Goal: Task Accomplishment & Management: Use online tool/utility

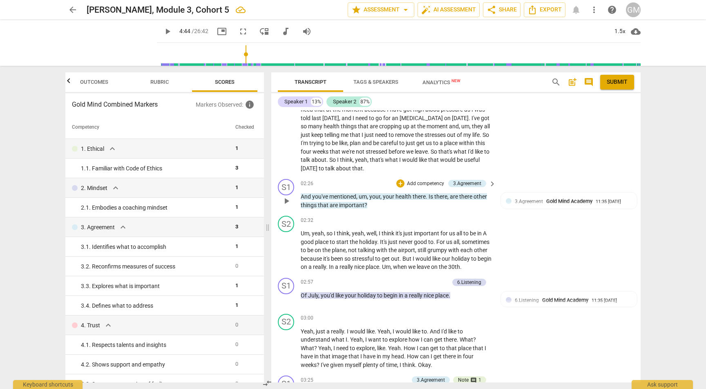
scroll to position [1246, 0]
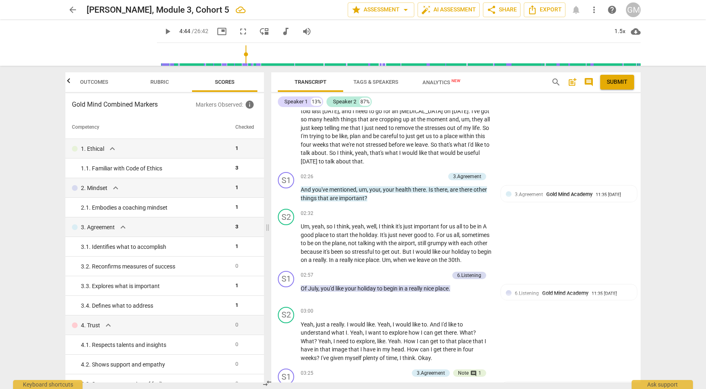
click at [594, 7] on span "more_vert" at bounding box center [594, 10] width 10 height 10
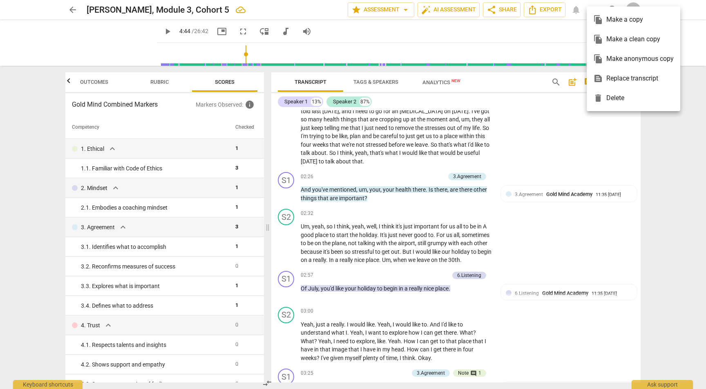
click at [622, 38] on div "file_copy Make a clean copy" at bounding box center [633, 39] width 80 height 20
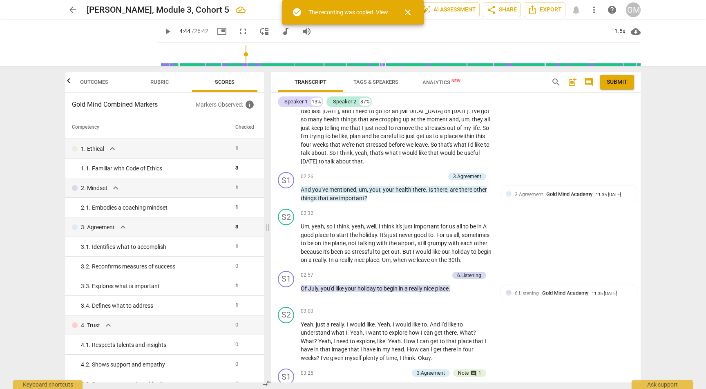
click at [381, 9] on div "The recording was copied. View" at bounding box center [348, 12] width 80 height 9
click at [382, 12] on link "View" at bounding box center [382, 12] width 12 height 7
type input "284"
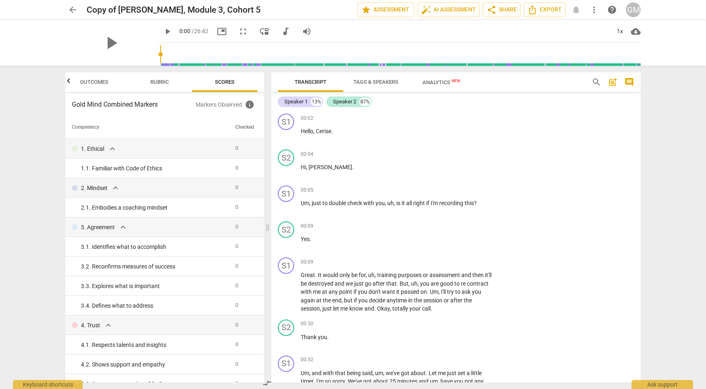
click at [147, 107] on h3 "Gold Mind Combined Markers" at bounding box center [134, 105] width 124 height 10
click at [71, 84] on icon "button" at bounding box center [69, 81] width 10 height 10
click at [98, 82] on span "Outcomes" at bounding box center [105, 82] width 28 height 6
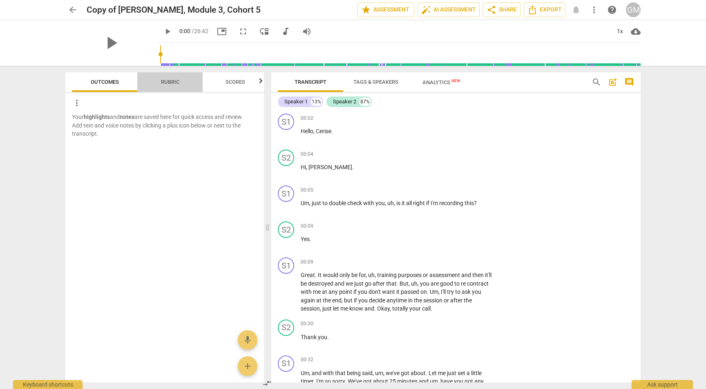
click at [152, 84] on span "Rubric" at bounding box center [170, 82] width 38 height 11
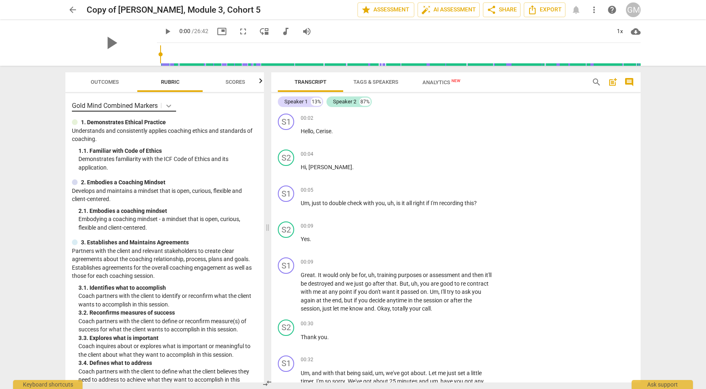
click at [172, 107] on icon at bounding box center [169, 106] width 8 height 8
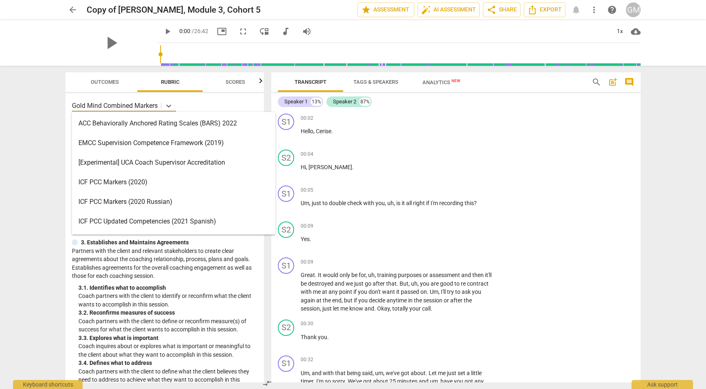
click at [132, 121] on div "ACC Behaviorally Anchored Rating Scales (BARS) 2022" at bounding box center [173, 124] width 203 height 20
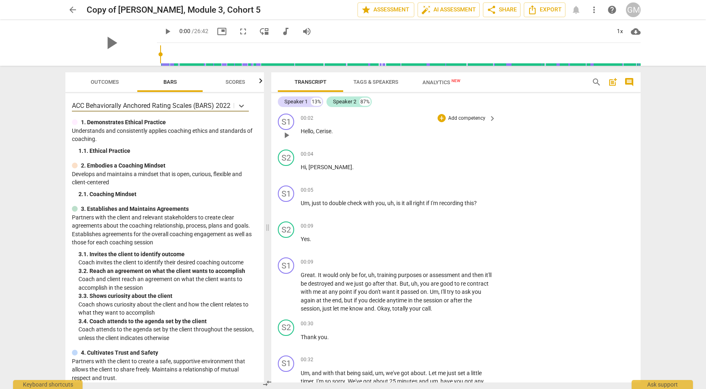
click at [460, 121] on p "Add competency" at bounding box center [466, 118] width 39 height 7
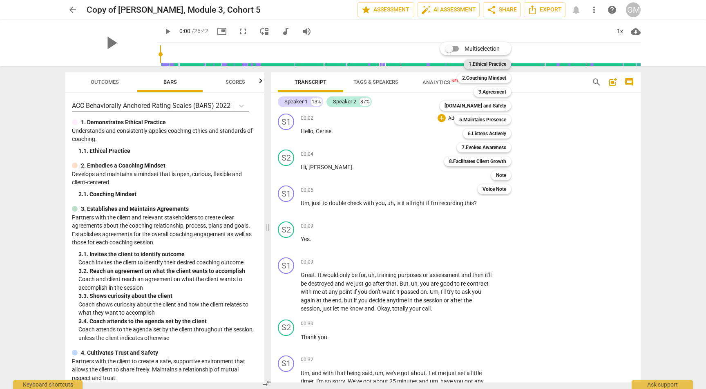
click at [484, 65] on b "1.Ethical Practice" at bounding box center [488, 64] width 38 height 10
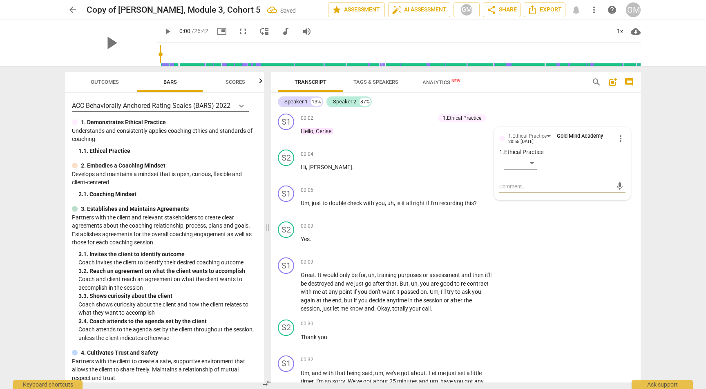
click at [241, 106] on icon at bounding box center [241, 106] width 5 height 3
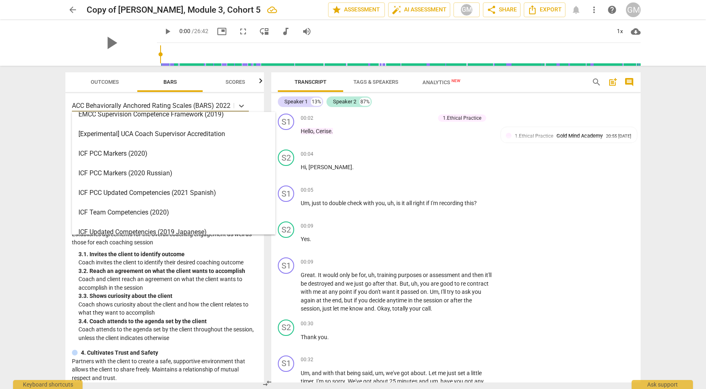
scroll to position [29, 0]
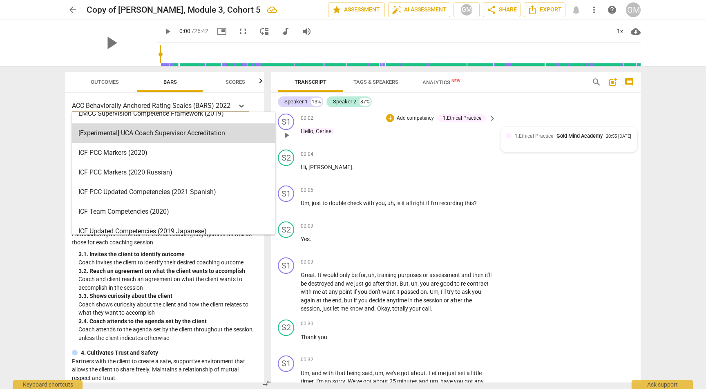
click at [604, 134] on div "1.Ethical Practice Gold Mind Academy" at bounding box center [560, 136] width 91 height 8
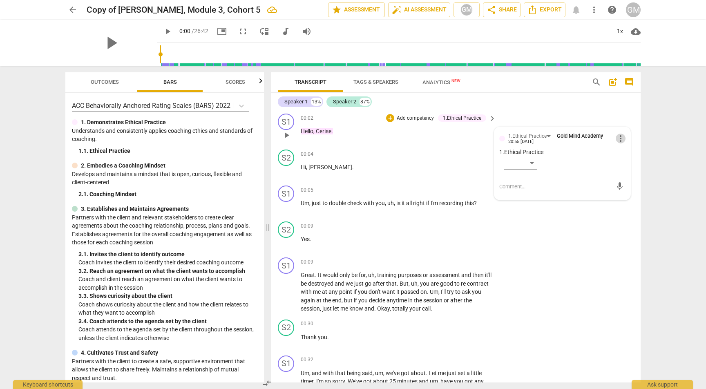
click at [618, 141] on span "more_vert" at bounding box center [621, 139] width 10 height 10
click at [628, 158] on li "Delete" at bounding box center [627, 154] width 28 height 16
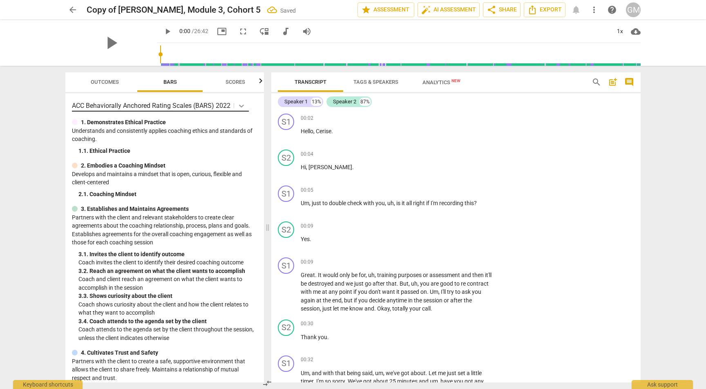
click at [241, 107] on icon at bounding box center [241, 106] width 8 height 8
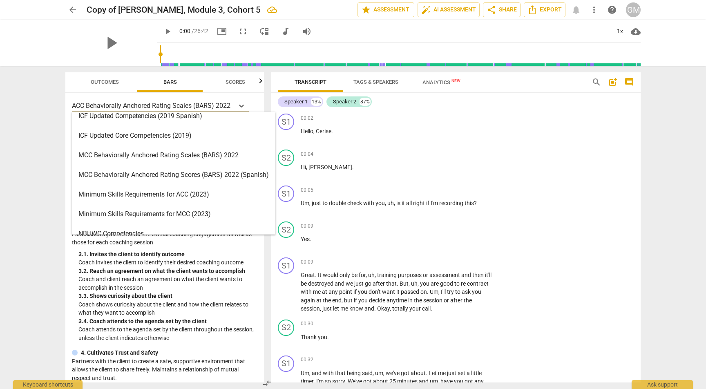
scroll to position [186, 0]
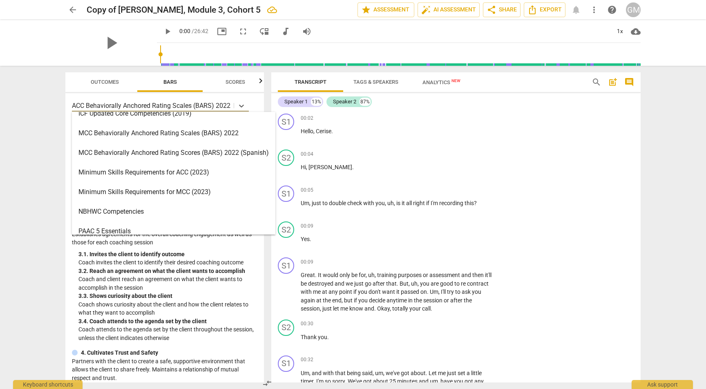
click at [156, 169] on div "Minimum Skills Requirements for ACC (2023)" at bounding box center [173, 173] width 203 height 20
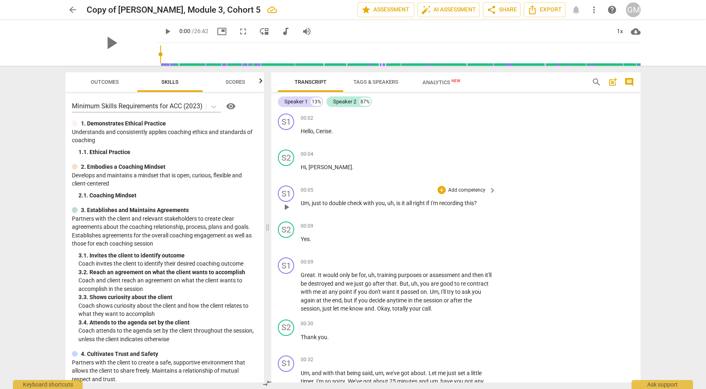
click at [472, 190] on p "Add competency" at bounding box center [466, 190] width 39 height 7
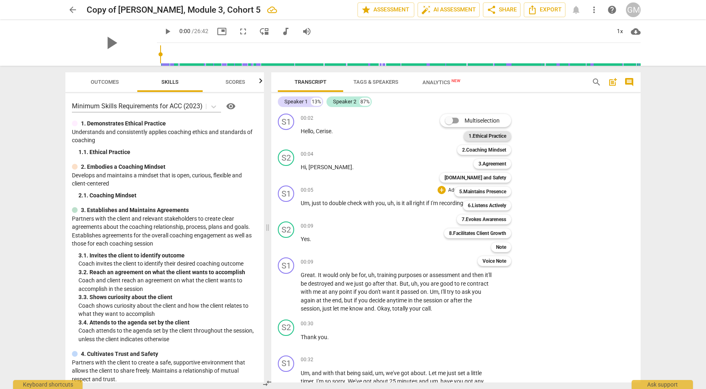
click at [501, 138] on b "1.Ethical Practice" at bounding box center [488, 136] width 38 height 10
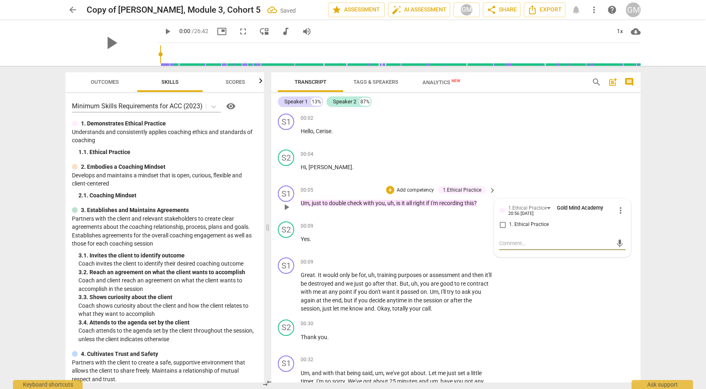
click at [501, 224] on input "1. Ethical Practice" at bounding box center [502, 225] width 13 height 10
checkbox input "true"
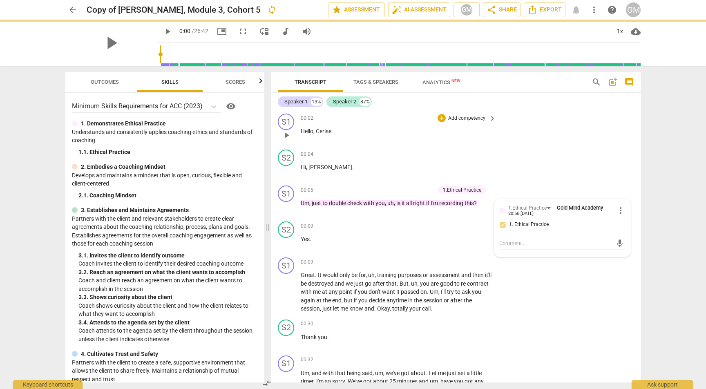
click at [474, 125] on div "00:02 + Add competency keyboard_arrow_right Hello , Cerise ." at bounding box center [399, 128] width 196 height 29
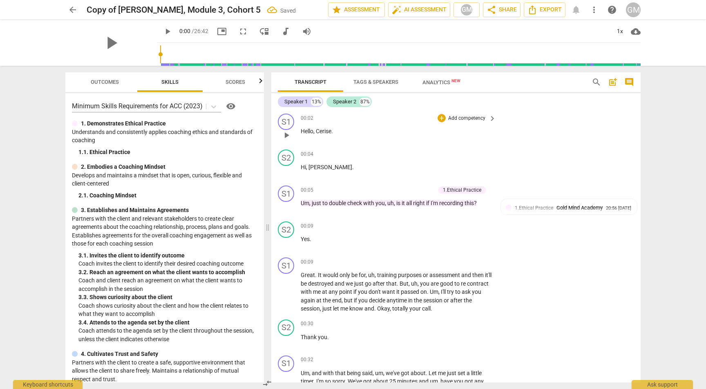
click at [475, 120] on p "Add competency" at bounding box center [466, 118] width 39 height 7
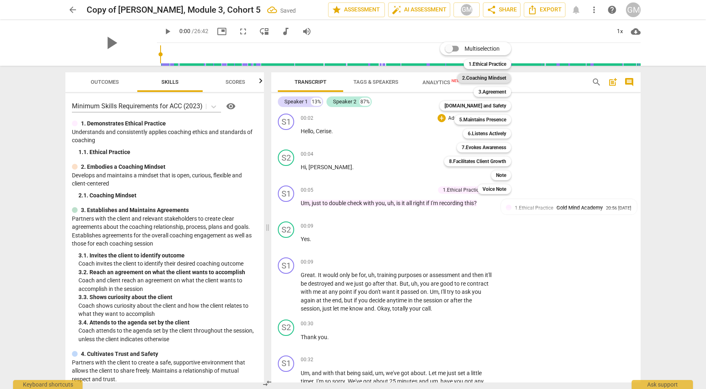
click at [485, 76] on b "2.Coaching Mindset" at bounding box center [484, 78] width 44 height 10
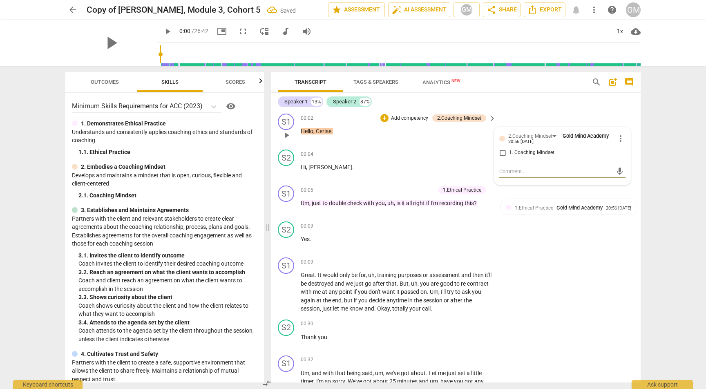
click at [500, 152] on input "1. Coaching Mindset" at bounding box center [502, 153] width 13 height 10
checkbox input "true"
click at [584, 275] on div "S1 play_arrow pause 00:09 + Add competency keyboard_arrow_right Great . It woul…" at bounding box center [455, 285] width 369 height 62
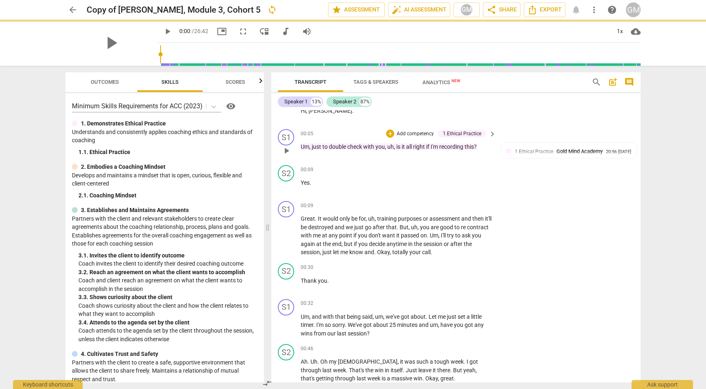
scroll to position [63, 0]
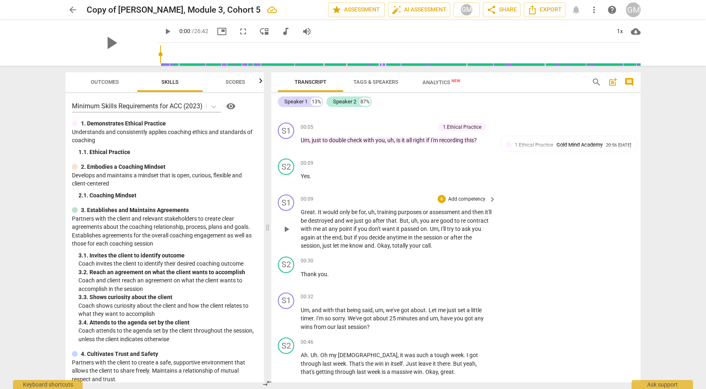
click at [468, 198] on p "Add competency" at bounding box center [466, 199] width 39 height 7
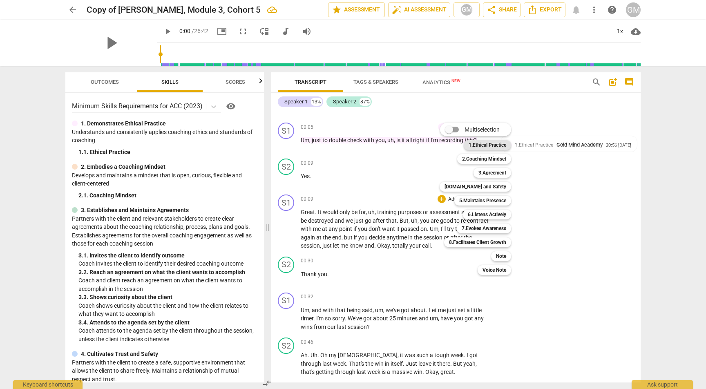
click at [485, 145] on b "1.Ethical Practice" at bounding box center [488, 145] width 38 height 10
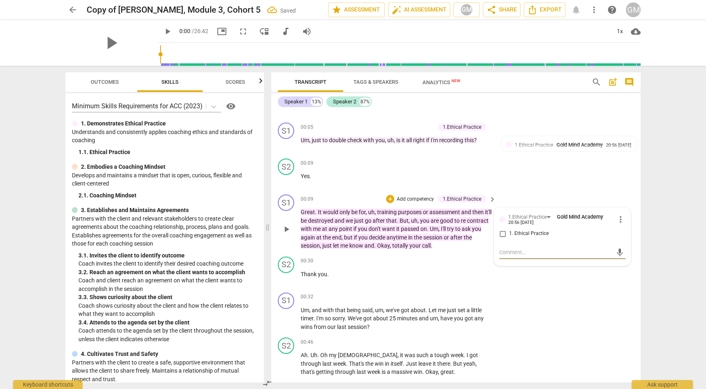
click at [501, 234] on input "1. Ethical Practice" at bounding box center [502, 234] width 13 height 10
checkbox input "true"
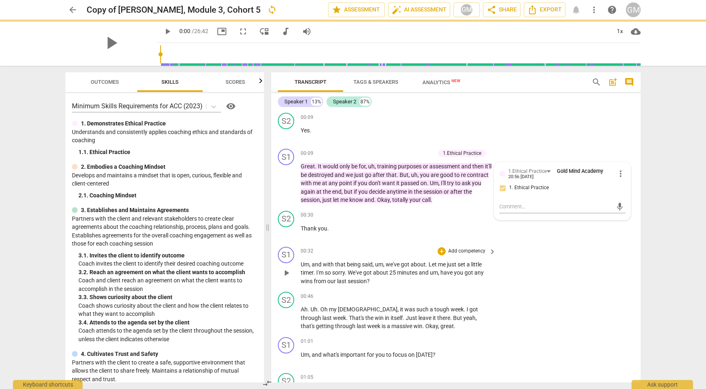
scroll to position [130, 0]
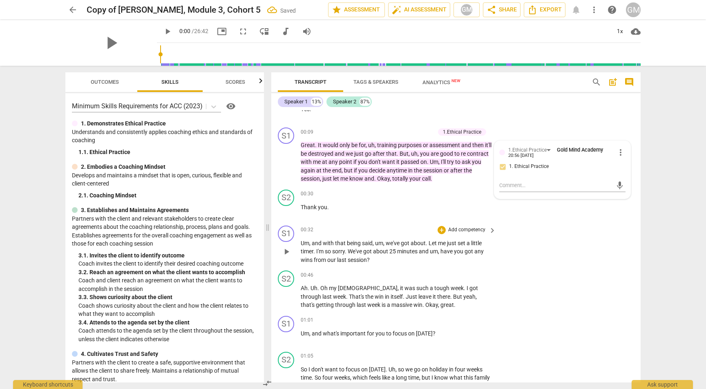
click at [469, 227] on p "Add competency" at bounding box center [466, 229] width 39 height 7
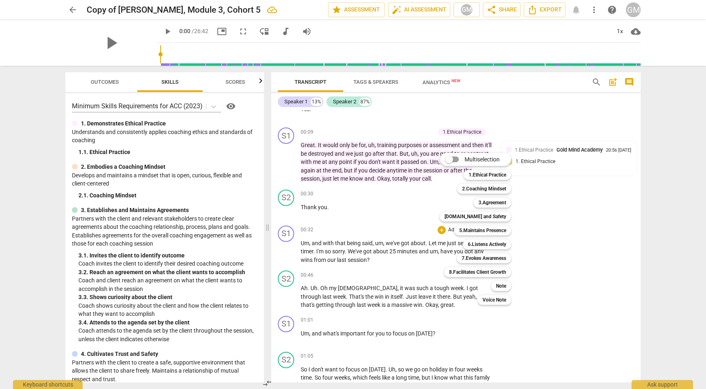
drag, startPoint x: 263, startPoint y: 153, endPoint x: 267, endPoint y: 193, distance: 40.3
click at [267, 193] on div at bounding box center [353, 194] width 706 height 389
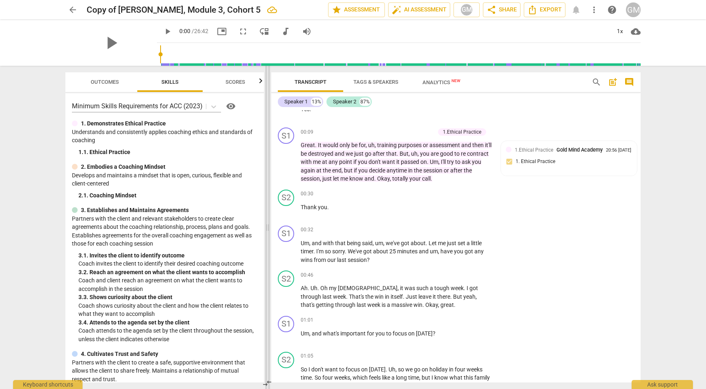
click at [267, 193] on span at bounding box center [267, 227] width 5 height 323
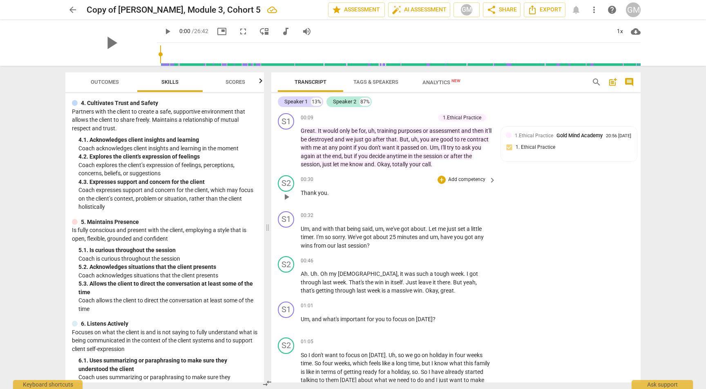
scroll to position [148, 0]
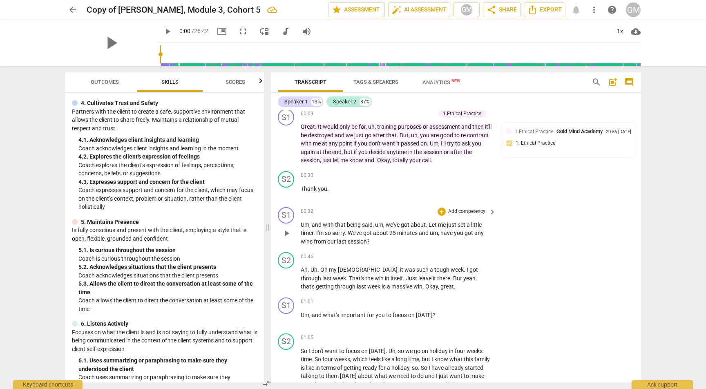
click at [469, 211] on p "Add competency" at bounding box center [466, 211] width 39 height 7
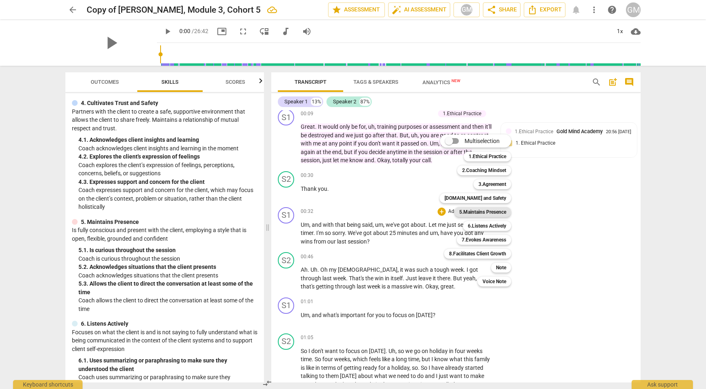
click at [488, 212] on b "5.Maintains Presence" at bounding box center [482, 212] width 47 height 10
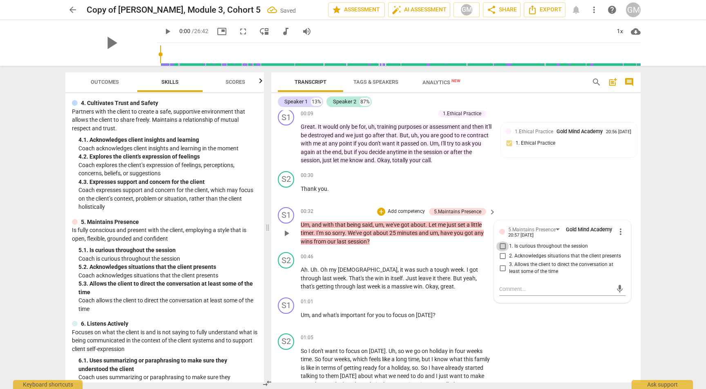
click at [501, 245] on input "1. Is curious throughout the session" at bounding box center [502, 246] width 13 height 10
checkbox input "true"
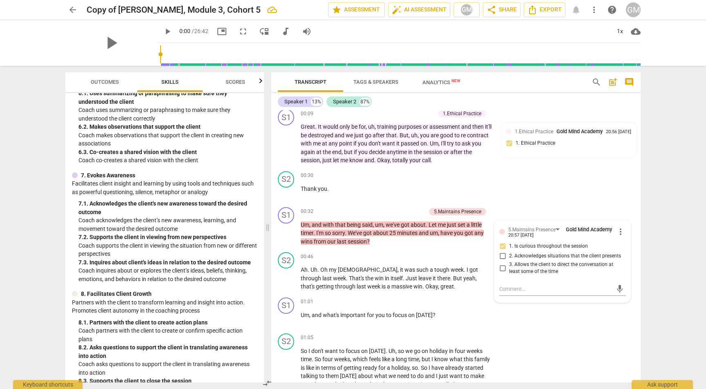
scroll to position [0, 0]
click at [523, 290] on textarea at bounding box center [555, 289] width 113 height 8
type textarea "G"
type textarea "GR"
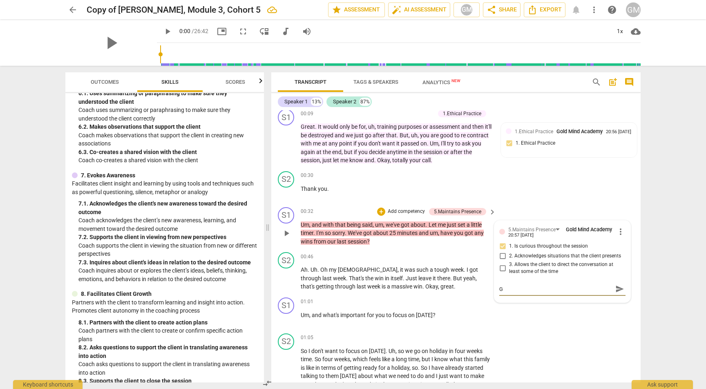
type textarea "GR"
type textarea "GRO"
type textarea "GROW"
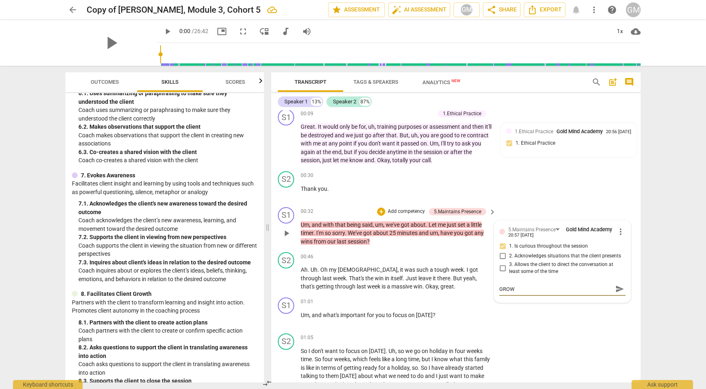
type textarea "GROWT"
type textarea "GROWTH"
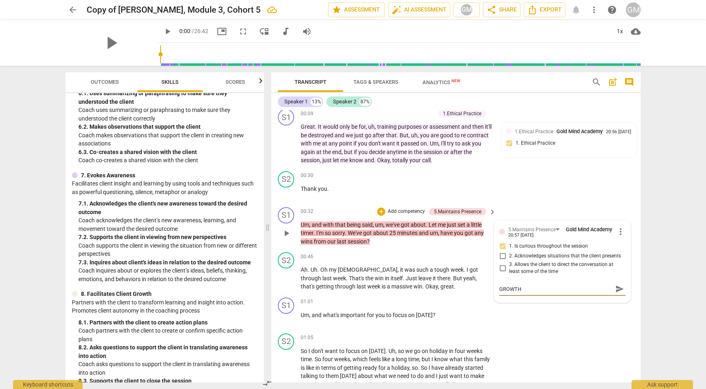
type textarea "GROWTH"
type textarea "GROWTH O"
type textarea "GROWTH OP"
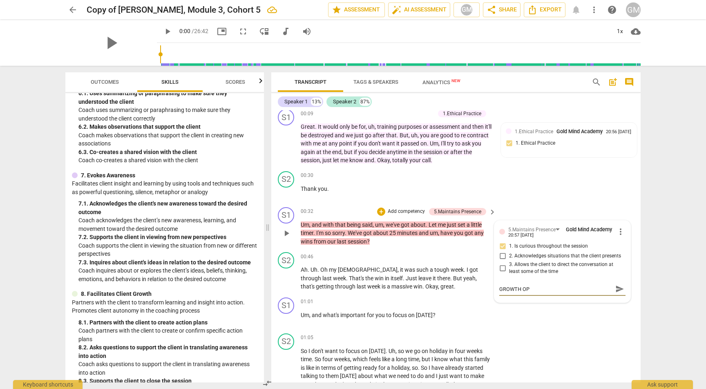
type textarea "GROWTH OPP"
type textarea "GROWTH OPPO"
type textarea "GROWTH OPPOR"
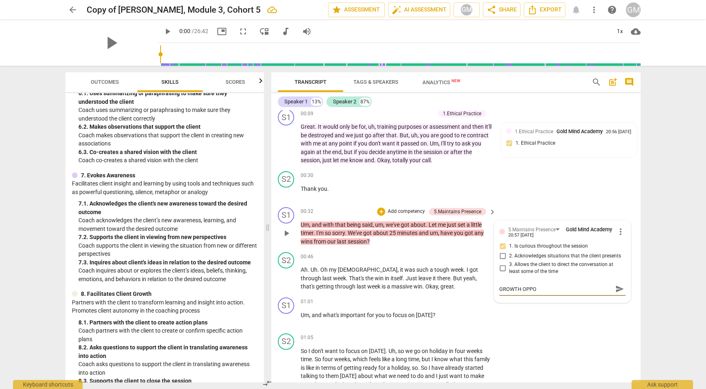
type textarea "GROWTH OPPOR"
type textarea "GROWTH OPPORT"
type textarea "GROWTH OPPORTU"
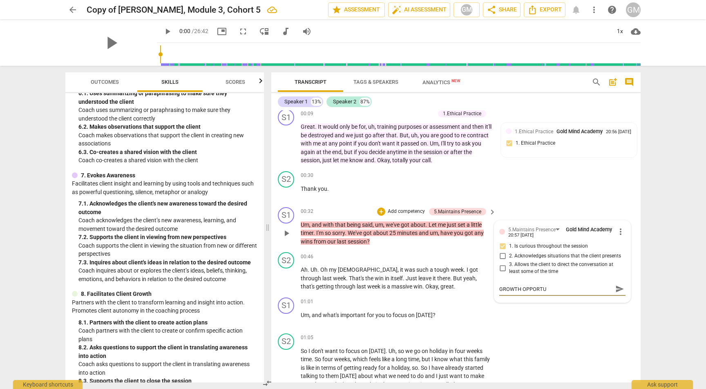
type textarea "GROWTH OPPORTUN"
type textarea "GROWTH OPPORTUNI"
type textarea "GROWTH OPPORTUNIT"
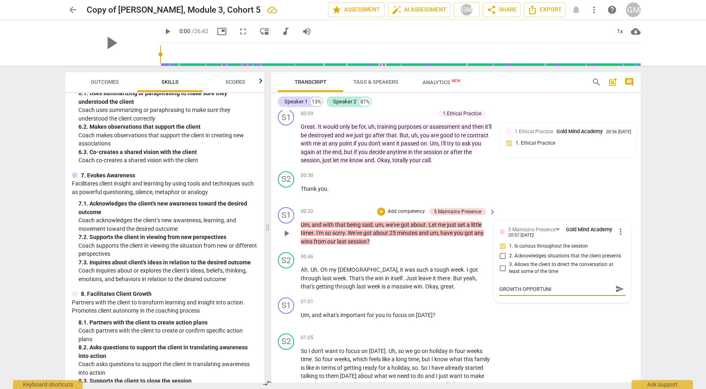
type textarea "GROWTH OPPORTUNIT"
type textarea "GROWTH OPPORTUNITY"
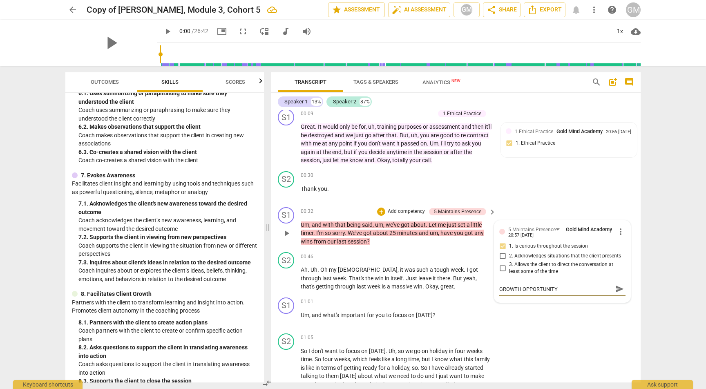
type textarea "GROWTH OPPORTUNITY"
type textarea "GROWTH OPPORTUNITY:"
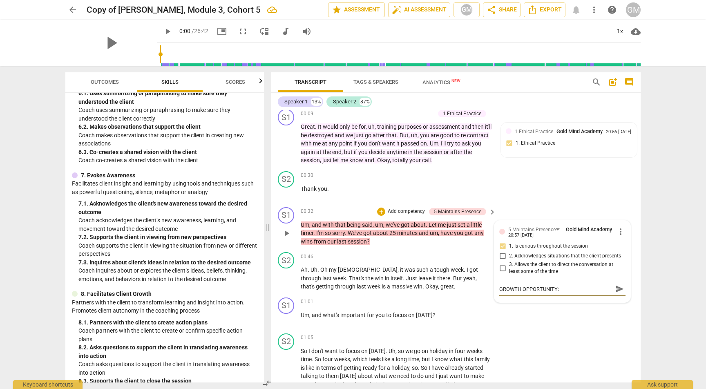
type textarea "GROWTH OPPORTUNITY:"
type textarea "GROWTH OPPORTUNITY: T"
type textarea "GROWTH OPPORTUNITY: Th"
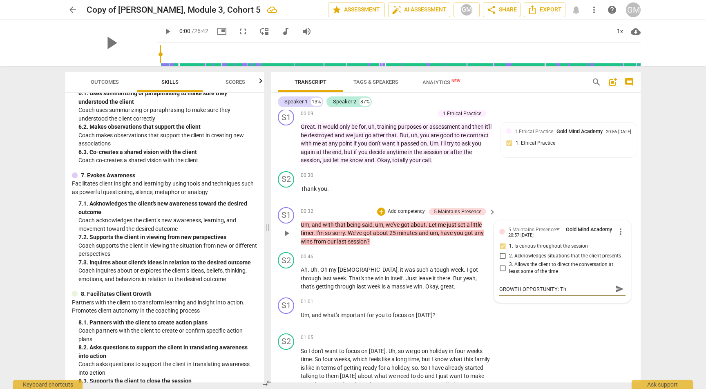
type textarea "GROWTH OPPORTUNITY: Thi"
type textarea "GROWTH OPPORTUNITY: This"
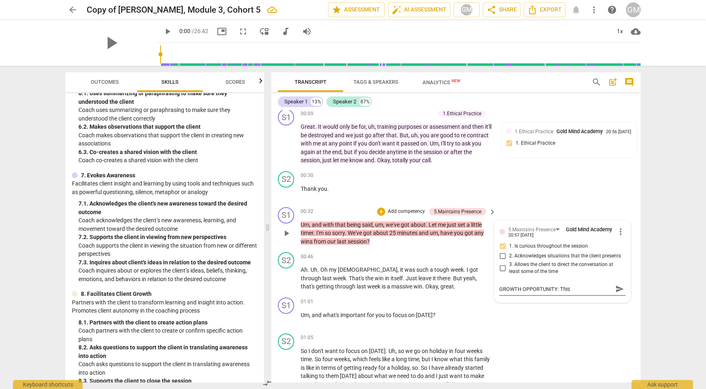
type textarea "GROWTH OPPORTUNITY: This"
type textarea "GROWTH OPPORTUNITY: This o"
type textarea "GROWTH OPPORTUNITY: This os"
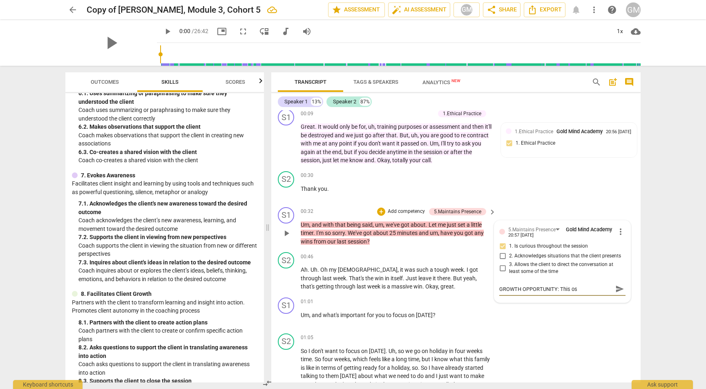
type textarea "GROWTH OPPORTUNITY: This os"
type textarea "GROWTH OPPORTUNITY: This o"
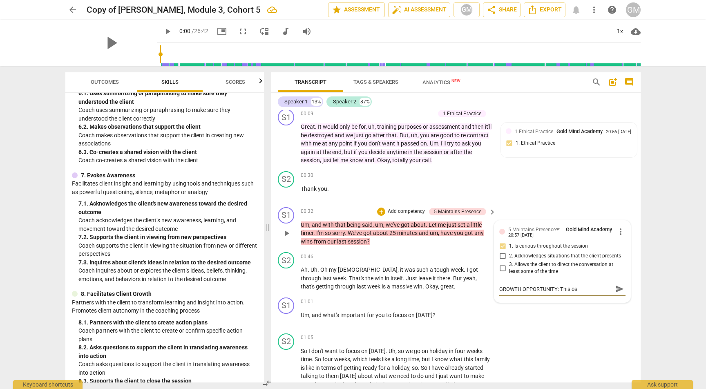
type textarea "GROWTH OPPORTUNITY: This o"
type textarea "GROWTH OPPORTUNITY: This"
type textarea "GROWTH OPPORTUNITY: This i"
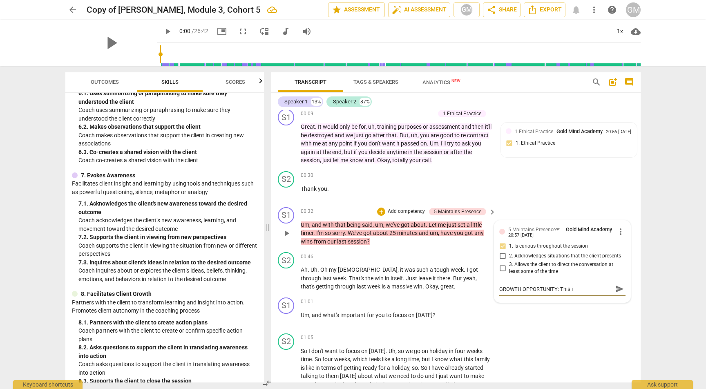
type textarea "GROWTH OPPORTUNITY: This is"
type textarea "GROWTH OPPORTUNITY: This is a"
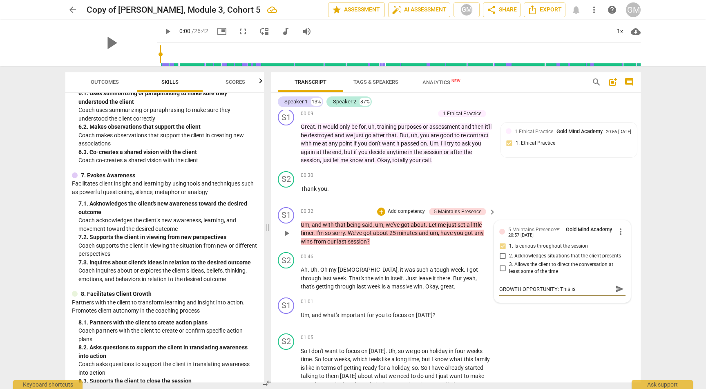
type textarea "GROWTH OPPORTUNITY: This is a"
type textarea "GROWTH OPPORTUNITY: This is a c"
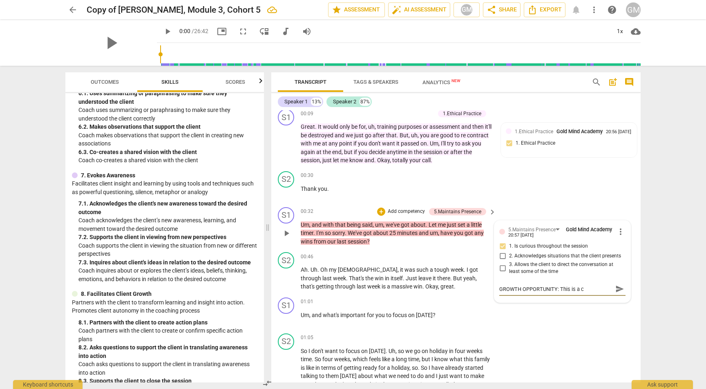
type textarea "GROWTH OPPORTUNITY: This is a cl"
type textarea "GROWTH OPPORTUNITY: This is a clo"
type textarea "GROWTH OPPORTUNITY: This is a clos"
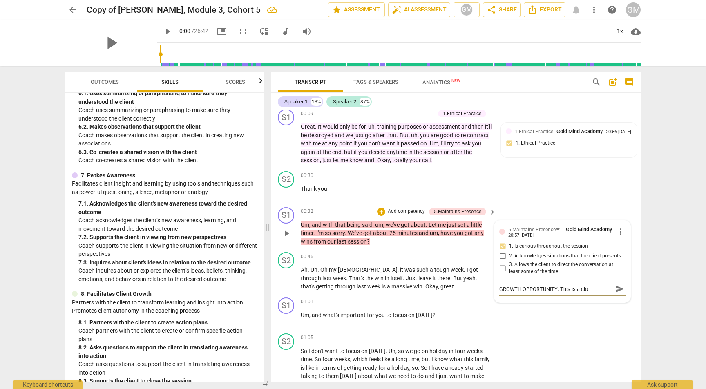
type textarea "GROWTH OPPORTUNITY: This is a clos"
type textarea "GROWTH OPPORTUNITY: This is a close"
type textarea "GROWTH OPPORTUNITY: This is a closed"
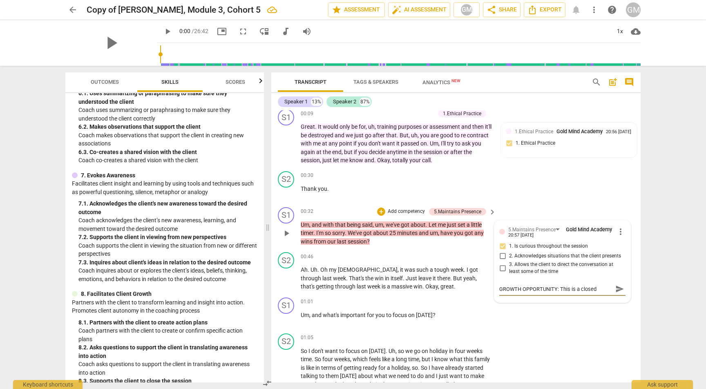
type textarea "GROWTH OPPORTUNITY: This is a closed"
type textarea "GROWTH OPPORTUNITY: This is a closed q"
type textarea "GROWTH OPPORTUNITY: This is a closed qu"
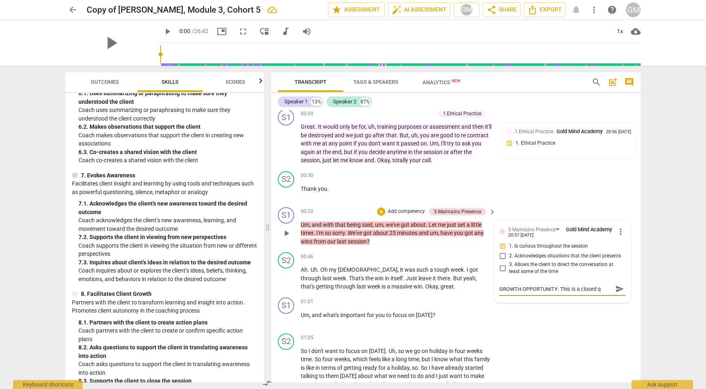
type textarea "GROWTH OPPORTUNITY: This is a closed qu"
type textarea "GROWTH OPPORTUNITY: This is a closed que"
type textarea "GROWTH OPPORTUNITY: This is a closed ques"
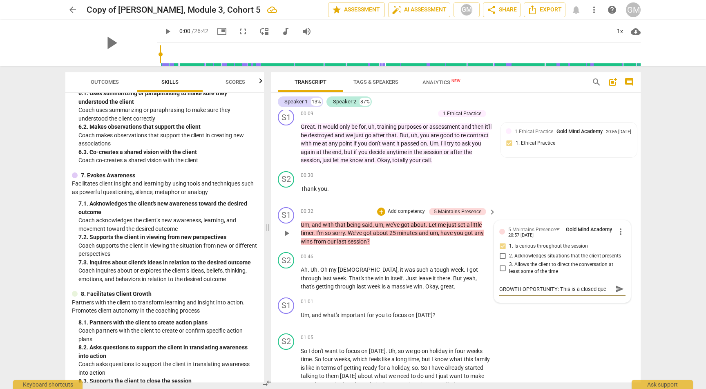
type textarea "GROWTH OPPORTUNITY: This is a closed ques"
type textarea "GROWTH OPPORTUNITY: This is a closed quest"
type textarea "GROWTH OPPORTUNITY: This is a closed questi"
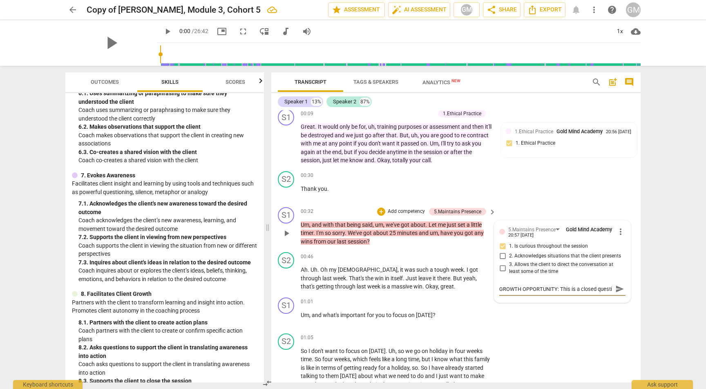
type textarea "GROWTH OPPORTUNITY: This is a closed questio"
type textarea "GROWTH OPPORTUNITY: This is a closed question"
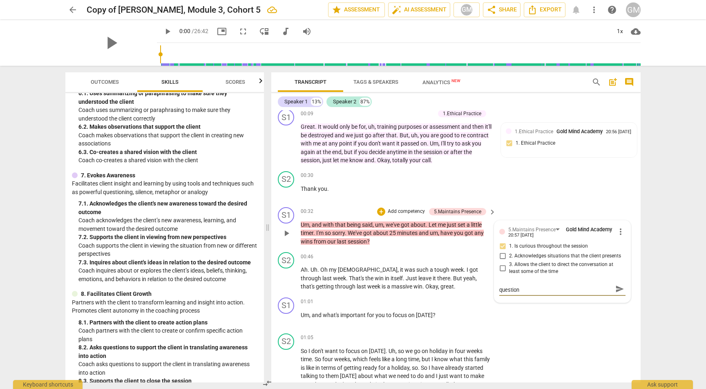
type textarea "GROWTH OPPORTUNITY: This is a closed question"
type textarea "GROWTH OPPORTUNITY: This is a closed question:"
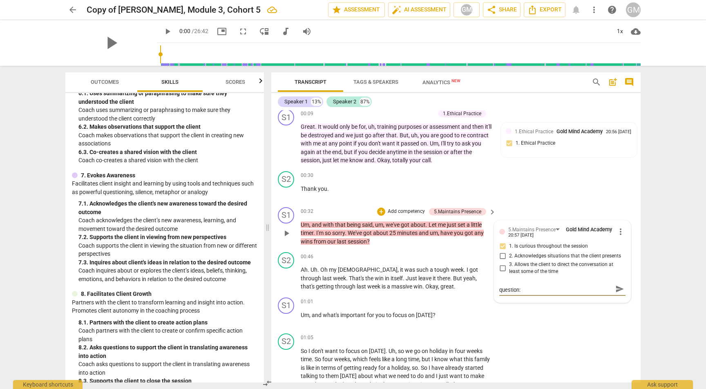
type textarea "GROWTH OPPORTUNITY: This is a closed question:"
type textarea "GROWTH OPPORTUNITY: This is a closed question"
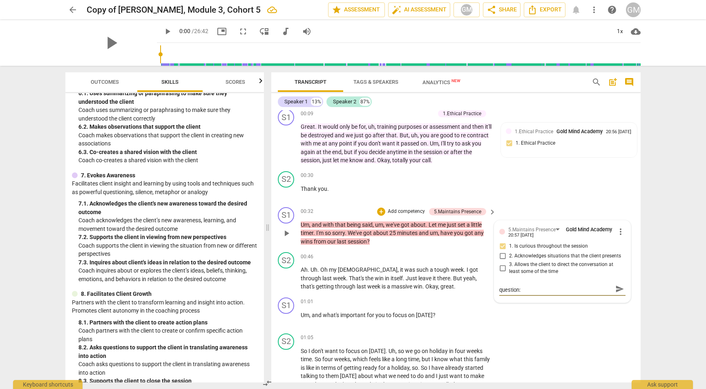
type textarea "GROWTH OPPORTUNITY: This is a closed question"
type textarea "GROWTH OPPORTUNITY: This is a closed question -"
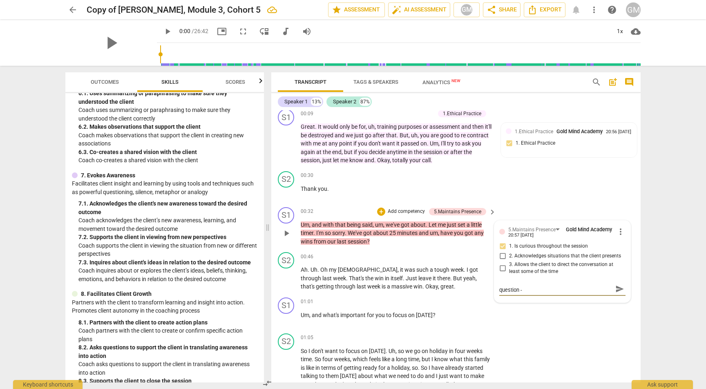
type textarea "GROWTH OPPORTUNITY: This is a closed question -"
type textarea "GROWTH OPPORTUNITY: This is a closed question - a"
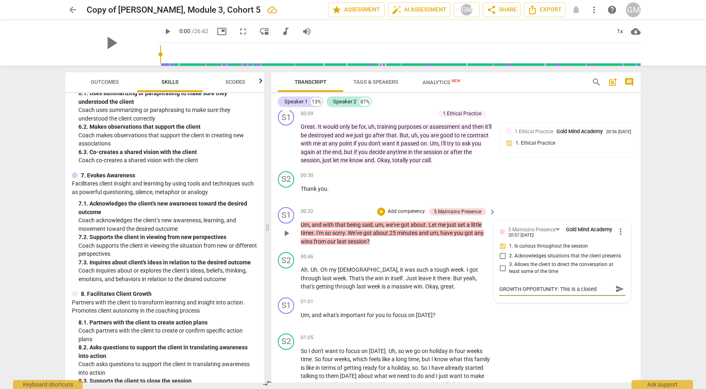
type textarea "GROWTH OPPORTUNITY: This is a closed question - a"
type textarea "GROWTH OPPORTUNITY: This is a closed question - a r"
type textarea "GROWTH OPPORTUNITY: This is a closed question - a re"
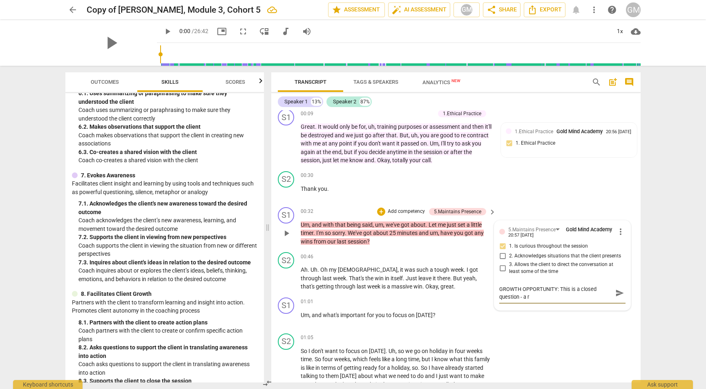
type textarea "GROWTH OPPORTUNITY: This is a closed question - a re"
type textarea "GROWTH OPPORTUNITY: This is a closed question - a res"
type textarea "GROWTH OPPORTUNITY: This is a closed question - a resc"
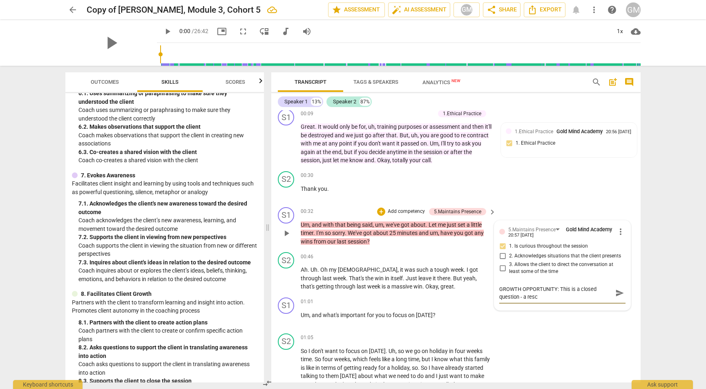
type textarea "GROWTH OPPORTUNITY: This is a closed question - a rescr"
type textarea "GROWTH OPPORTUNITY: This is a closed question - a rescri"
type textarea "GROWTH OPPORTUNITY: This is a closed question - a rescrip"
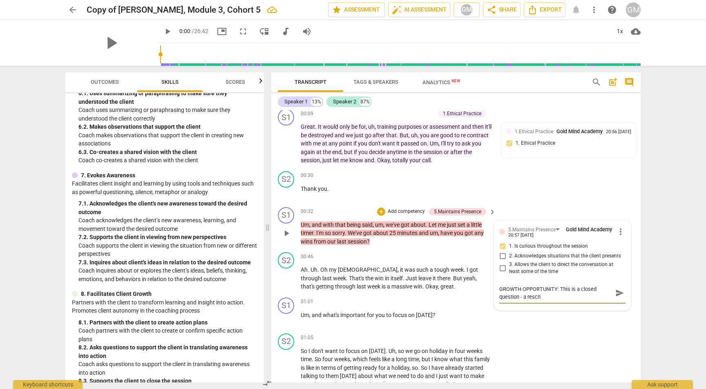
type textarea "GROWTH OPPORTUNITY: This is a closed question - a rescrip"
type textarea "GROWTH OPPORTUNITY: This is a closed question - a rescript"
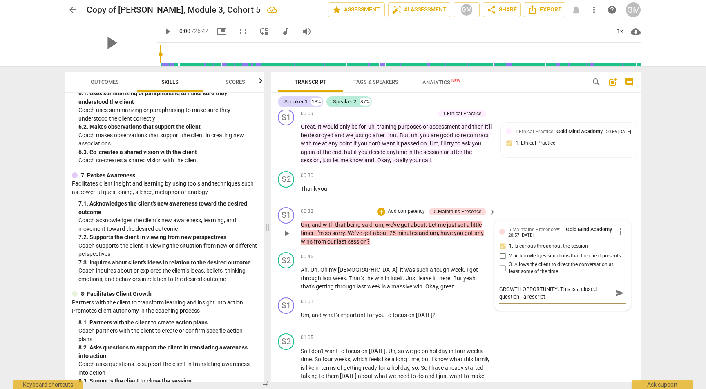
type textarea "GROWTH OPPORTUNITY: This is a closed question - a rescript e"
type textarea "GROWTH OPPORTUNITY: This is a closed question - a rescript eh"
type textarea "GROWTH OPPORTUNITY: This is a closed question - a rescript ehr"
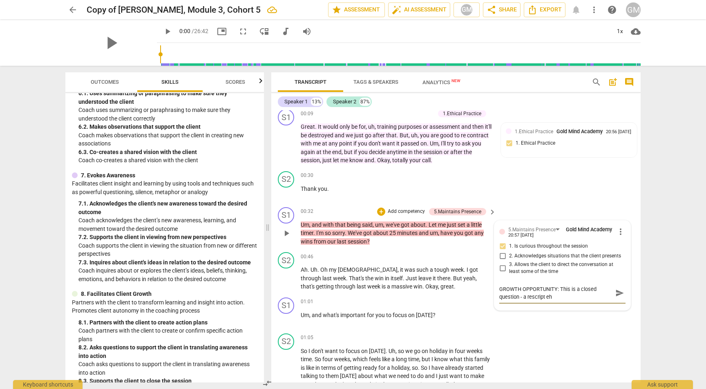
type textarea "GROWTH OPPORTUNITY: This is a closed question - a rescript ehr"
type textarea "GROWTH OPPORTUNITY: This is a closed question - a rescript ehre"
type textarea "GROWTH OPPORTUNITY: This is a closed question - a rescript here"
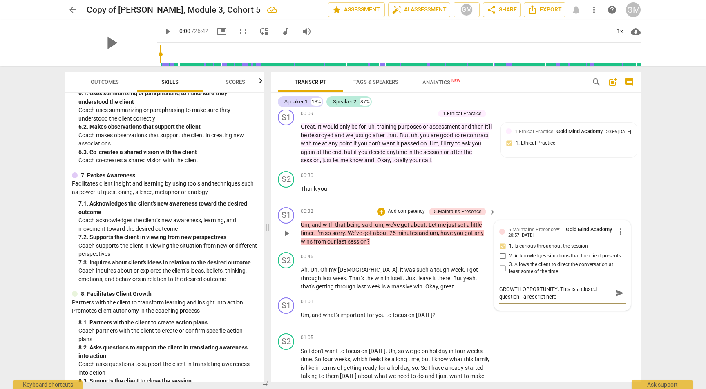
type textarea "GROWTH OPPORTUNITY: This is a closed question - a rescript here c"
type textarea "GROWTH OPPORTUNITY: This is a closed question - a rescript here co"
type textarea "GROWTH OPPORTUNITY: This is a closed question - a rescript here cou"
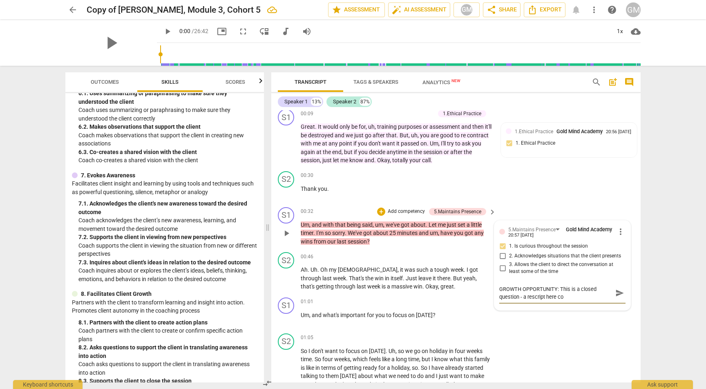
type textarea "GROWTH OPPORTUNITY: This is a closed question - a rescript here cou"
type textarea "GROWTH OPPORTUNITY: This is a closed question - a rescript here coul"
type textarea "GROWTH OPPORTUNITY: This is a closed question - a rescript here could"
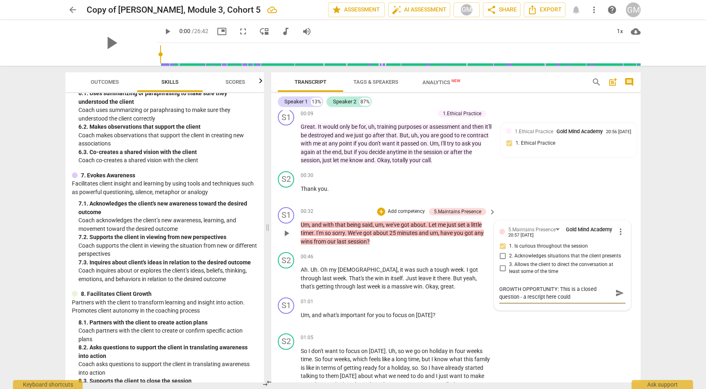
type textarea "GROWTH OPPORTUNITY: This is a closed question - a rescript here could"
type textarea "GROWTH OPPORTUNITY: This is a closed question - a rescript here could b"
type textarea "GROWTH OPPORTUNITY: This is a closed question - a rescript here could be"
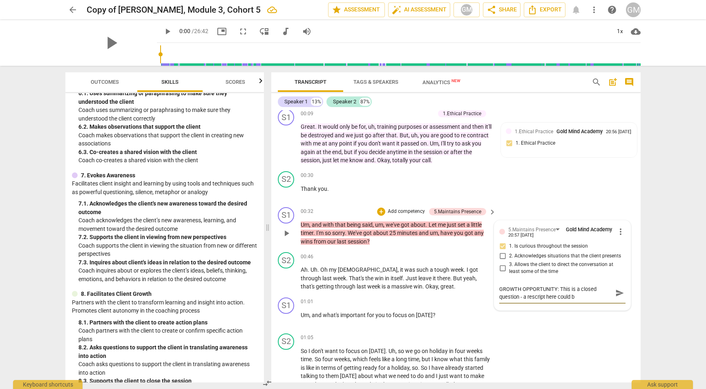
type textarea "GROWTH OPPORTUNITY: This is a closed question - a rescript here could be"
type textarea "GROWTH OPPORTUNITY: This is a closed question - a rescript here could be ""
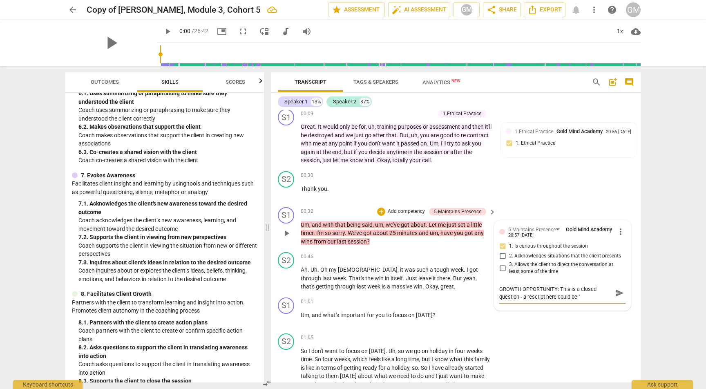
type textarea "GROWTH OPPORTUNITY: This is a closed question - a rescript here could be "W"
type textarea "GROWTH OPPORTUNITY: This is a closed question - a rescript here could be "Wh"
type textarea "GROWTH OPPORTUNITY: This is a closed question - a rescript here could be "Wha"
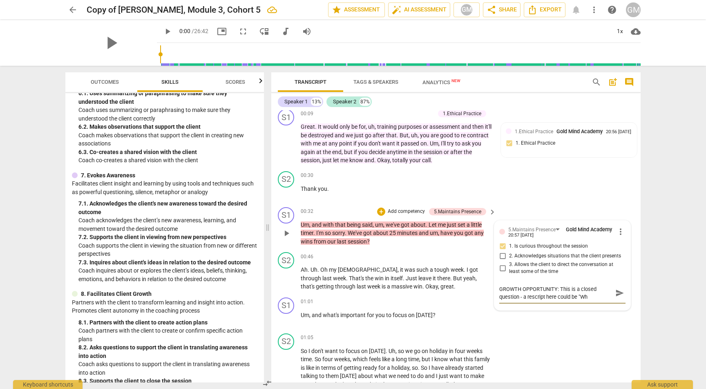
type textarea "GROWTH OPPORTUNITY: This is a closed question - a rescript here could be "Wha"
type textarea "GROWTH OPPORTUNITY: This is a closed question - a rescript here could be "What"
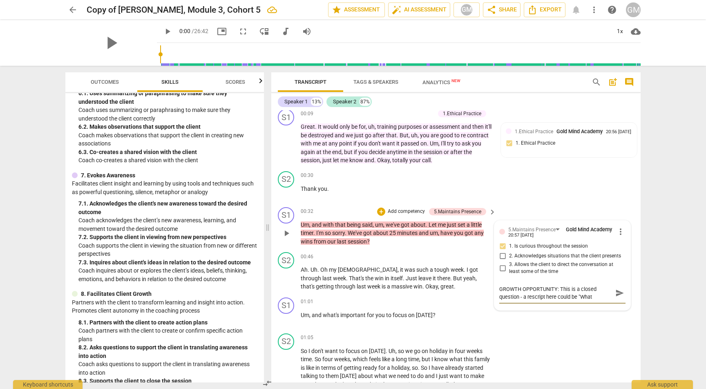
type textarea "GROWTH OPPORTUNITY: This is a closed question - a rescript here could be "What w"
type textarea "GROWTH OPPORTUNITY: This is a closed question - a rescript here could be "What …"
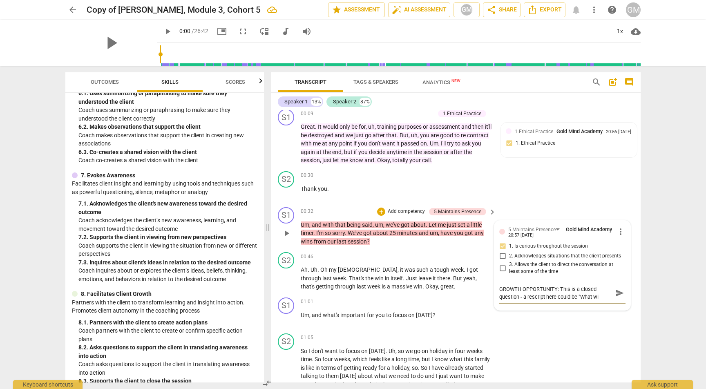
type textarea "GROWTH OPPORTUNITY: This is a closed question - a rescript here could be "What …"
click at [616, 294] on span "send" at bounding box center [619, 296] width 9 height 9
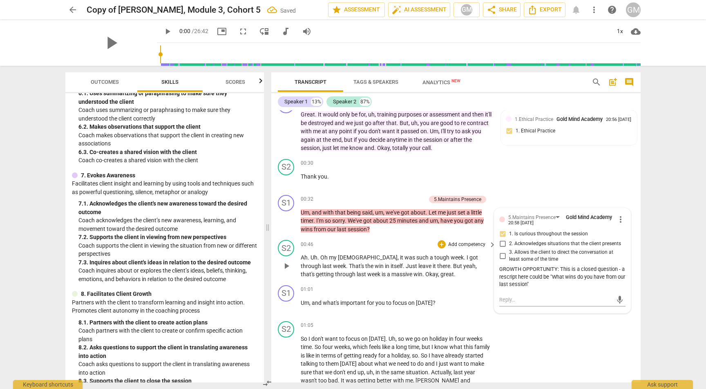
scroll to position [163, 0]
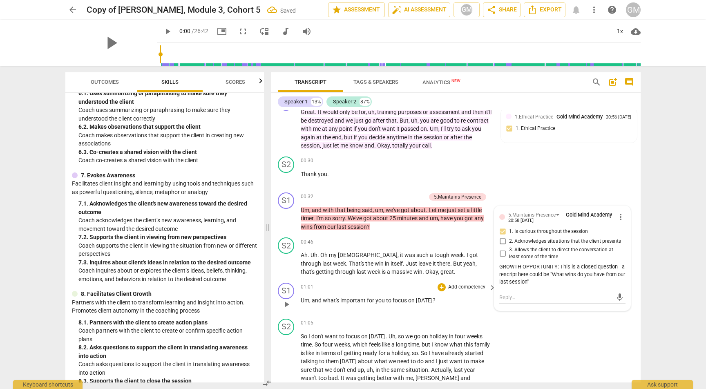
click at [452, 285] on p "Add competency" at bounding box center [466, 287] width 39 height 7
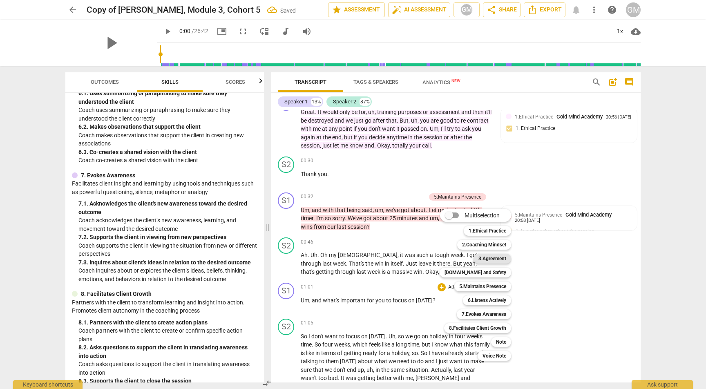
click at [490, 257] on b "3.Agreement" at bounding box center [492, 259] width 28 height 10
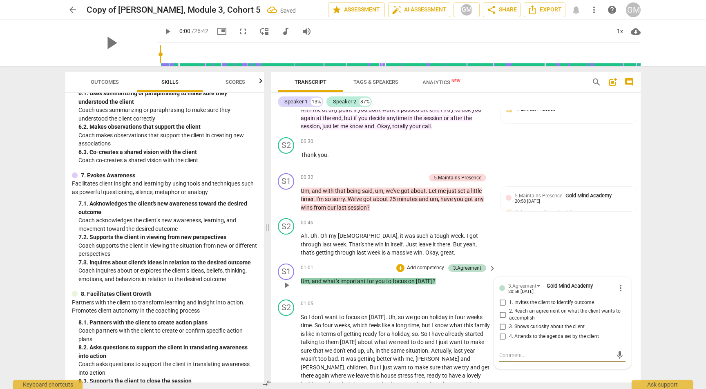
scroll to position [189, 0]
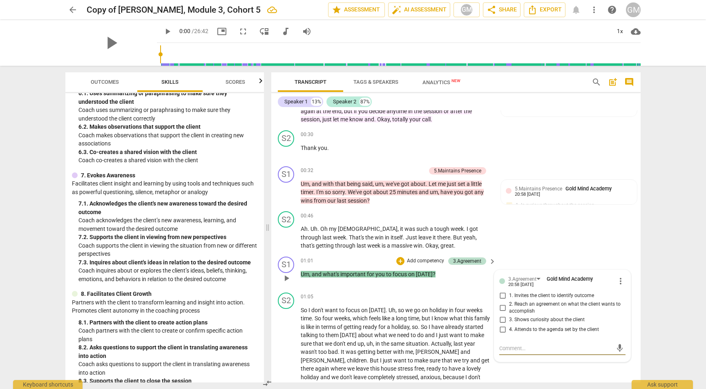
click at [502, 294] on input "1. Invites the client to identify outcome" at bounding box center [502, 296] width 13 height 10
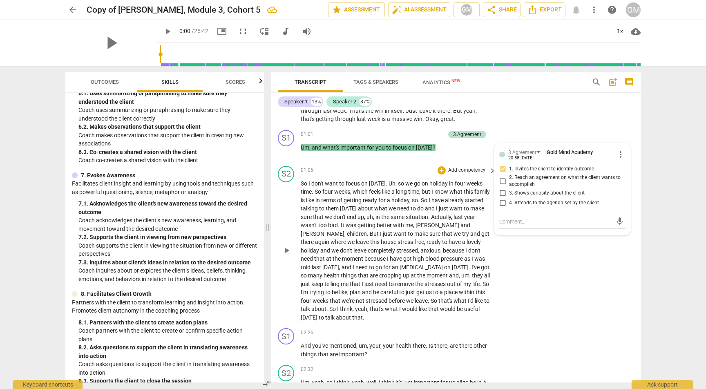
scroll to position [320, 0]
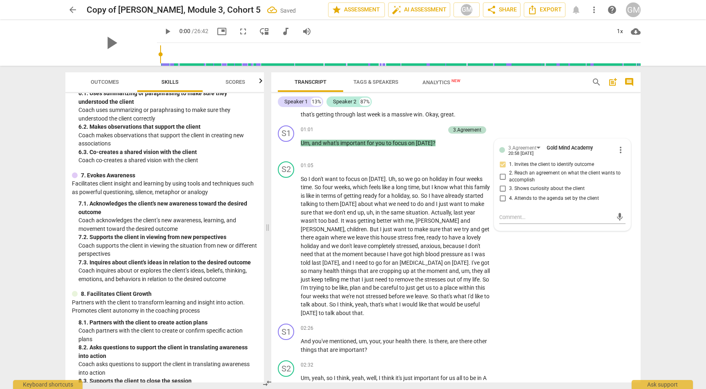
click at [229, 83] on span "Scores" at bounding box center [235, 82] width 20 height 6
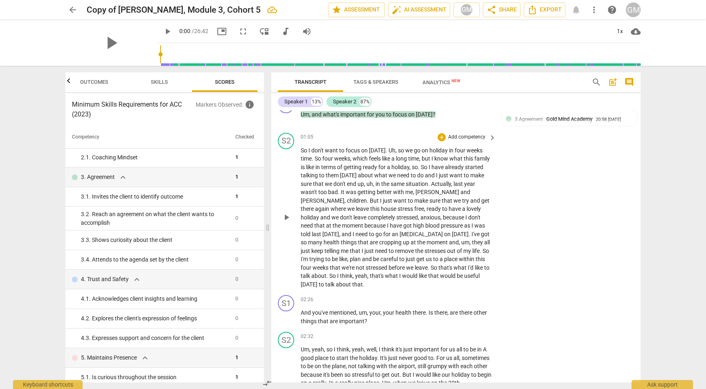
scroll to position [355, 0]
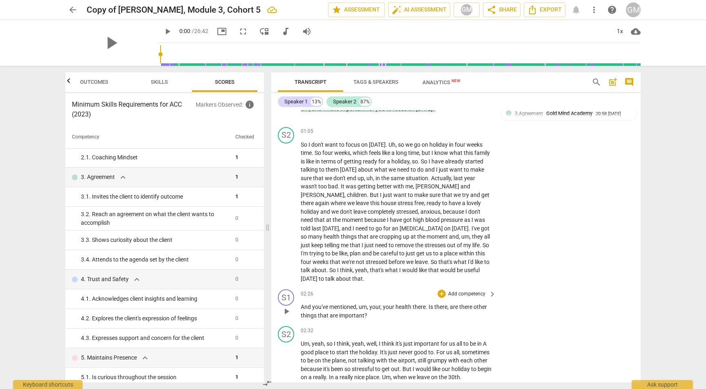
click at [457, 290] on p "Add competency" at bounding box center [466, 293] width 39 height 7
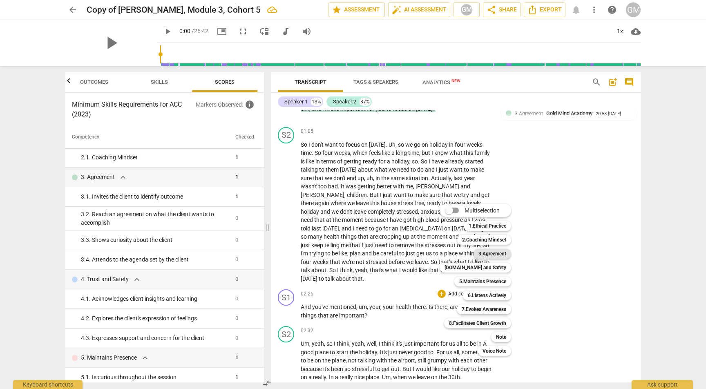
click at [493, 253] on b "3.Agreement" at bounding box center [492, 254] width 28 height 10
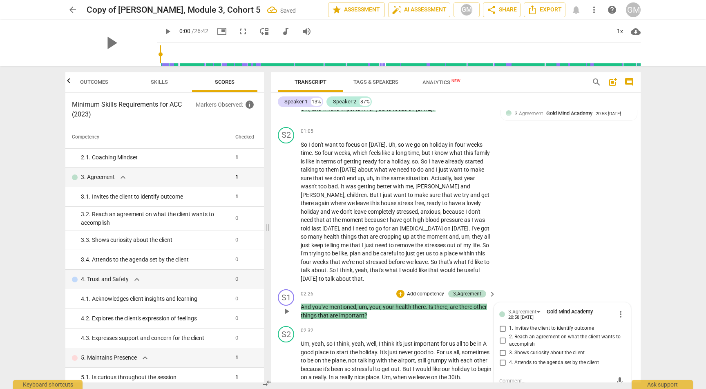
click at [502, 348] on input "3. Shows curiosity about the client" at bounding box center [502, 353] width 13 height 10
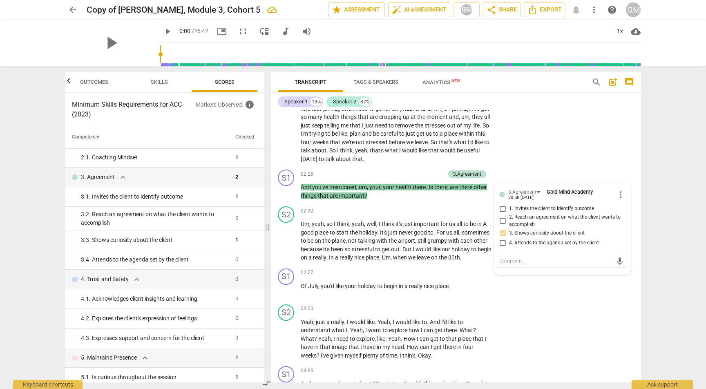
scroll to position [481, 0]
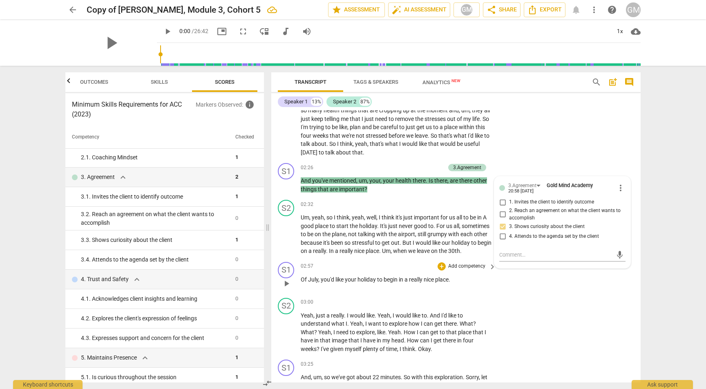
click at [460, 263] on p "Add competency" at bounding box center [466, 266] width 39 height 7
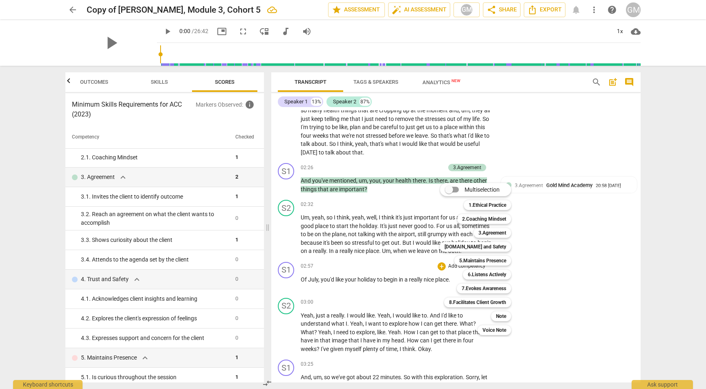
click at [496, 279] on div "6.Listens Actively 6" at bounding box center [492, 275] width 64 height 14
click at [497, 277] on b "6.Listens Actively" at bounding box center [487, 275] width 38 height 10
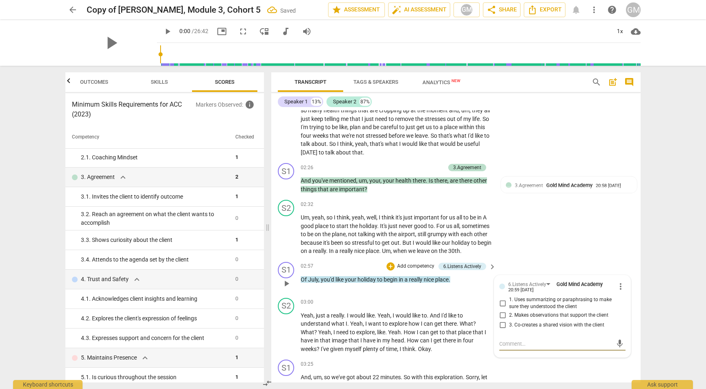
click at [500, 298] on input "1. Uses summarizing or paraphrasing to make sure they understood the client" at bounding box center [502, 303] width 13 height 10
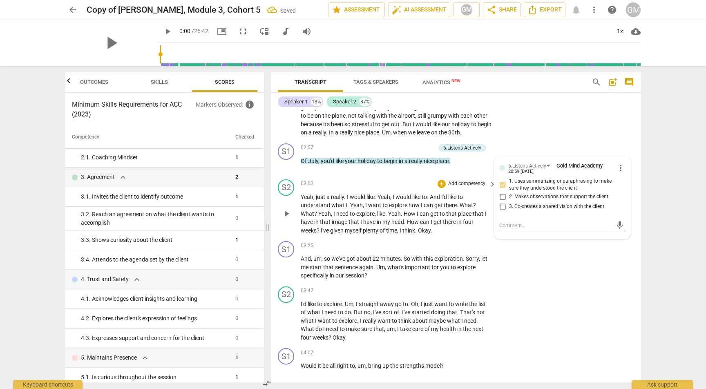
scroll to position [621, 0]
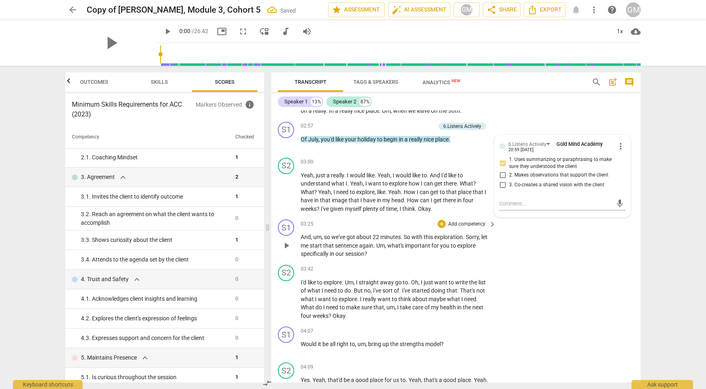
click at [467, 221] on p "Add competency" at bounding box center [466, 224] width 39 height 7
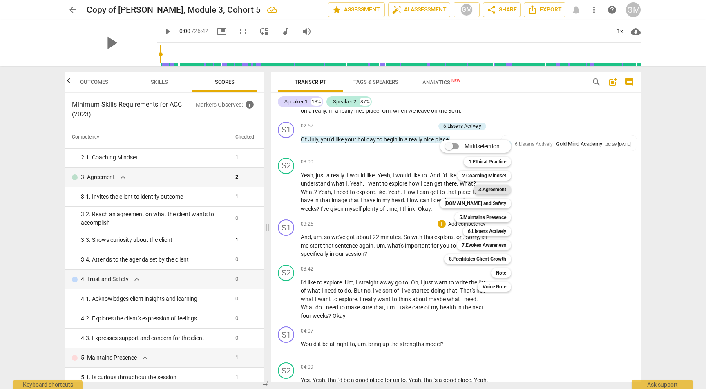
click at [489, 186] on b "3.Agreement" at bounding box center [492, 190] width 28 height 10
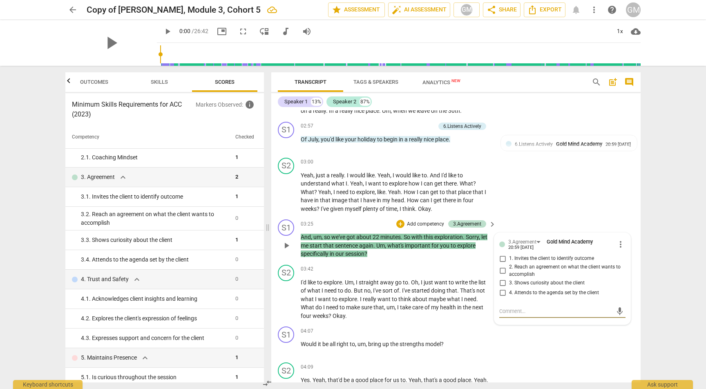
click at [502, 278] on input "3. Shows curiosity about the client" at bounding box center [502, 283] width 13 height 10
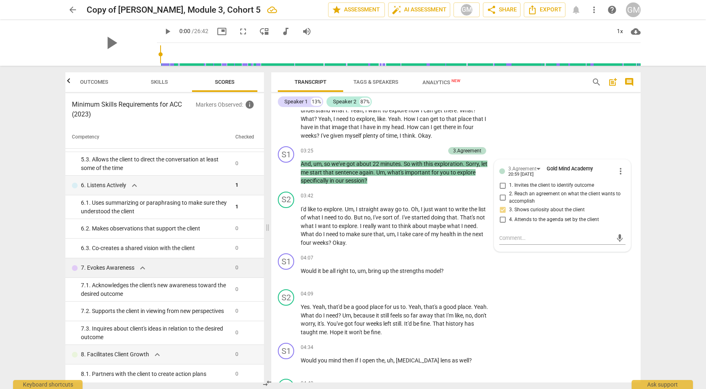
scroll to position [324, 0]
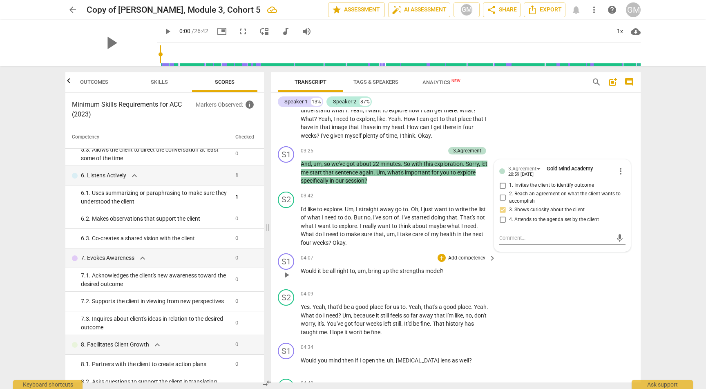
click at [464, 254] on p "Add competency" at bounding box center [466, 257] width 39 height 7
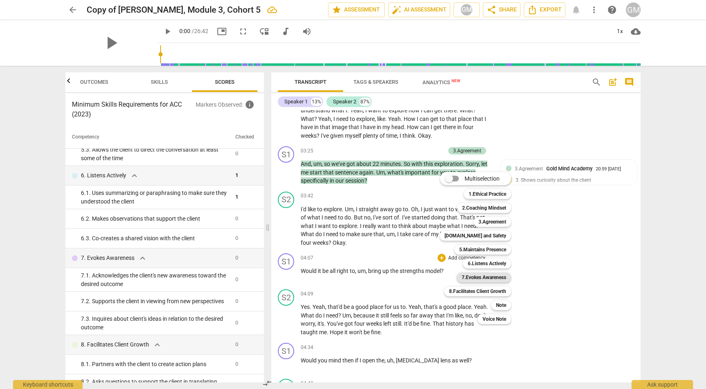
click at [481, 279] on b "7.Evokes Awareness" at bounding box center [484, 277] width 45 height 10
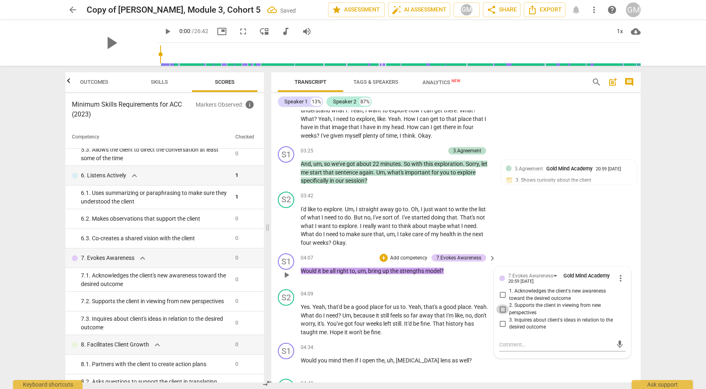
click at [504, 304] on input "2. Supports the client in viewing from new perspectives" at bounding box center [502, 309] width 13 height 10
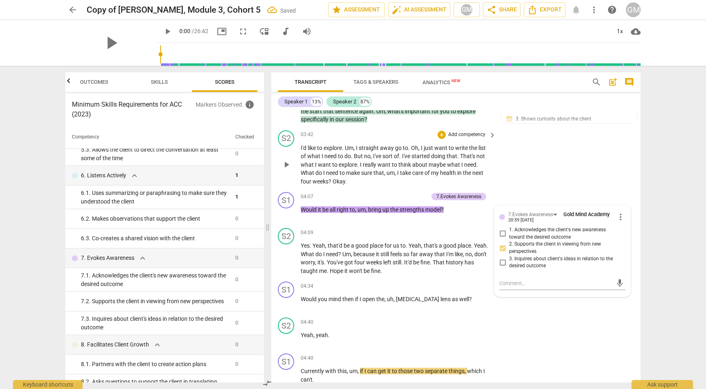
scroll to position [772, 0]
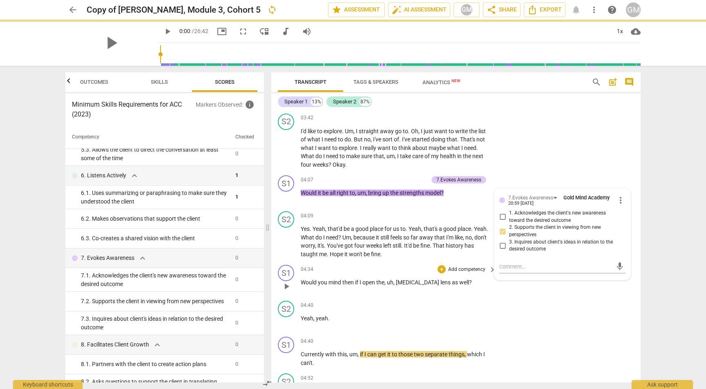
click at [468, 266] on p "Add competency" at bounding box center [466, 269] width 39 height 7
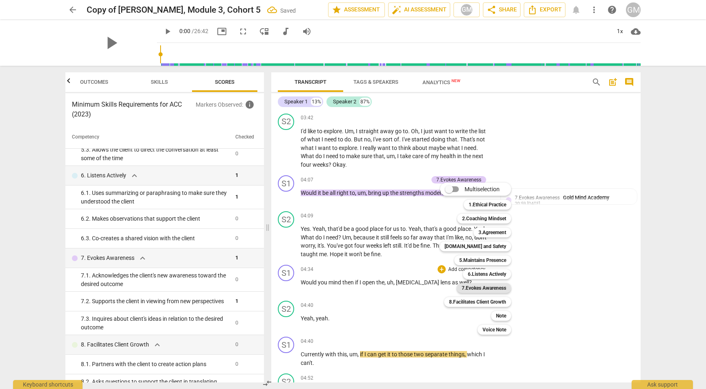
click at [484, 287] on b "7.Evokes Awareness" at bounding box center [484, 288] width 45 height 10
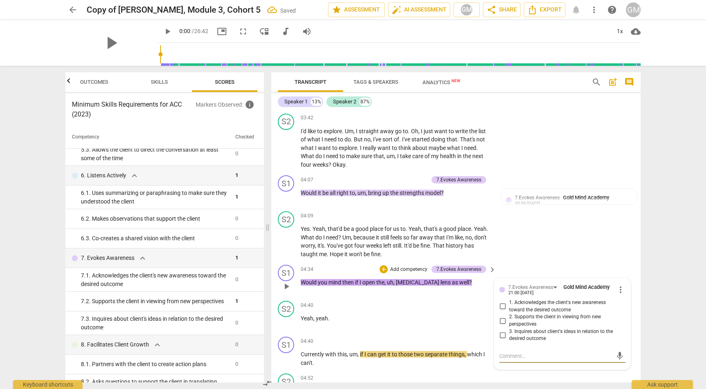
click at [502, 316] on input "2. Supports the client in viewing from new perspectives" at bounding box center [502, 321] width 13 height 10
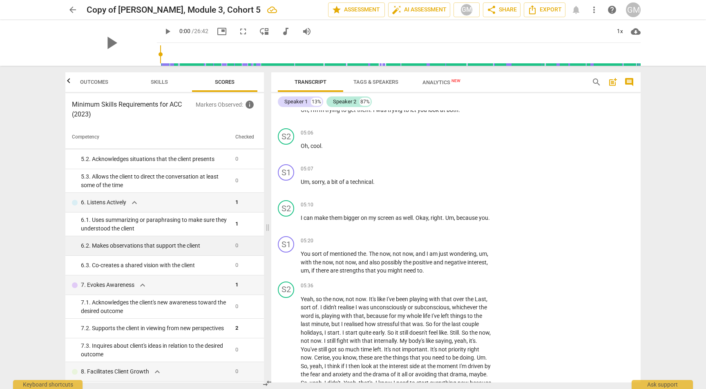
scroll to position [295, 0]
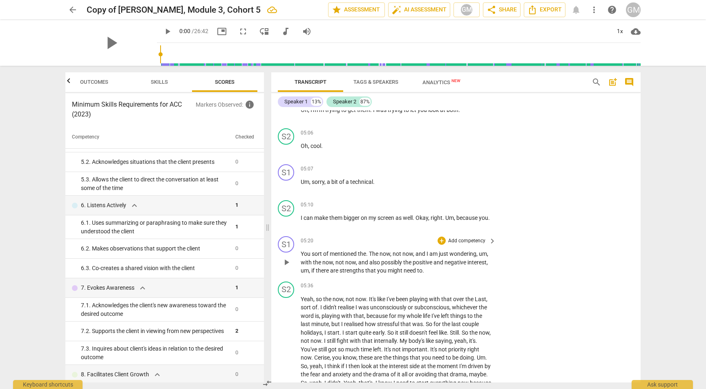
click at [461, 237] on p "Add competency" at bounding box center [466, 240] width 39 height 7
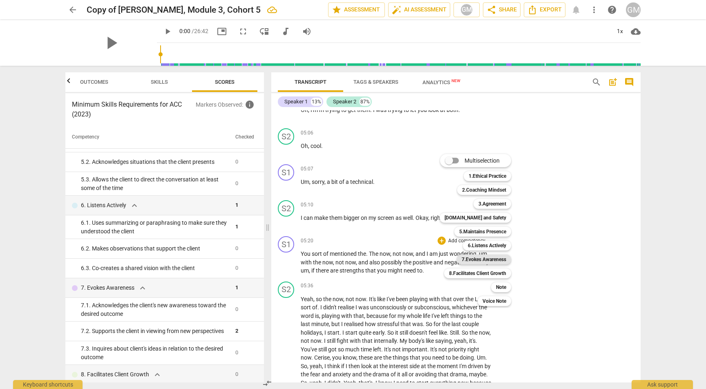
click at [491, 260] on b "7.Evokes Awareness" at bounding box center [484, 259] width 45 height 10
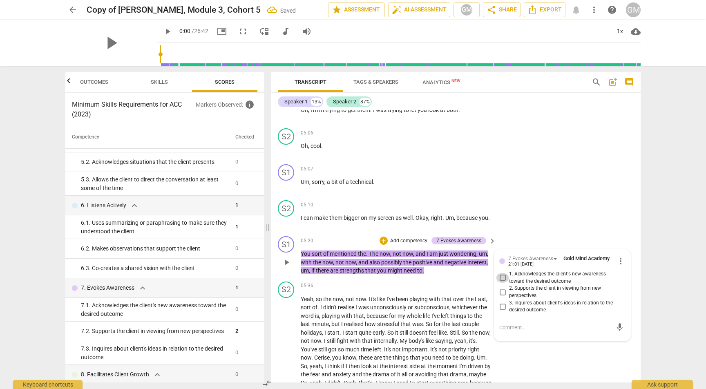
click at [501, 273] on input "1. Acknowledges the client's new awareness toward the desired outcome" at bounding box center [502, 278] width 13 height 10
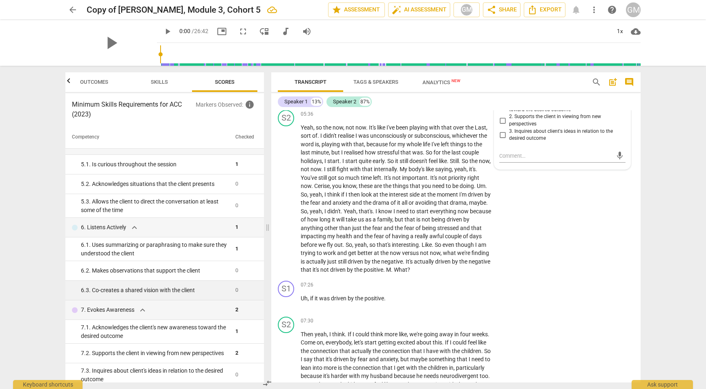
scroll to position [277, 0]
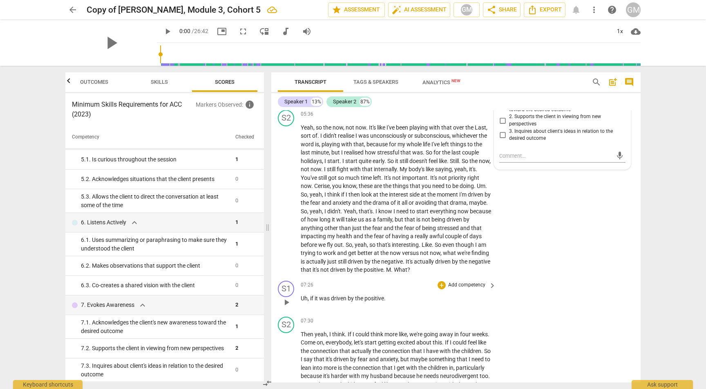
click at [465, 281] on div "+ Add competency" at bounding box center [462, 285] width 49 height 8
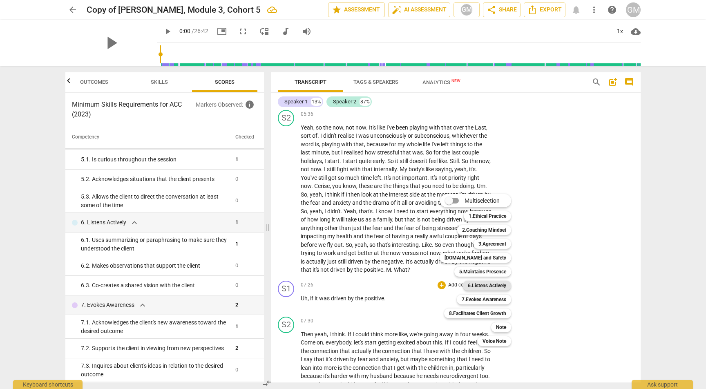
click at [491, 288] on b "6.Listens Actively" at bounding box center [487, 286] width 38 height 10
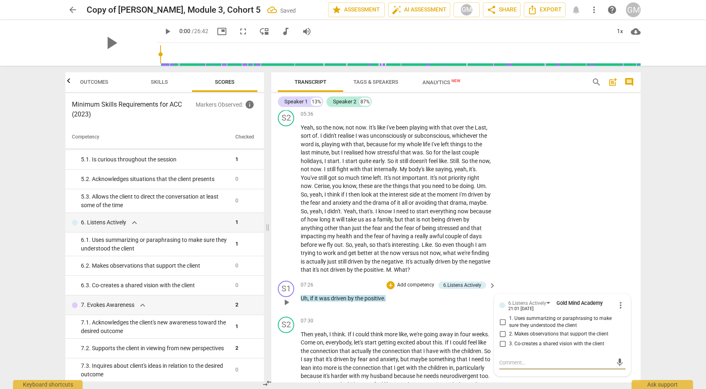
click at [502, 339] on input "3. Co-creates a shared vision with the client" at bounding box center [502, 344] width 13 height 10
click at [417, 281] on p "Add competency" at bounding box center [415, 284] width 39 height 7
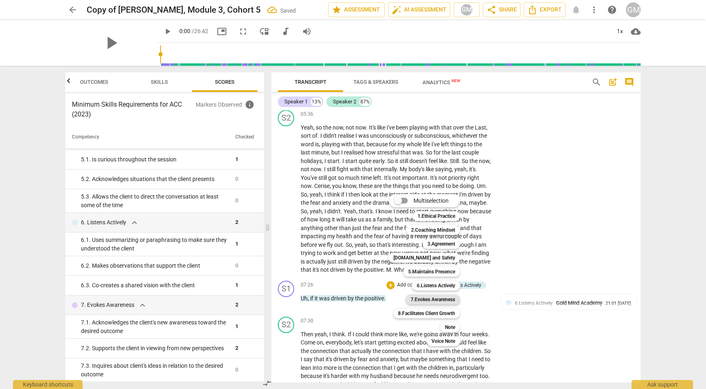
click at [437, 296] on b "7.Evokes Awareness" at bounding box center [433, 300] width 45 height 10
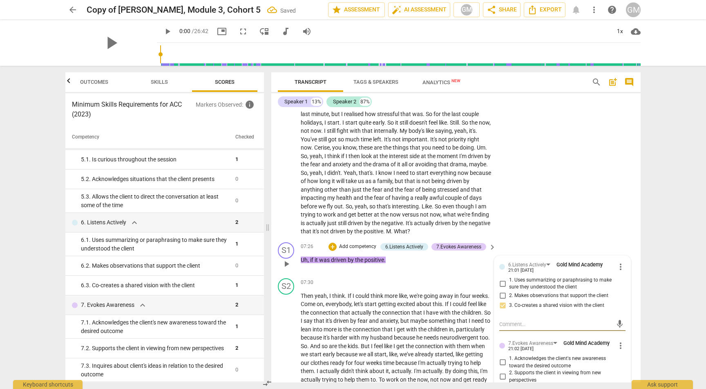
scroll to position [1304, 0]
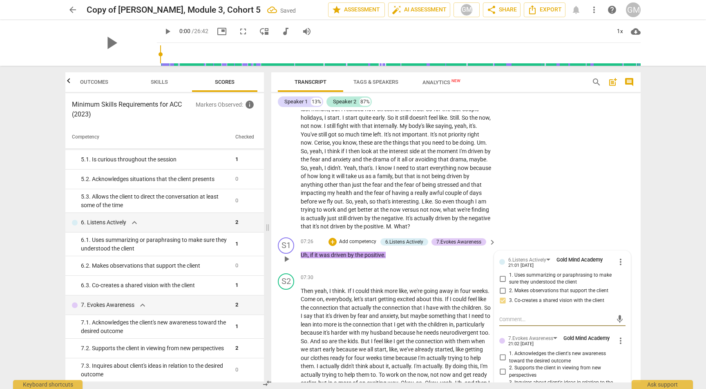
click at [502, 367] on input "2. Supports the client in viewing from new perspectives" at bounding box center [502, 372] width 13 height 10
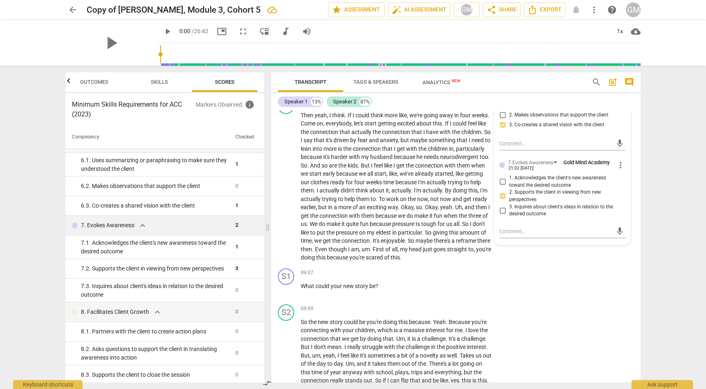
scroll to position [0, 0]
click at [472, 269] on p "Add competency" at bounding box center [466, 272] width 39 height 7
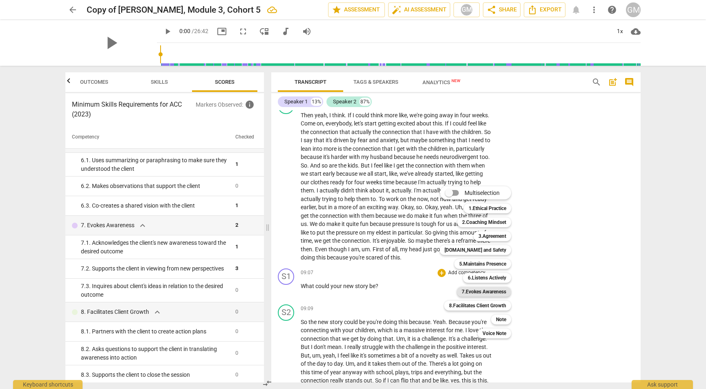
click at [484, 289] on b "7.Evokes Awareness" at bounding box center [484, 292] width 45 height 10
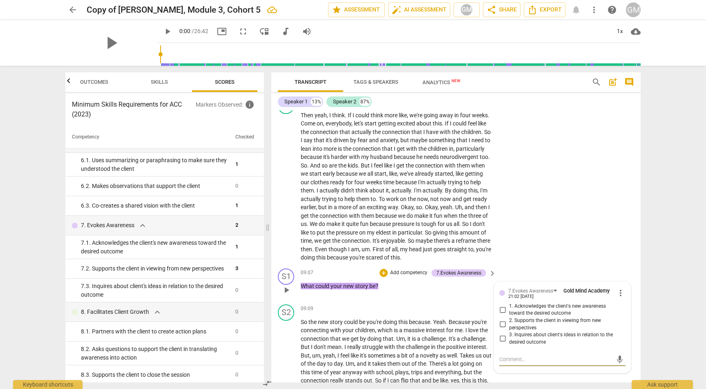
click at [501, 334] on input "3. Inquires about client's ideas in relation to the desired outcome" at bounding box center [502, 339] width 13 height 10
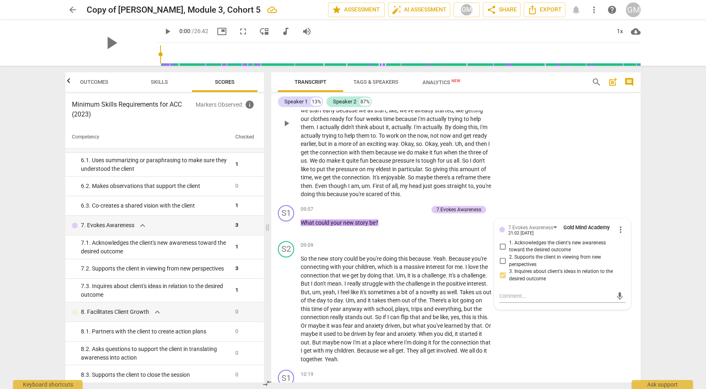
scroll to position [1686, 0]
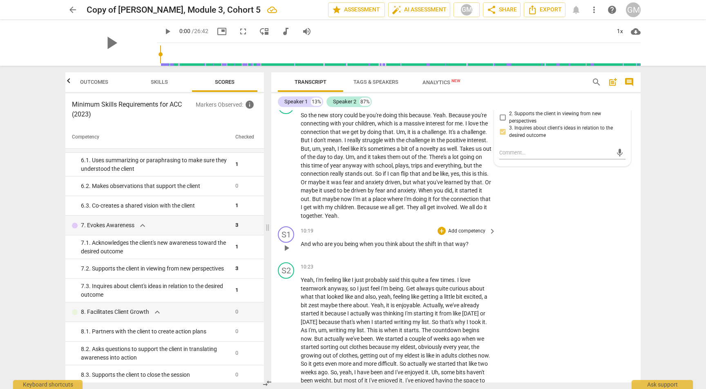
click at [464, 228] on p "Add competency" at bounding box center [466, 231] width 39 height 7
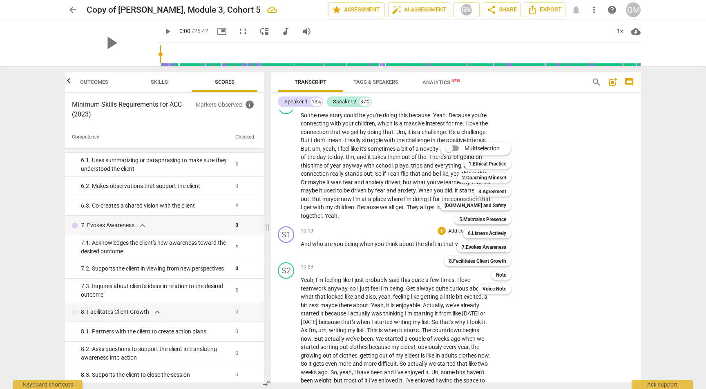
click at [53, 190] on div at bounding box center [353, 194] width 706 height 389
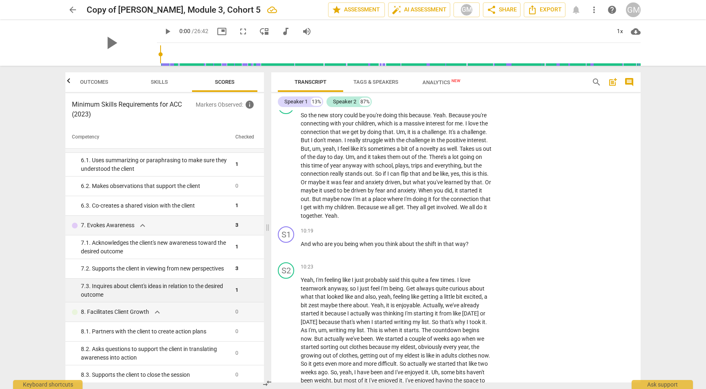
scroll to position [0, 0]
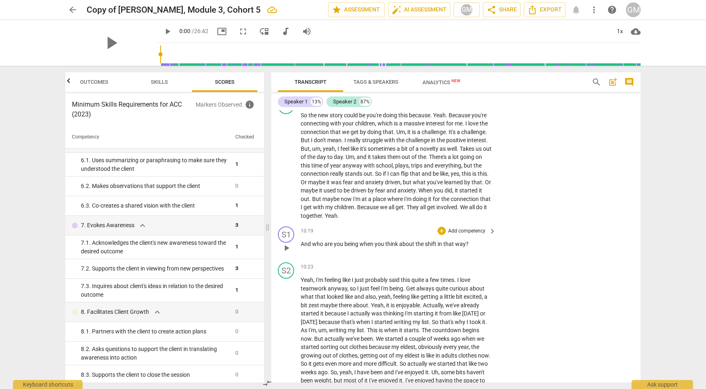
click at [467, 228] on p "Add competency" at bounding box center [466, 231] width 39 height 7
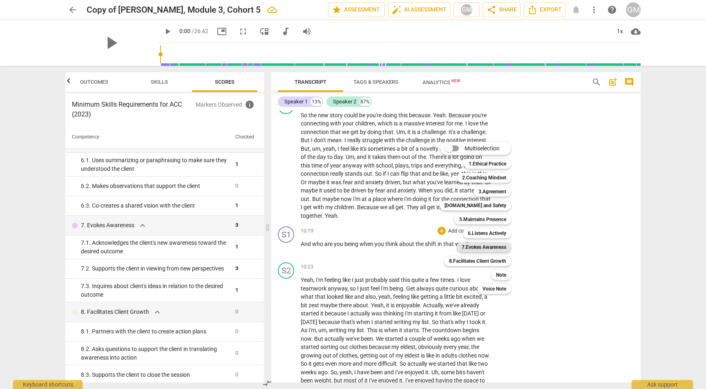
click at [487, 247] on b "7.Evokes Awareness" at bounding box center [484, 247] width 45 height 10
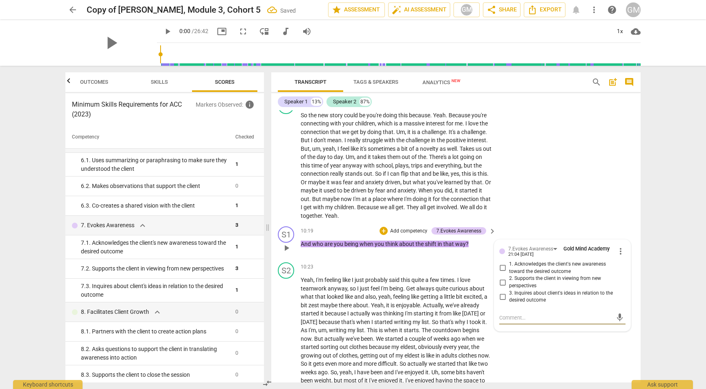
click at [502, 277] on input "2. Supports the client in viewing from new perspectives" at bounding box center [502, 282] width 13 height 10
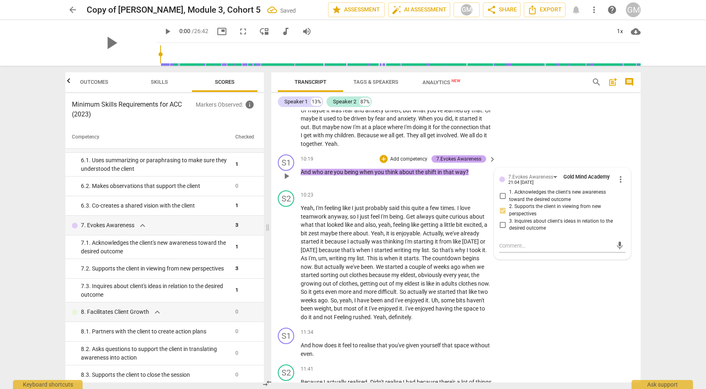
scroll to position [1789, 0]
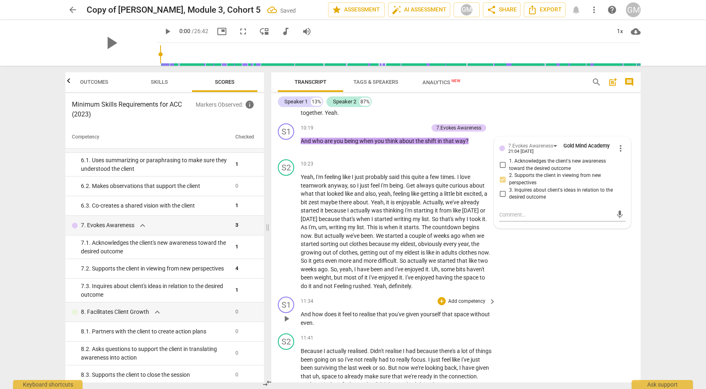
click at [465, 298] on p "Add competency" at bounding box center [466, 301] width 39 height 7
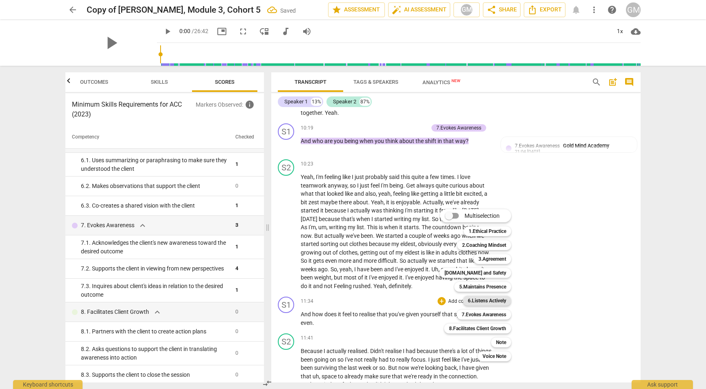
click at [486, 302] on b "6.Listens Actively" at bounding box center [487, 301] width 38 height 10
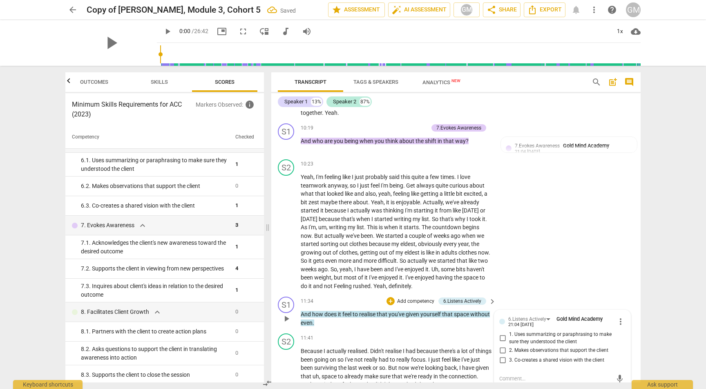
click at [616, 317] on span "more_vert" at bounding box center [621, 322] width 10 height 10
click at [623, 318] on li "Delete" at bounding box center [627, 321] width 28 height 16
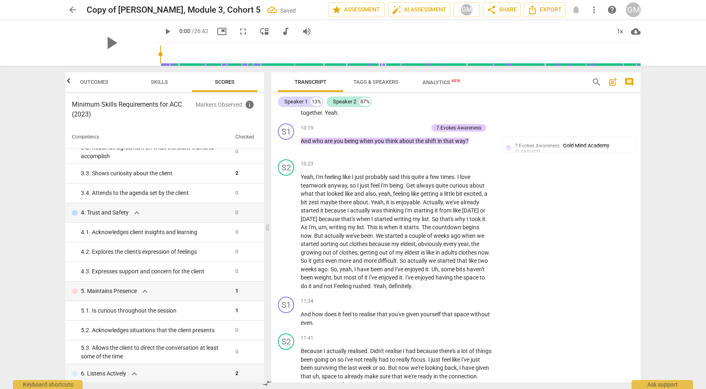
scroll to position [120, 0]
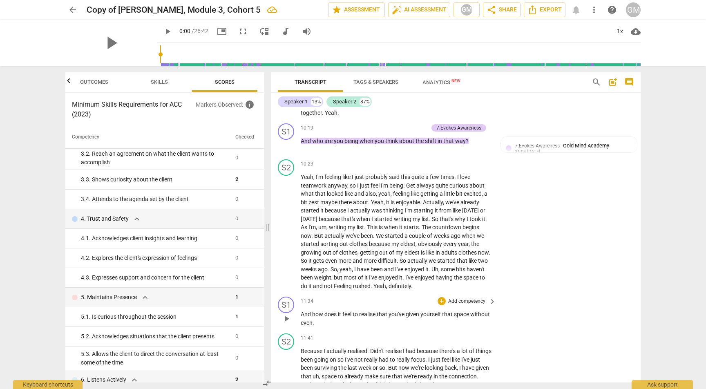
click at [467, 298] on p "Add competency" at bounding box center [466, 301] width 39 height 7
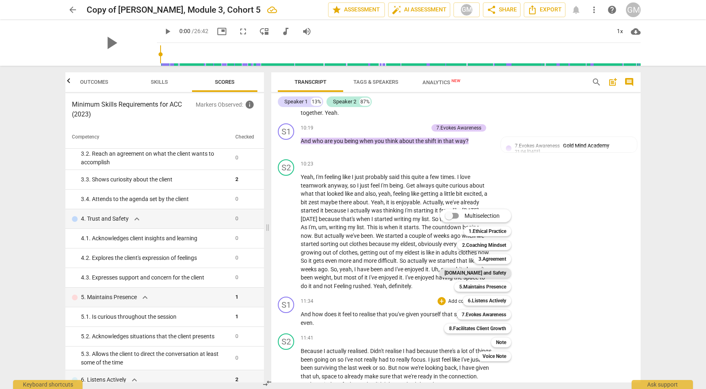
click at [489, 275] on b "[DOMAIN_NAME] and Safety" at bounding box center [475, 273] width 62 height 10
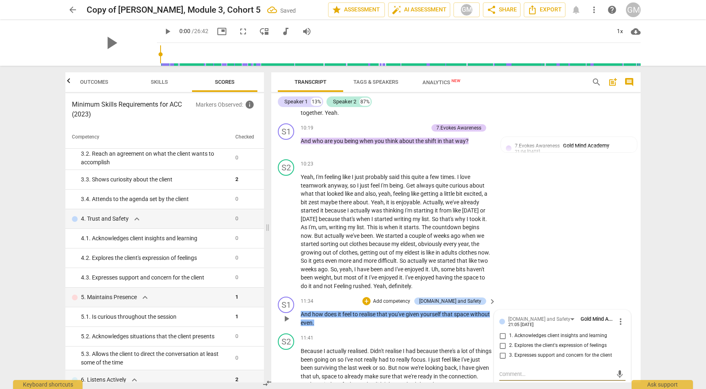
click at [500, 341] on input "2. Explores the client's expression of feelings" at bounding box center [502, 346] width 13 height 10
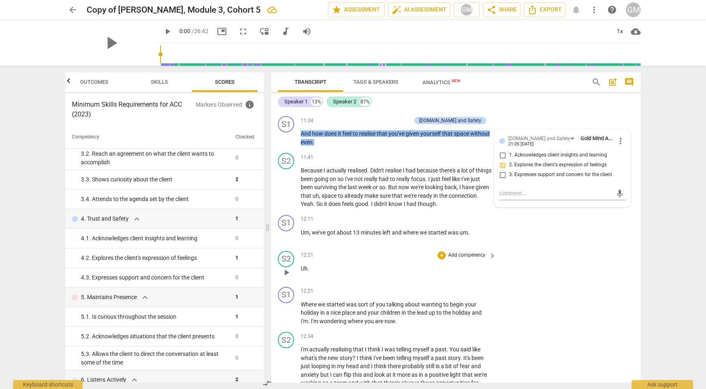
scroll to position [1989, 0]
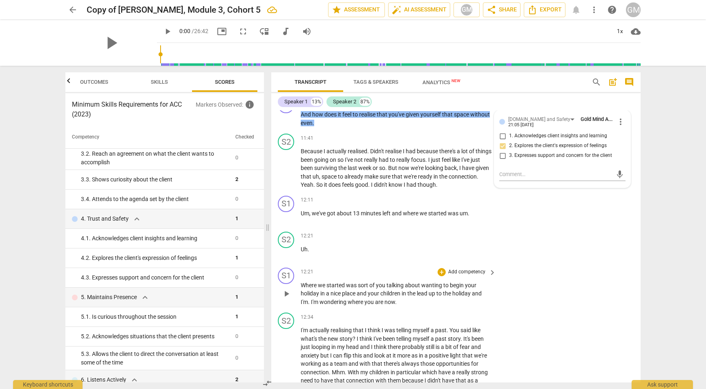
click at [459, 268] on p "Add competency" at bounding box center [466, 271] width 39 height 7
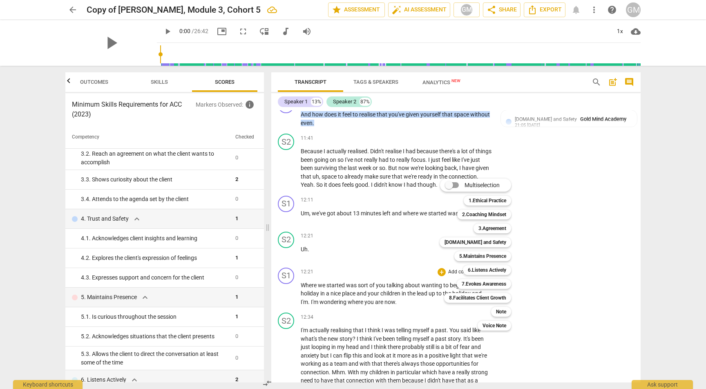
click at [593, 199] on div at bounding box center [353, 194] width 706 height 389
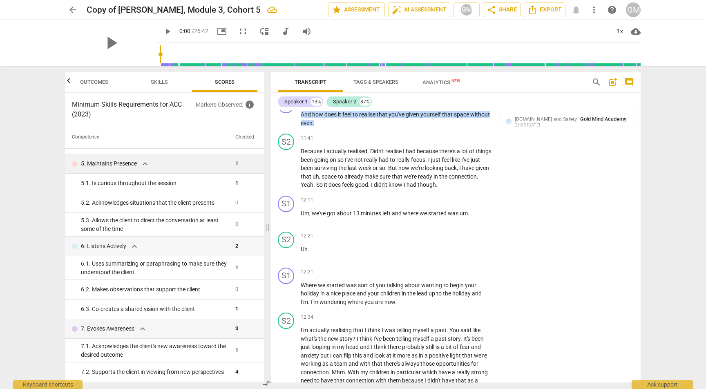
scroll to position [254, 0]
click at [466, 268] on p "Add competency" at bounding box center [466, 271] width 39 height 7
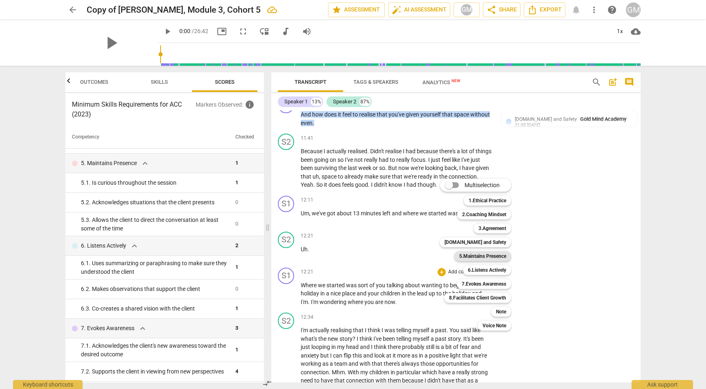
click at [487, 258] on b "5.Maintains Presence" at bounding box center [482, 256] width 47 height 10
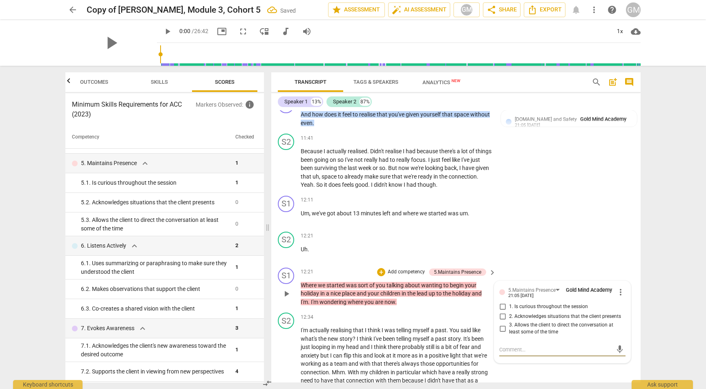
click at [499, 324] on input "3. Allows the client to direct the conversation at least some of the time" at bounding box center [502, 329] width 13 height 10
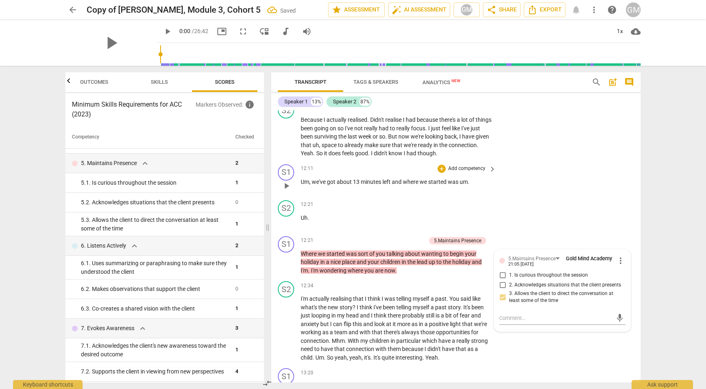
scroll to position [2037, 0]
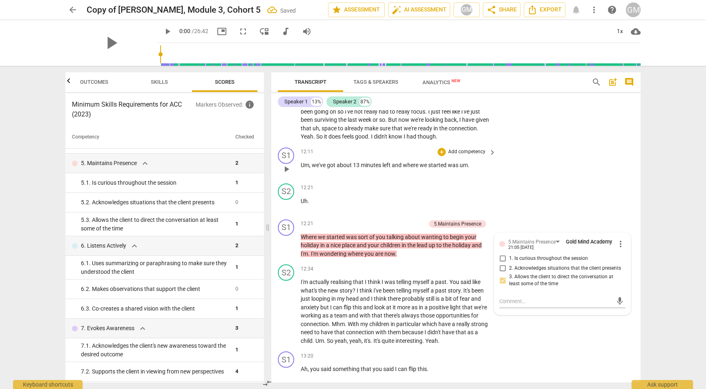
click at [563, 162] on div "S1 play_arrow pause 12:11 + Add competency keyboard_arrow_right Um , we've got …" at bounding box center [455, 162] width 369 height 36
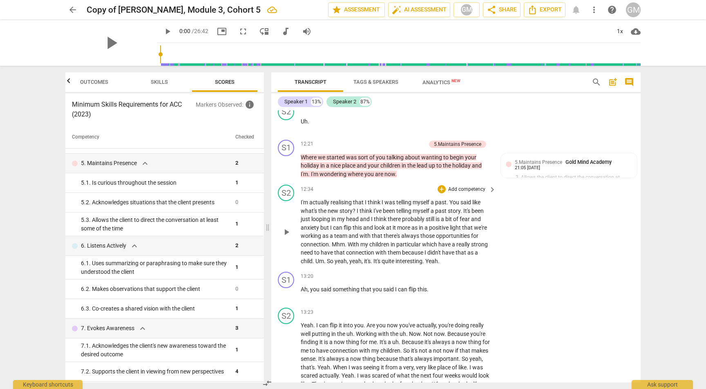
scroll to position [2124, 0]
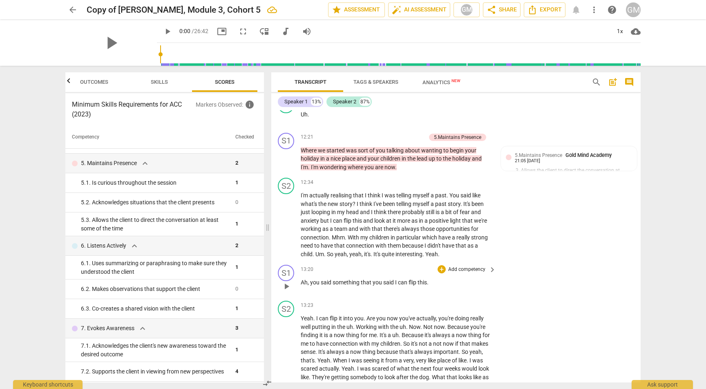
click at [463, 266] on p "Add competency" at bounding box center [466, 269] width 39 height 7
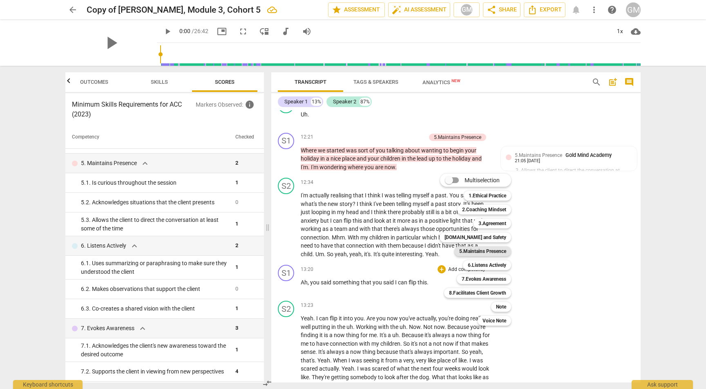
click at [478, 248] on b "5.Maintains Presence" at bounding box center [482, 251] width 47 height 10
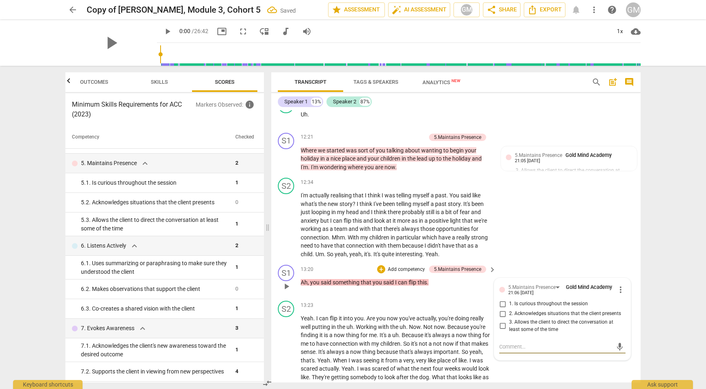
click at [500, 309] on input "2. Acknowledges situations that the client presents" at bounding box center [502, 314] width 13 height 10
click at [538, 230] on div "S2 play_arrow pause 12:34 + Add competency keyboard_arrow_right I'm actually re…" at bounding box center [455, 217] width 369 height 87
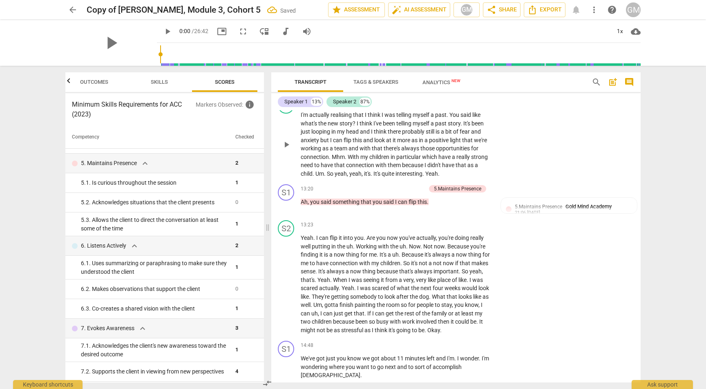
scroll to position [2265, 0]
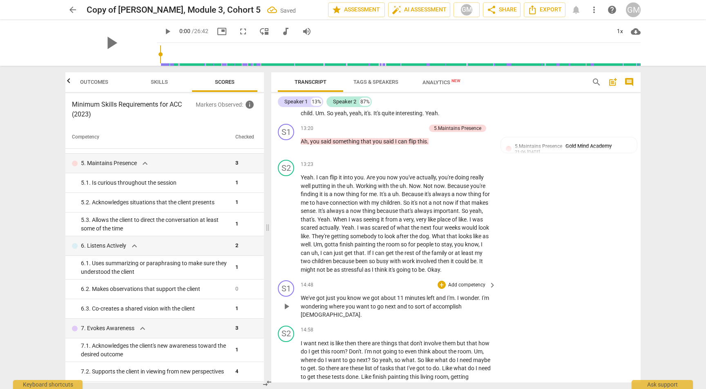
click at [471, 281] on p "Add competency" at bounding box center [466, 284] width 39 height 7
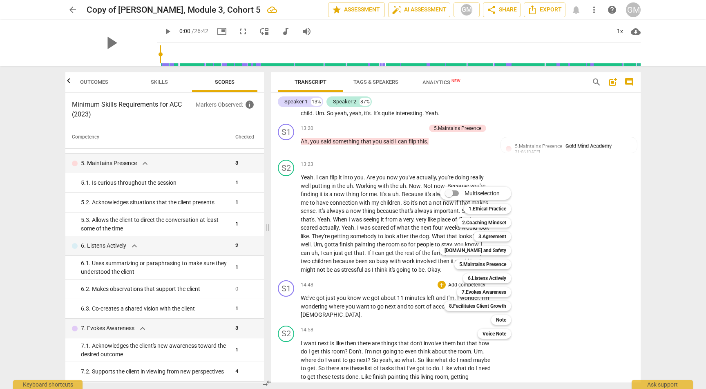
click at [480, 259] on div "5.Maintains Presence 5" at bounding box center [487, 264] width 72 height 14
click at [477, 263] on b "5.Maintains Presence" at bounding box center [482, 264] width 47 height 10
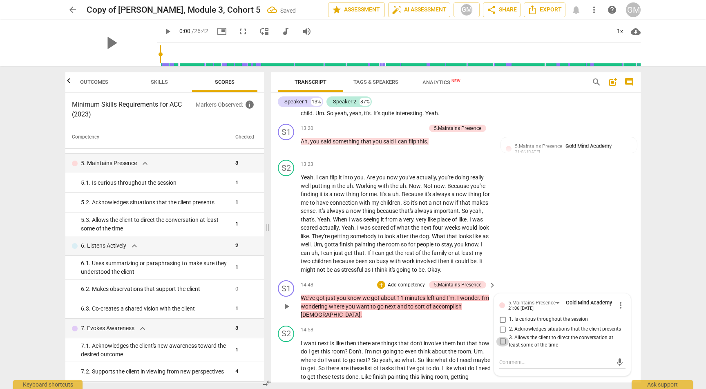
click at [500, 337] on input "3. Allows the client to direct the conversation at least some of the time" at bounding box center [502, 342] width 13 height 10
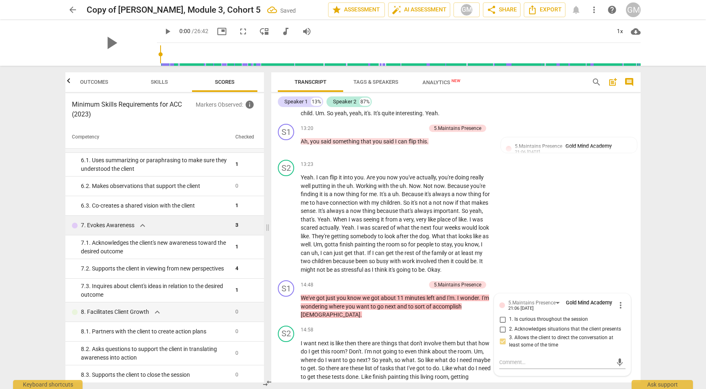
scroll to position [0, 0]
click at [412, 281] on p "Add competency" at bounding box center [406, 284] width 39 height 7
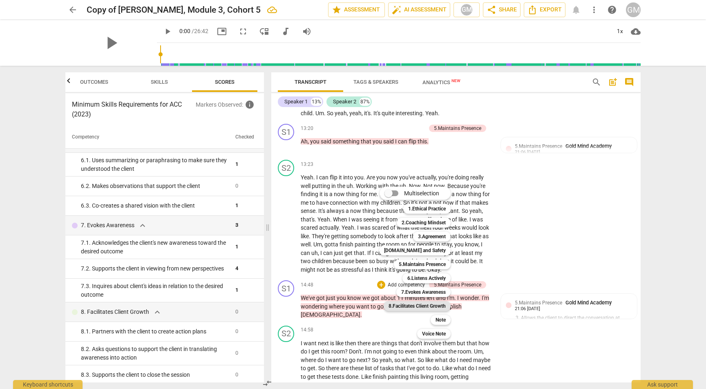
click at [434, 306] on b "8.Facilitates Client Growth" at bounding box center [416, 306] width 57 height 10
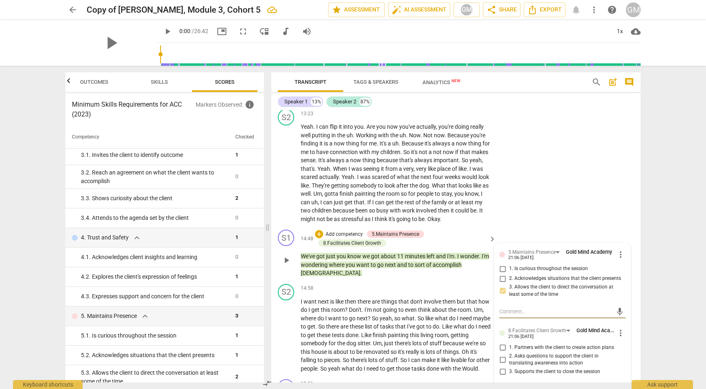
scroll to position [2318, 0]
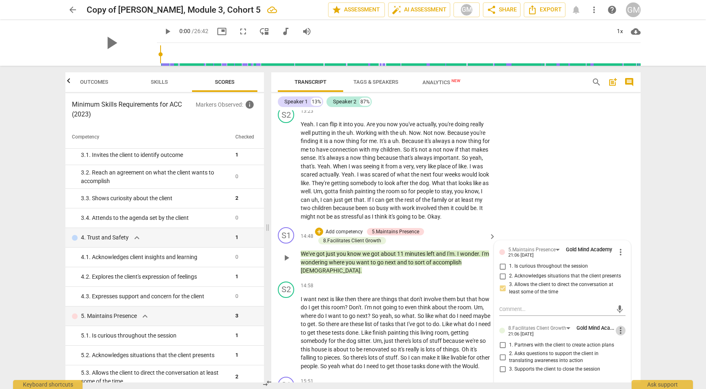
click at [619, 326] on span "more_vert" at bounding box center [621, 331] width 10 height 10
click at [625, 326] on li "Delete" at bounding box center [627, 323] width 28 height 16
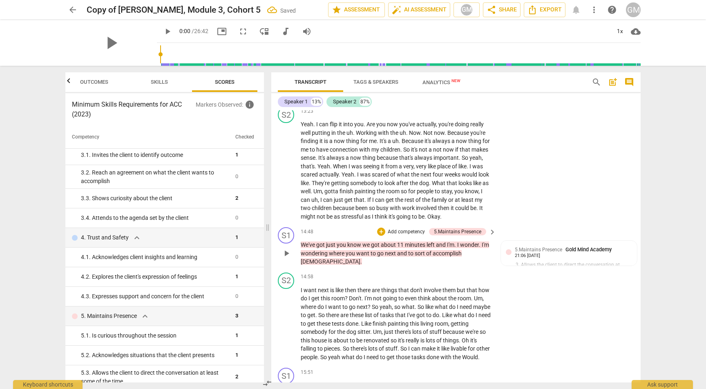
click at [397, 227] on div "+ Add competency 5.Maintains Presence" at bounding box center [431, 231] width 109 height 9
click at [401, 228] on p "Add competency" at bounding box center [406, 231] width 39 height 7
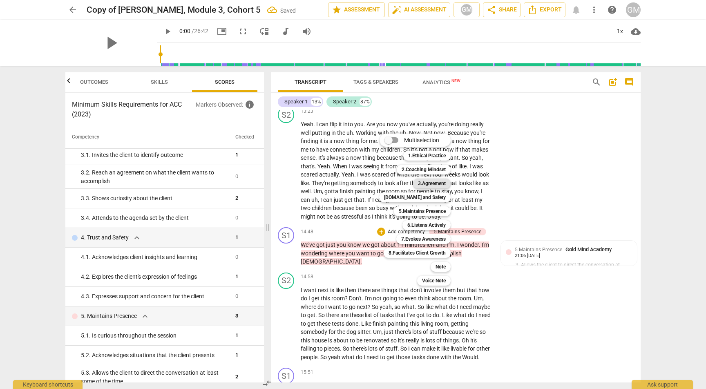
click at [437, 184] on b "3.Agreement" at bounding box center [432, 184] width 28 height 10
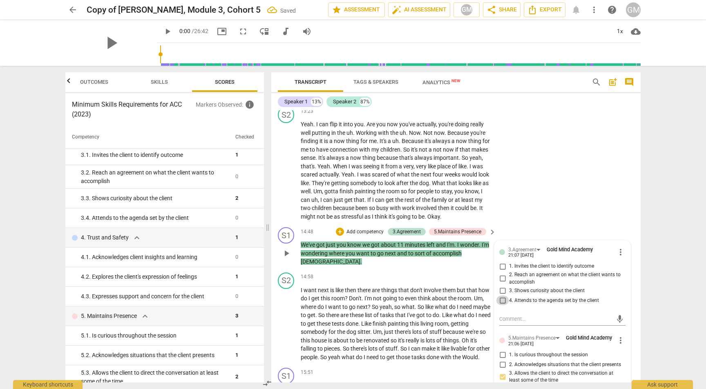
click at [502, 295] on input "4. Attends to the agenda set by the client" at bounding box center [502, 300] width 13 height 10
click at [547, 164] on div "S2 play_arrow pause 13:23 + Add competency keyboard_arrow_right Yeah . I can fl…" at bounding box center [455, 163] width 369 height 121
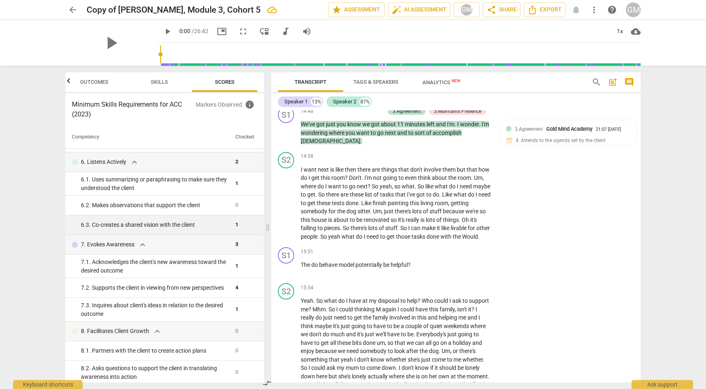
scroll to position [338, 0]
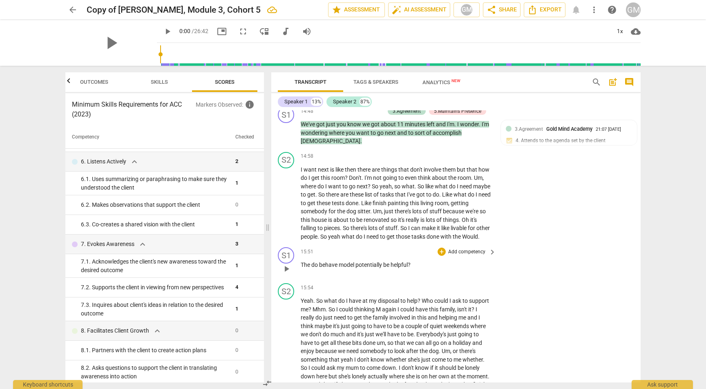
click at [472, 248] on div "+ Add competency" at bounding box center [462, 252] width 49 height 8
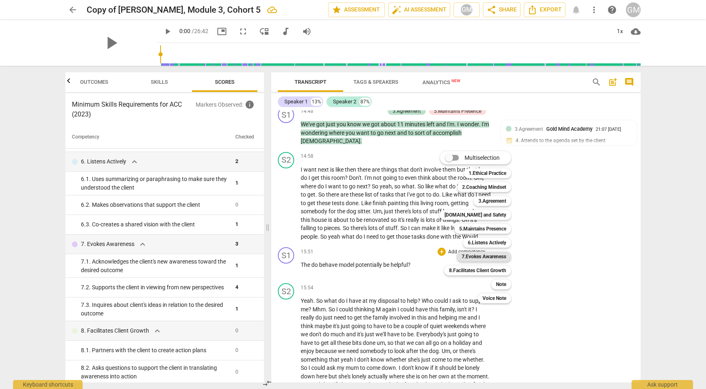
click at [497, 259] on b "7.Evokes Awareness" at bounding box center [484, 257] width 45 height 10
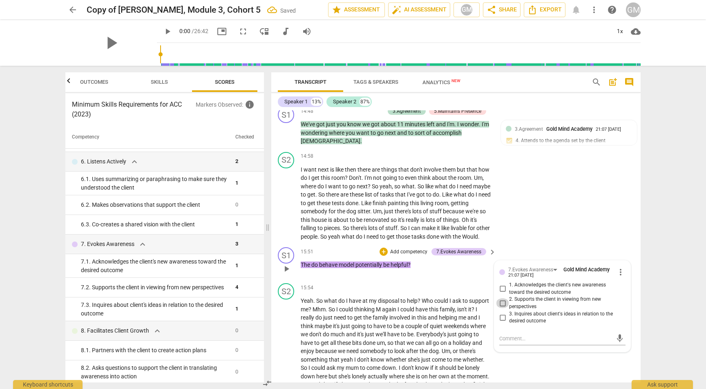
click at [500, 298] on input "2. Supports the client in viewing from new perspectives" at bounding box center [502, 303] width 13 height 10
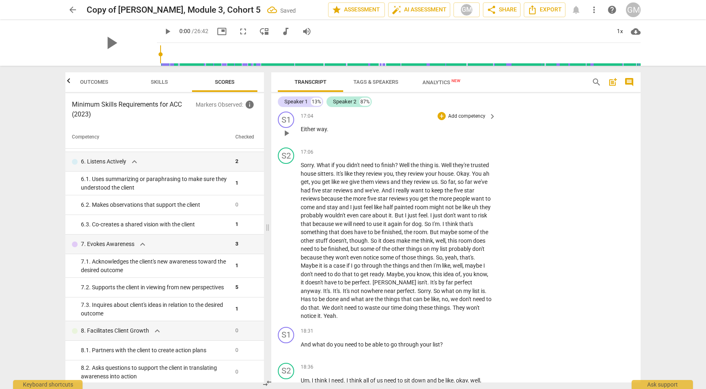
scroll to position [2755, 0]
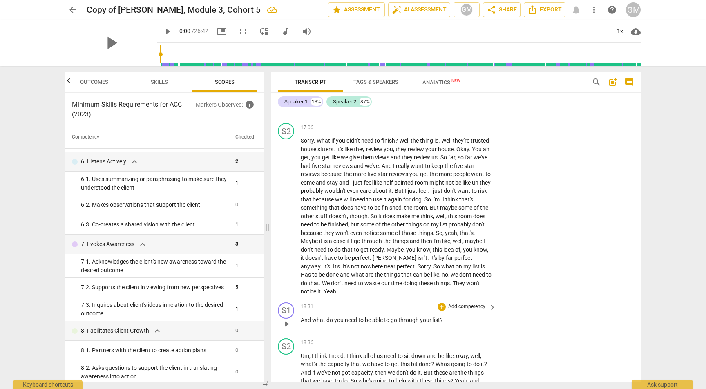
click at [462, 303] on p "Add competency" at bounding box center [466, 306] width 39 height 7
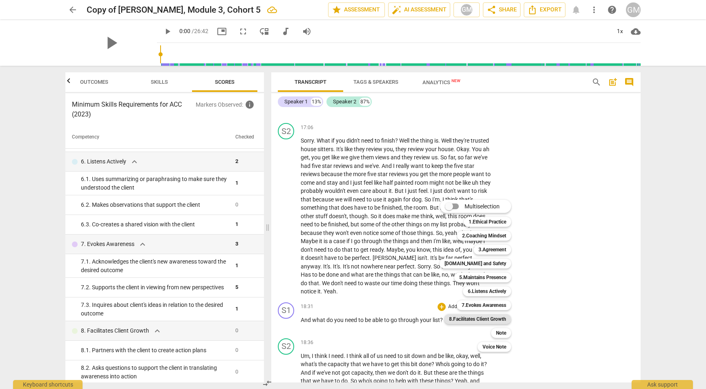
click at [481, 321] on b "8.Facilitates Client Growth" at bounding box center [477, 319] width 57 height 10
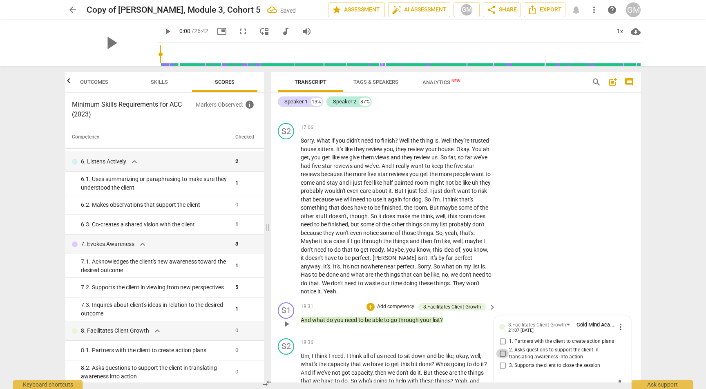
click at [502, 348] on input "2. Asks questions to support the client in translating awareness into action" at bounding box center [502, 353] width 13 height 10
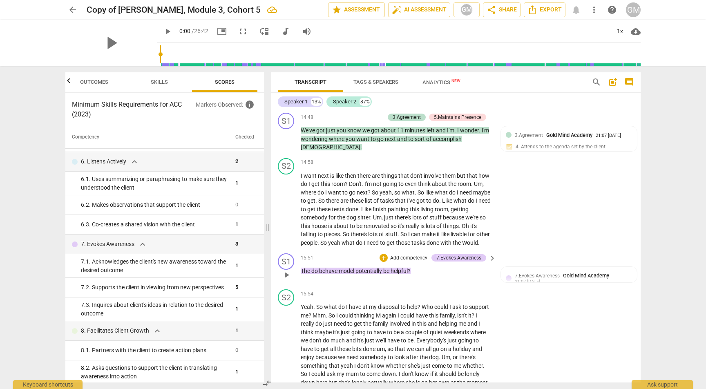
scroll to position [2428, 0]
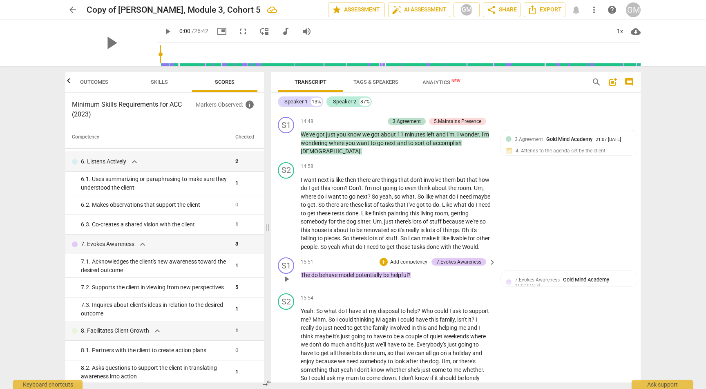
click at [402, 259] on p "Add competency" at bounding box center [408, 262] width 39 height 7
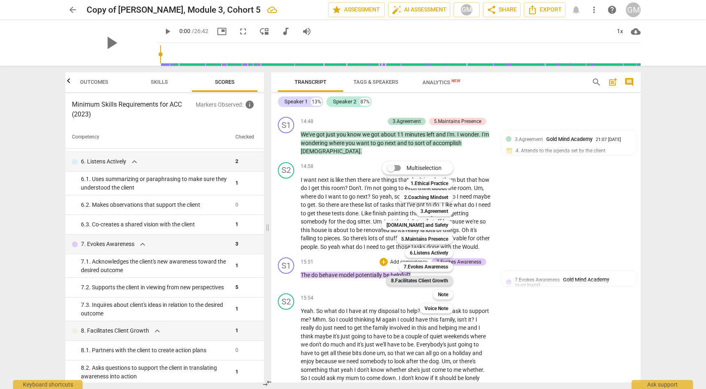
click at [402, 278] on b "8.Facilitates Client Growth" at bounding box center [419, 281] width 57 height 10
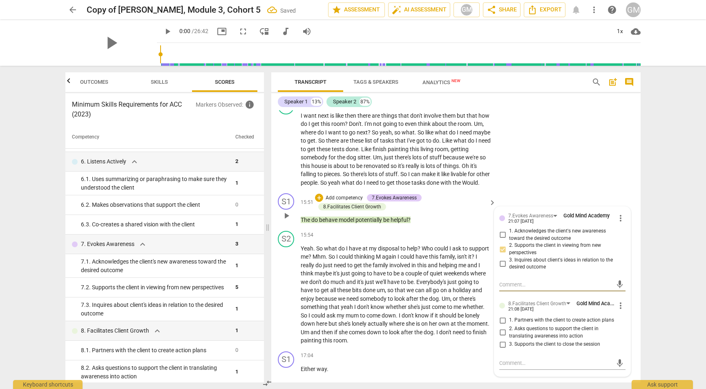
scroll to position [2494, 0]
click at [501, 326] on input "2. Asks questions to support the client in translating awareness into action" at bounding box center [502, 331] width 13 height 10
click at [595, 130] on div "S2 play_arrow pause 14:58 + Add competency keyboard_arrow_right I want next is …" at bounding box center [455, 142] width 369 height 96
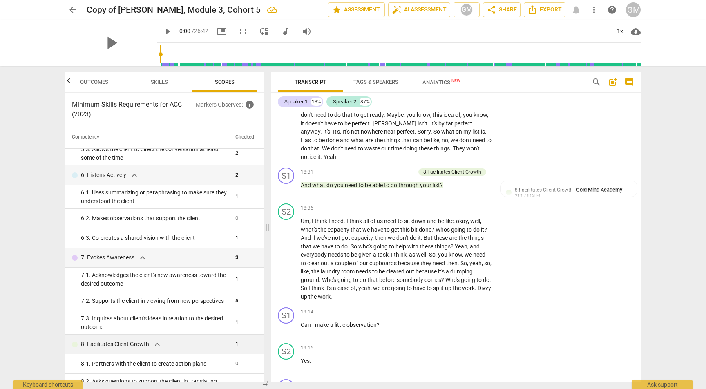
scroll to position [319, 0]
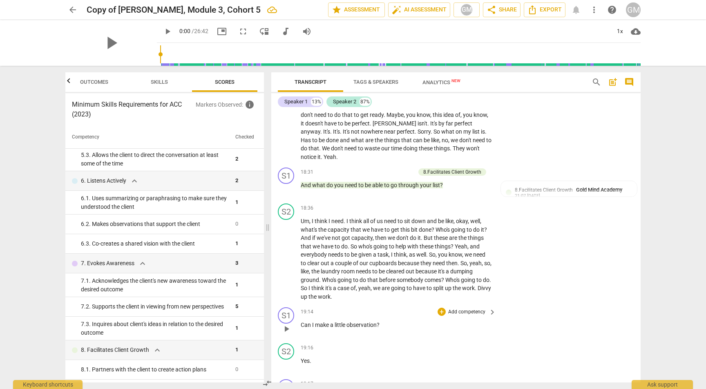
click at [479, 308] on p "Add competency" at bounding box center [466, 311] width 39 height 7
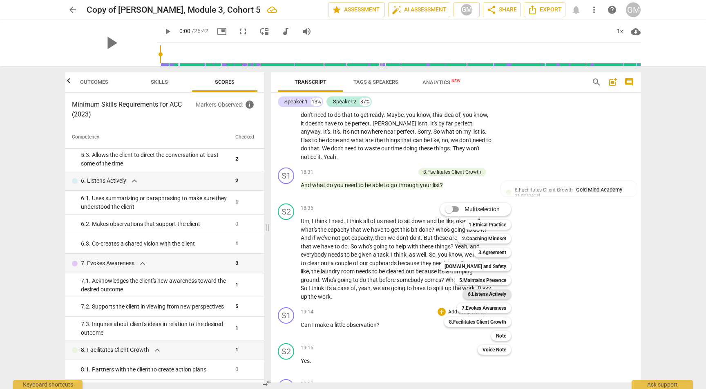
click at [489, 293] on b "6.Listens Actively" at bounding box center [487, 294] width 38 height 10
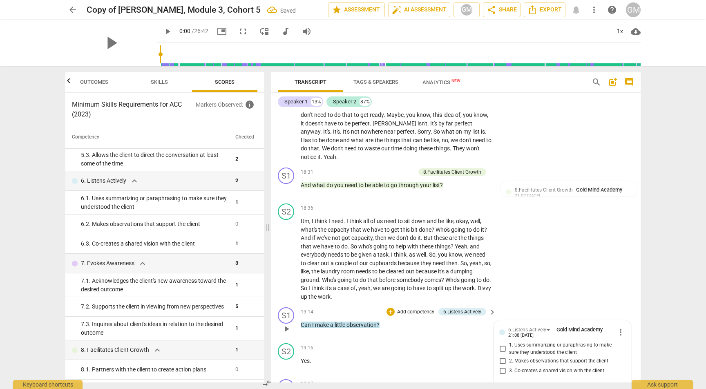
click at [500, 356] on input "2. Makes observations that support the client" at bounding box center [502, 361] width 13 height 10
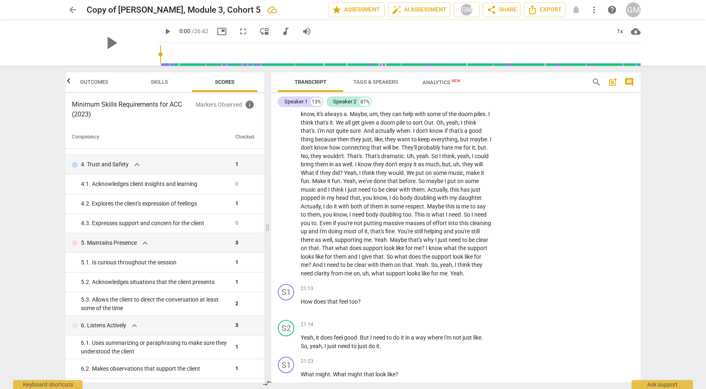
scroll to position [3260, 0]
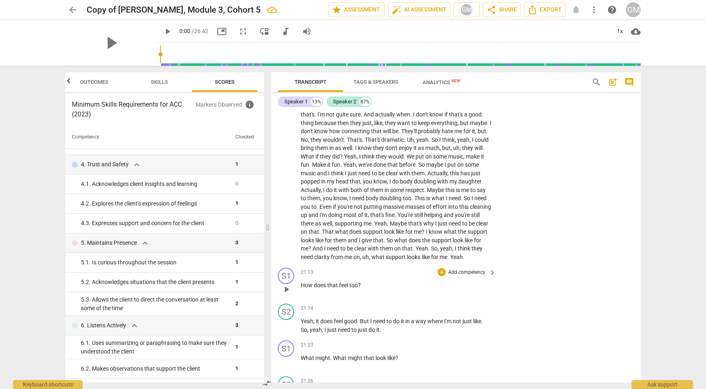
click at [465, 269] on p "Add competency" at bounding box center [466, 272] width 39 height 7
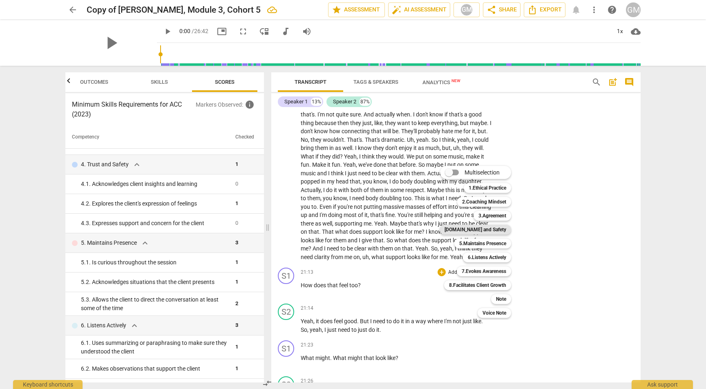
click at [487, 229] on b "[DOMAIN_NAME] and Safety" at bounding box center [475, 230] width 62 height 10
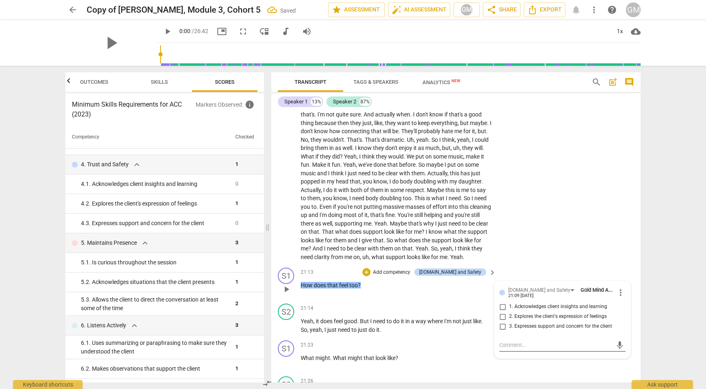
click at [502, 312] on input "2. Explores the client's expression of feelings" at bounding box center [502, 317] width 13 height 10
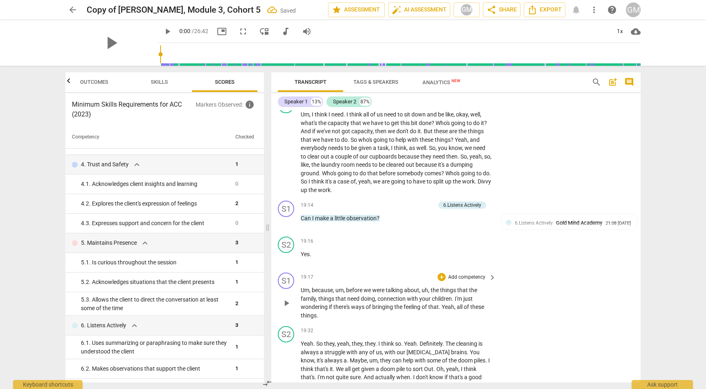
scroll to position [2976, 0]
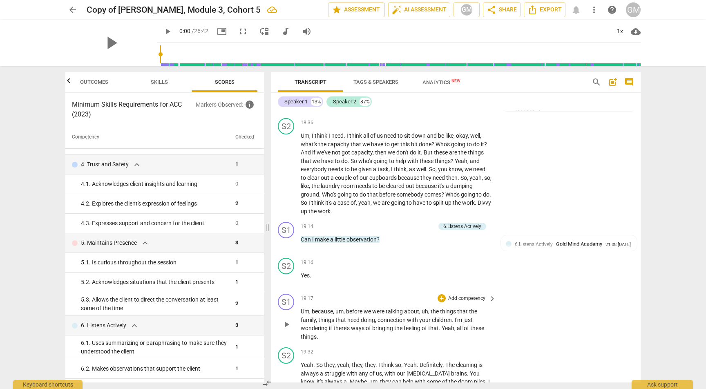
click at [473, 295] on p "Add competency" at bounding box center [466, 298] width 39 height 7
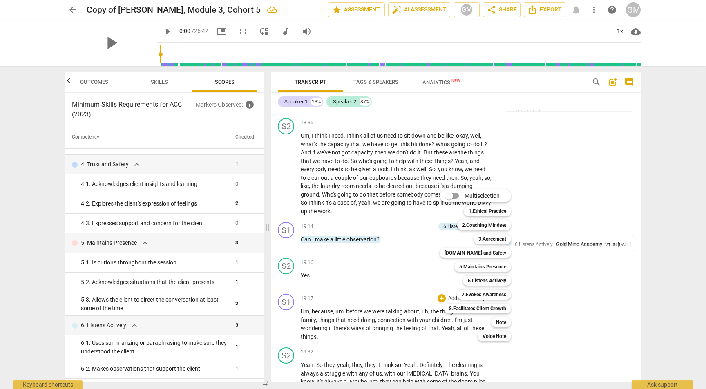
click at [598, 268] on div at bounding box center [353, 194] width 706 height 389
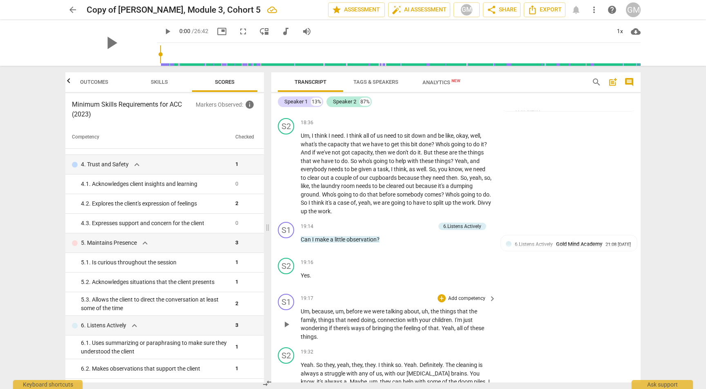
click at [464, 295] on p "Add competency" at bounding box center [466, 298] width 39 height 7
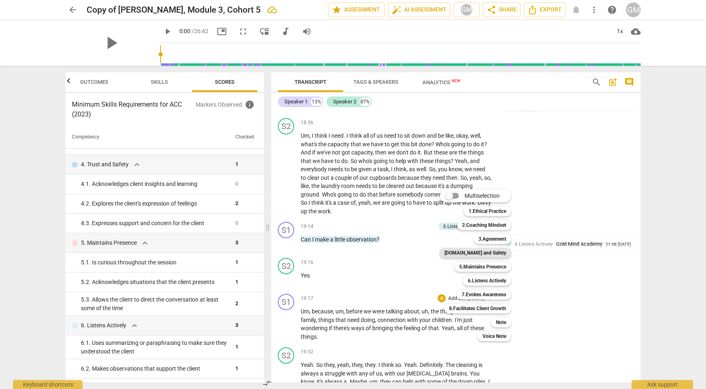
click at [489, 251] on b "[DOMAIN_NAME] and Safety" at bounding box center [475, 253] width 62 height 10
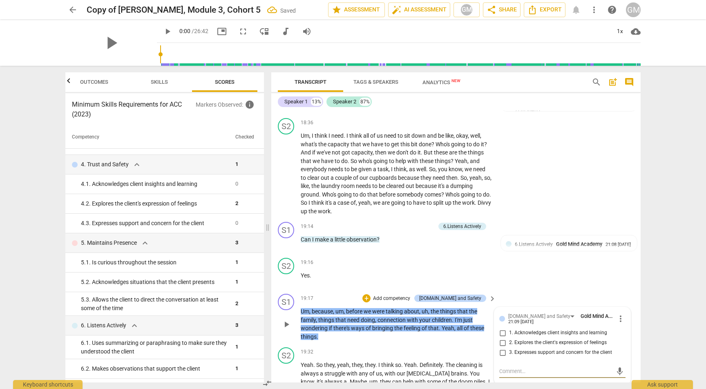
click at [500, 328] on input "1. Acknowledges client insights and learning" at bounding box center [502, 333] width 13 height 10
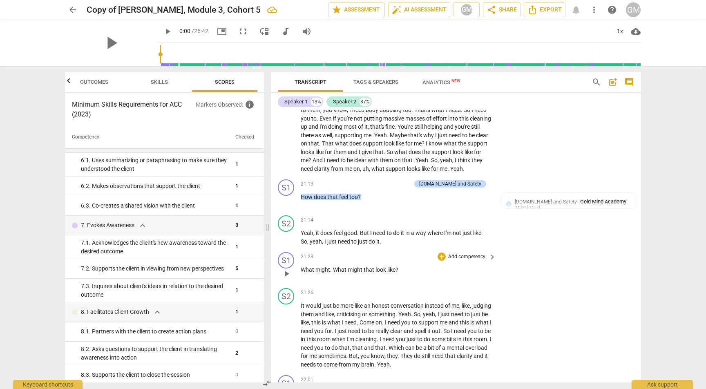
scroll to position [3347, 0]
click at [459, 255] on p "Add competency" at bounding box center [466, 258] width 39 height 7
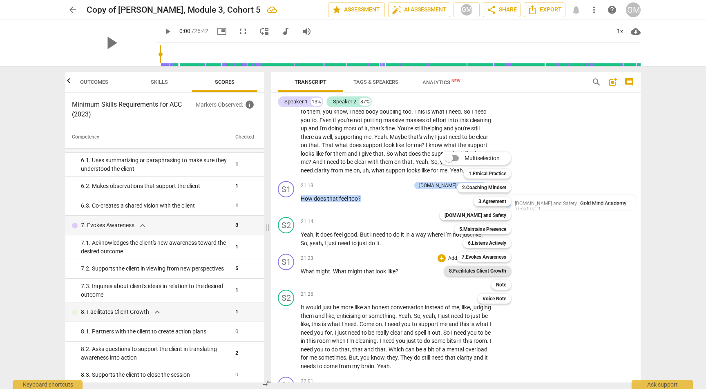
click at [492, 267] on b "8.Facilitates Client Growth" at bounding box center [477, 271] width 57 height 10
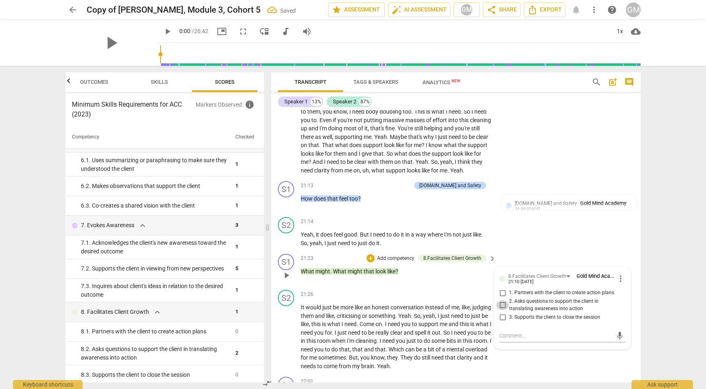
click at [501, 300] on input "2. Asks questions to support the client in translating awareness into action" at bounding box center [502, 305] width 13 height 10
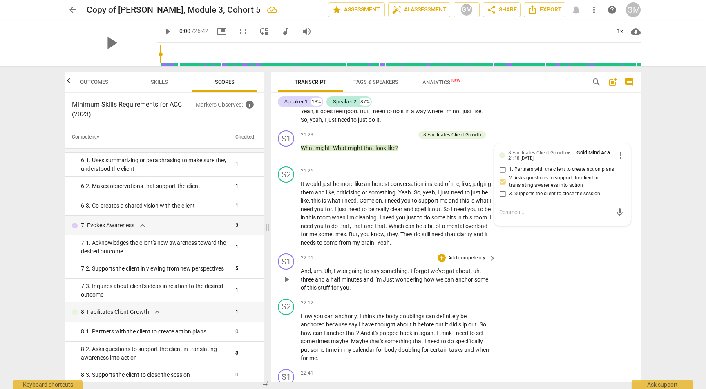
scroll to position [3476, 0]
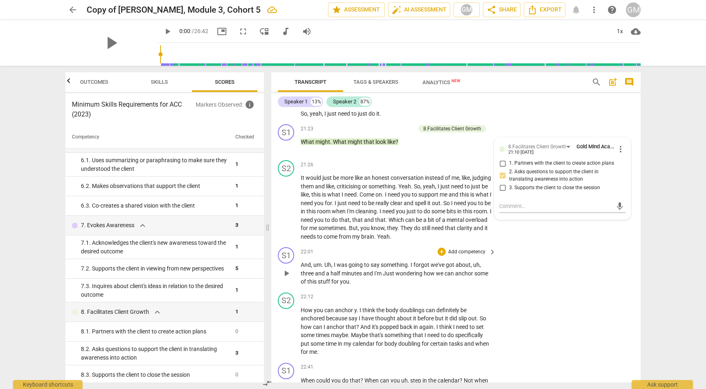
click at [458, 248] on p "Add competency" at bounding box center [466, 251] width 39 height 7
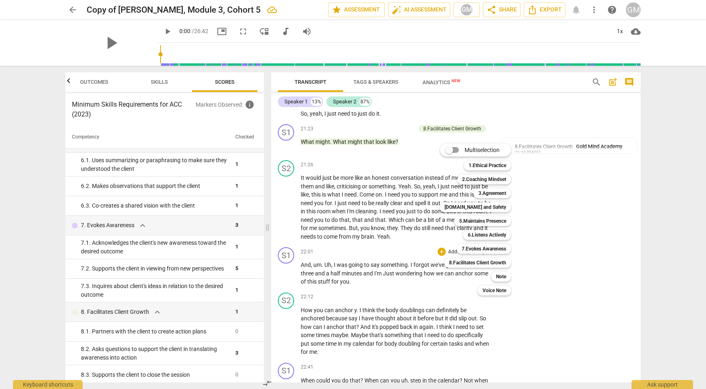
click at [489, 255] on div "7.Evokes Awareness 7" at bounding box center [488, 249] width 70 height 14
click at [488, 261] on b "8.Facilitates Client Growth" at bounding box center [477, 263] width 57 height 10
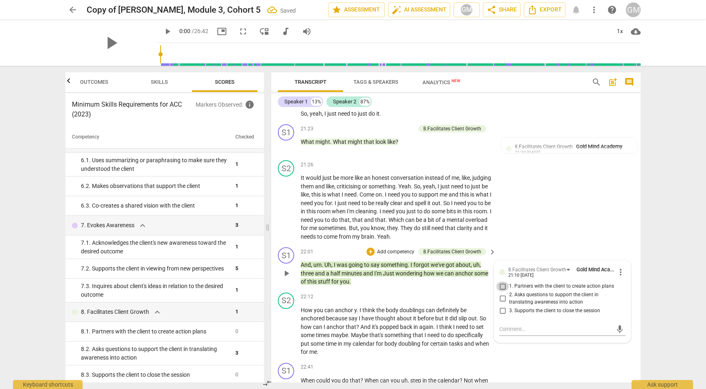
click at [500, 281] on input "1. Partners with the client to create action plans" at bounding box center [502, 286] width 13 height 10
click at [536, 202] on div "S2 play_arrow pause 21:26 + Add competency keyboard_arrow_right It would just b…" at bounding box center [455, 200] width 369 height 87
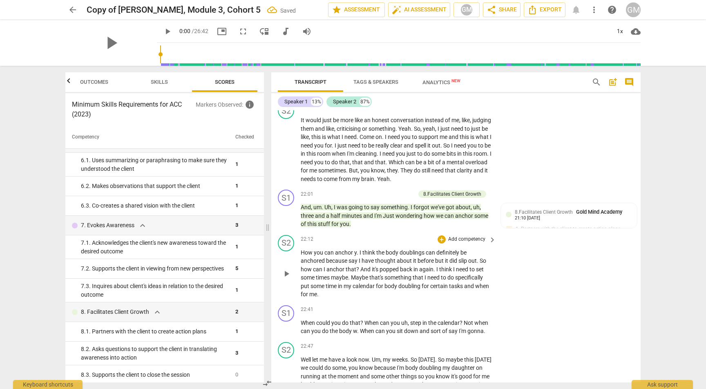
scroll to position [3542, 0]
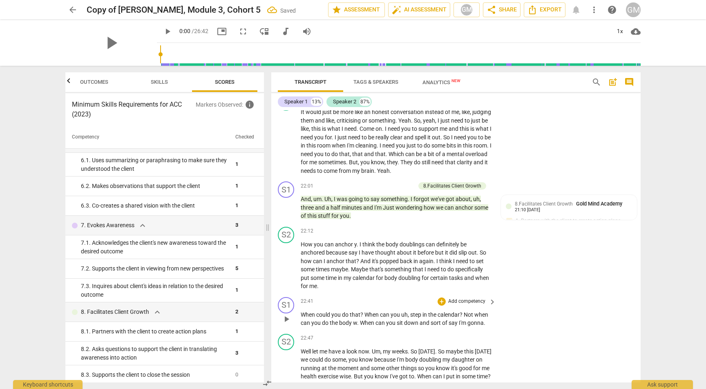
click at [471, 298] on p "Add competency" at bounding box center [466, 301] width 39 height 7
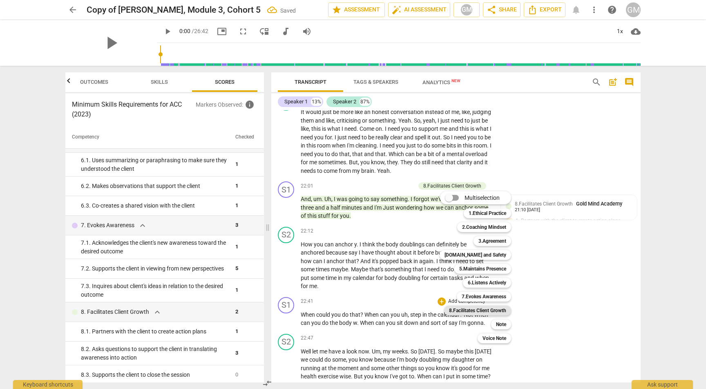
click at [490, 312] on b "8.Facilitates Client Growth" at bounding box center [477, 311] width 57 height 10
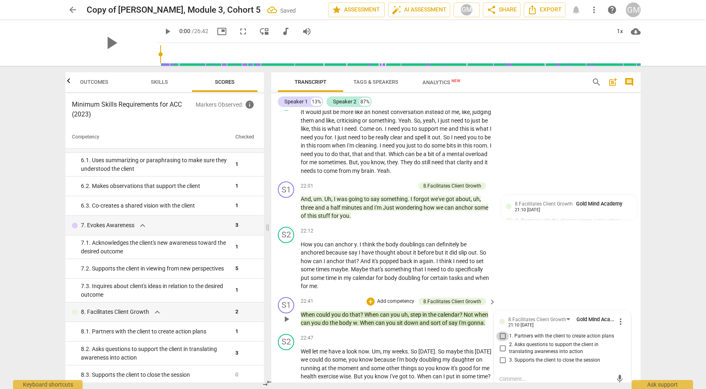
click at [501, 331] on input "1. Partners with the client to create action plans" at bounding box center [502, 336] width 13 height 10
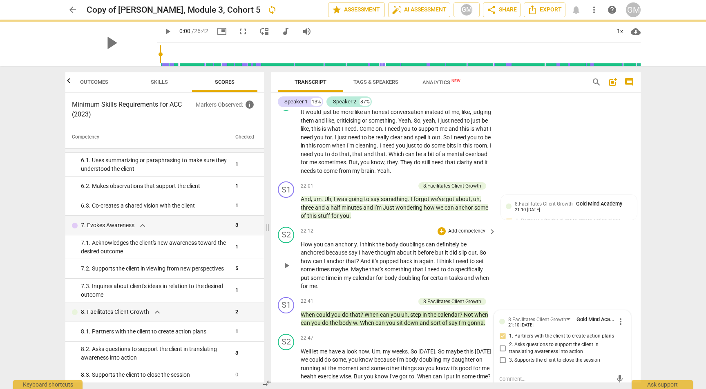
click at [563, 234] on div "S2 play_arrow pause 22:12 + Add competency keyboard_arrow_right How you can anc…" at bounding box center [455, 258] width 369 height 70
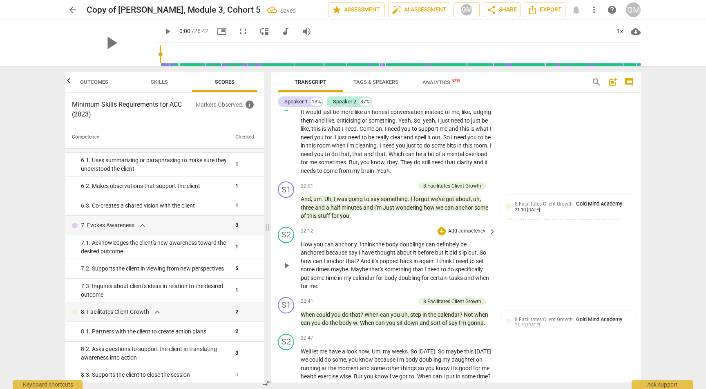
scroll to position [3573, 0]
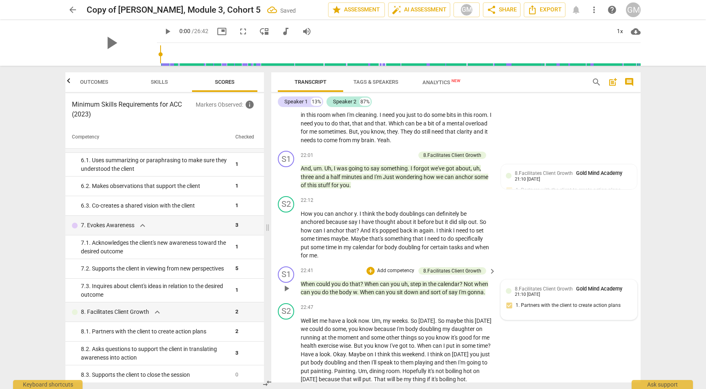
click at [540, 285] on div "8.Facilitates Client Growth Gold Mind Academy 21:10 [DATE] 1. Partners with the…" at bounding box center [569, 300] width 126 height 30
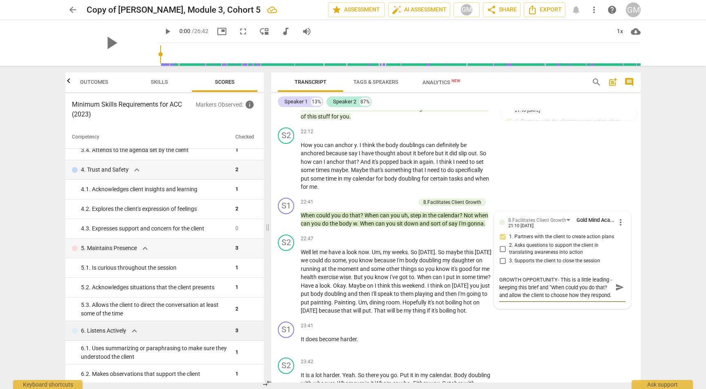
scroll to position [144, 0]
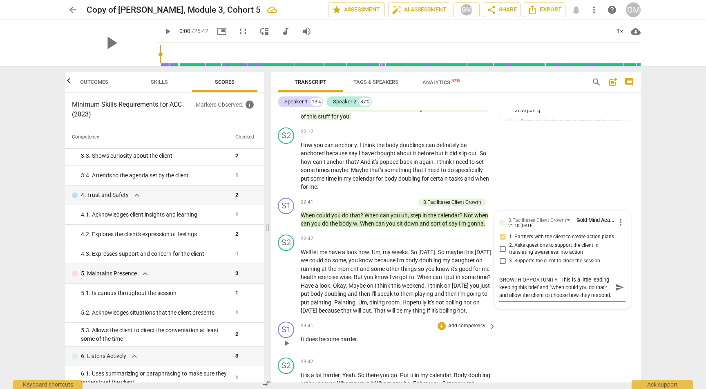
click at [472, 322] on p "Add competency" at bounding box center [466, 325] width 39 height 7
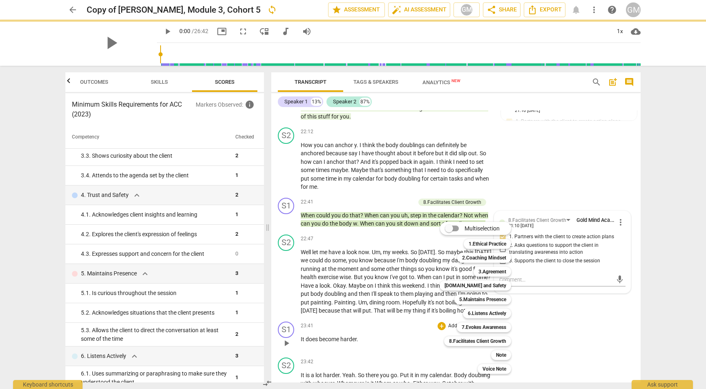
scroll to position [0, 0]
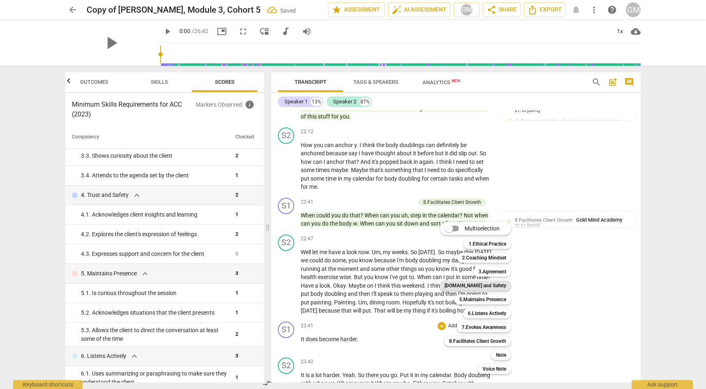
click at [482, 286] on b "[DOMAIN_NAME] and Safety" at bounding box center [475, 286] width 62 height 10
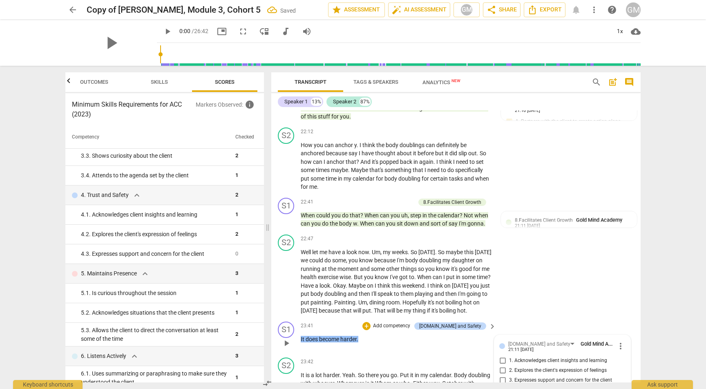
click at [502, 375] on input "3. Expresses support and concern for the client" at bounding box center [502, 380] width 13 height 10
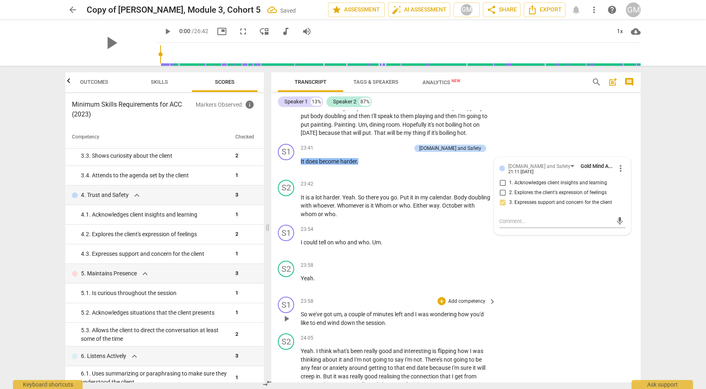
scroll to position [3850, 0]
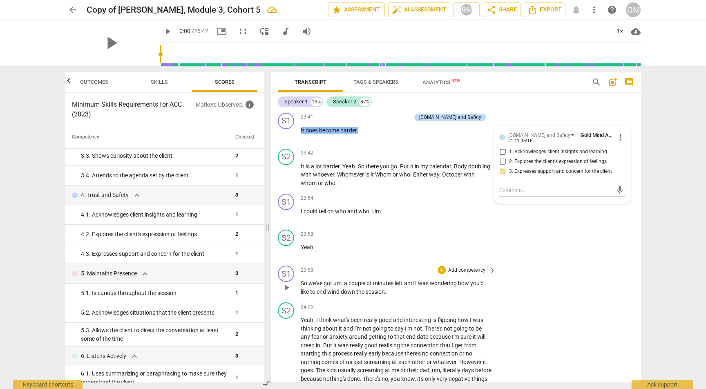
click at [468, 267] on p "Add competency" at bounding box center [466, 270] width 39 height 7
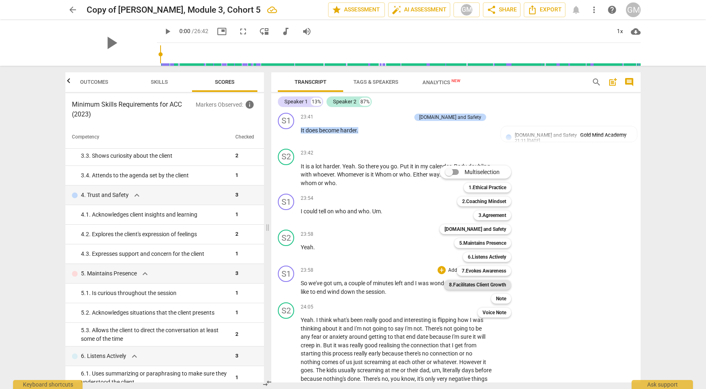
click at [497, 285] on b "8.Facilitates Client Growth" at bounding box center [477, 285] width 57 height 10
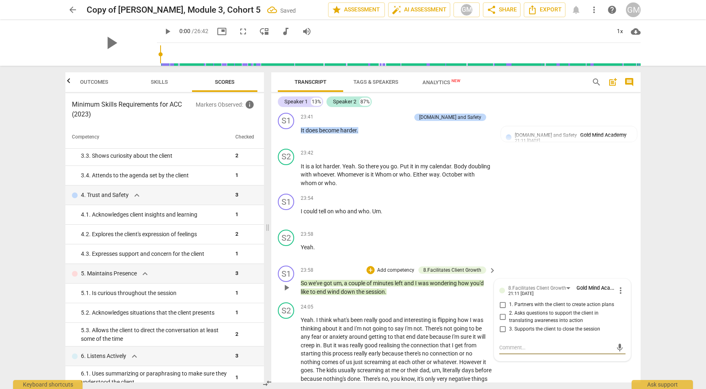
click at [502, 324] on input "3. Supports the client to close the session" at bounding box center [502, 329] width 13 height 10
click at [516, 190] on div "S1 play_arrow pause 23:54 + Add competency keyboard_arrow_right I could tell on…" at bounding box center [455, 208] width 369 height 36
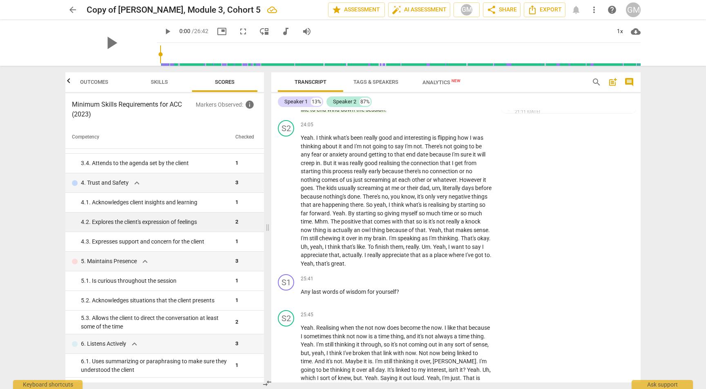
scroll to position [146, 0]
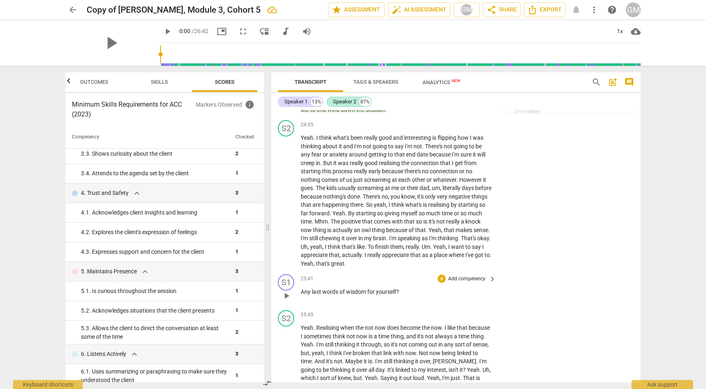
click at [456, 275] on p "Add competency" at bounding box center [466, 278] width 39 height 7
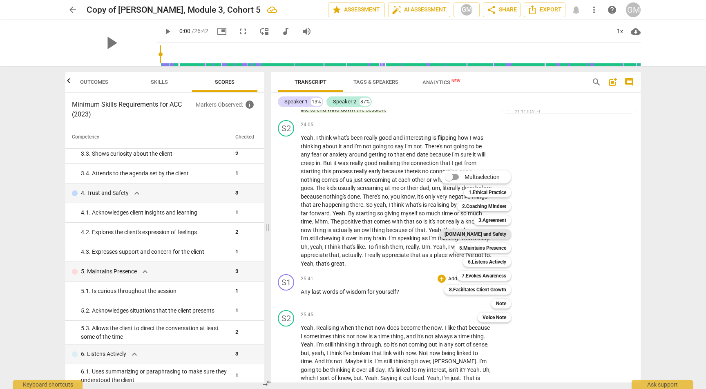
click at [480, 234] on b "[DOMAIN_NAME] and Safety" at bounding box center [475, 234] width 62 height 10
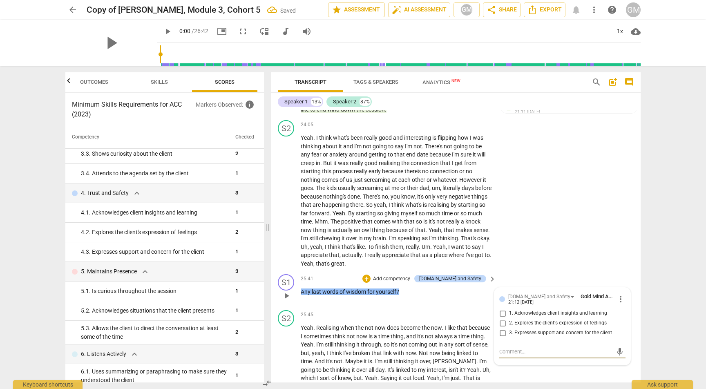
click at [499, 308] on input "1. Acknowledges client insights and learning" at bounding box center [502, 313] width 13 height 10
click at [411, 275] on p "Add competency" at bounding box center [391, 278] width 39 height 7
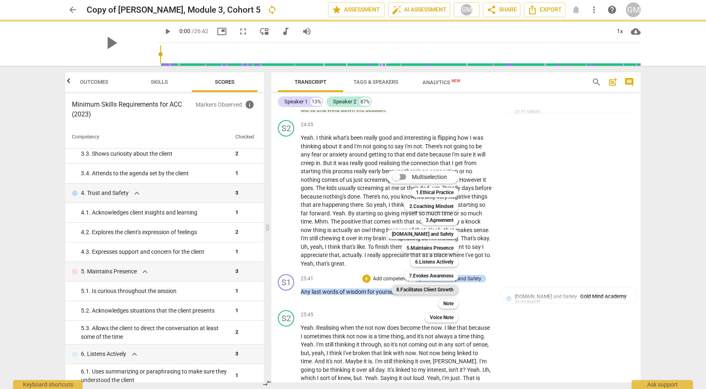
click at [436, 290] on b "8.Facilitates Client Growth" at bounding box center [424, 290] width 57 height 10
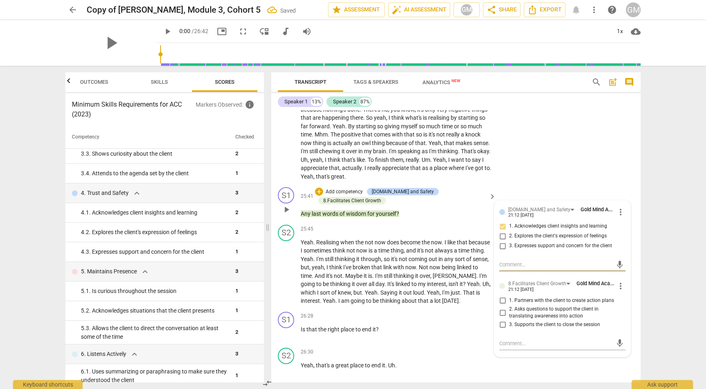
scroll to position [4128, 0]
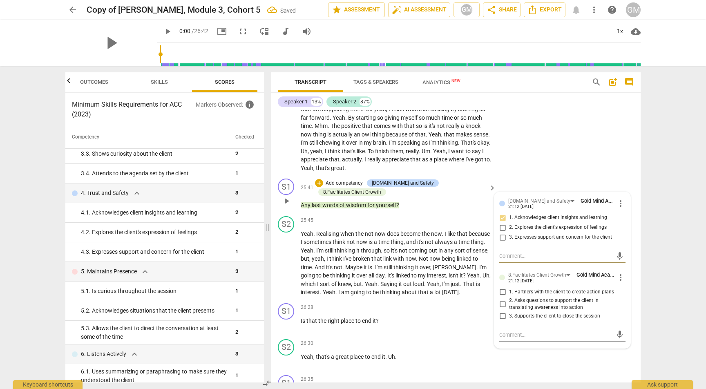
click at [500, 311] on input "3. Supports the client to close the session" at bounding box center [502, 316] width 13 height 10
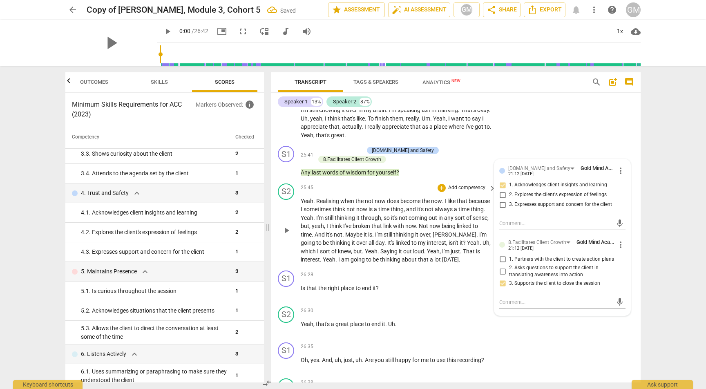
scroll to position [4168, 0]
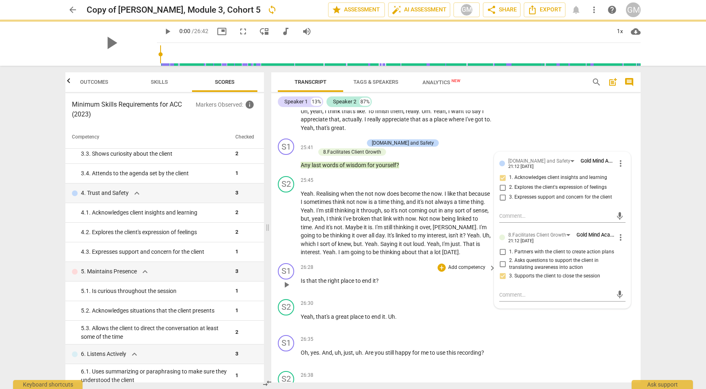
click at [454, 264] on p "Add competency" at bounding box center [466, 267] width 39 height 7
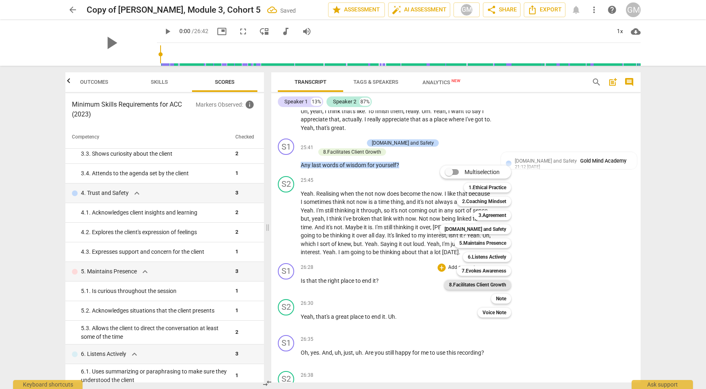
click at [492, 287] on b "8.Facilitates Client Growth" at bounding box center [477, 285] width 57 height 10
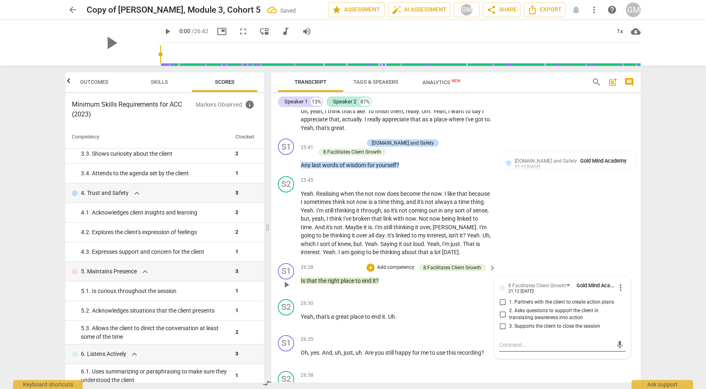
click at [501, 321] on input "3. Supports the client to close the session" at bounding box center [502, 326] width 13 height 10
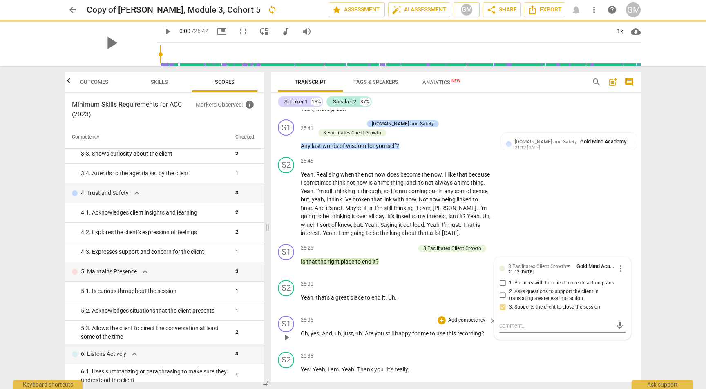
click at [471, 317] on p "Add competency" at bounding box center [466, 320] width 39 height 7
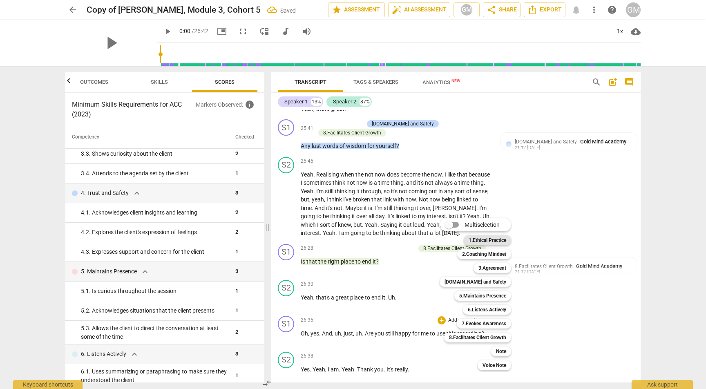
click at [491, 241] on b "1.Ethical Practice" at bounding box center [488, 240] width 38 height 10
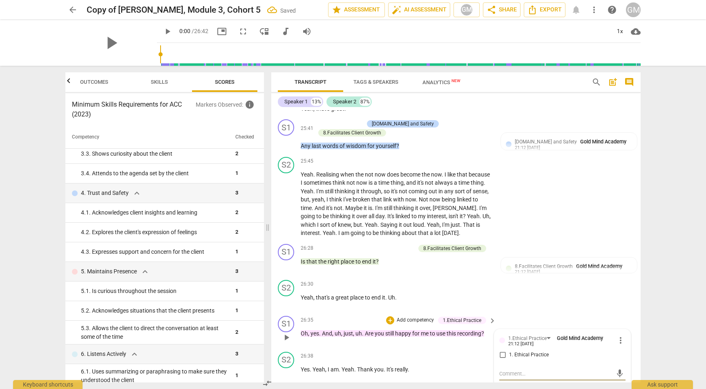
click at [501, 350] on input "1. Ethical Practice" at bounding box center [502, 355] width 13 height 10
click at [577, 209] on div "S2 play_arrow pause 25:45 + Add competency keyboard_arrow_right Yeah . Realisin…" at bounding box center [455, 197] width 369 height 87
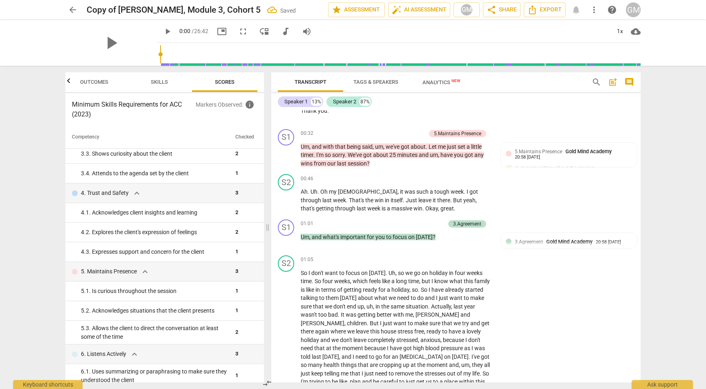
scroll to position [45, 0]
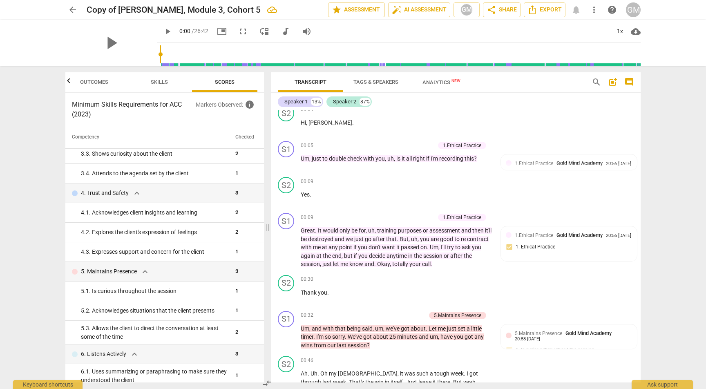
click at [79, 11] on span "arrow_back" at bounding box center [72, 10] width 15 height 10
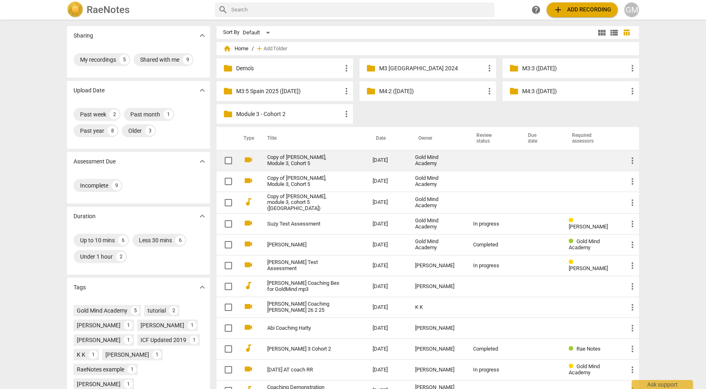
click at [334, 165] on link "Copy of [PERSON_NAME], Module 3, Cohort 5" at bounding box center [305, 160] width 76 height 12
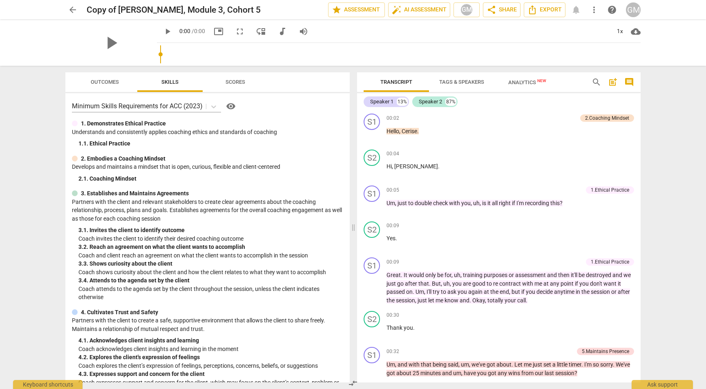
click at [75, 9] on span "arrow_back" at bounding box center [73, 10] width 10 height 10
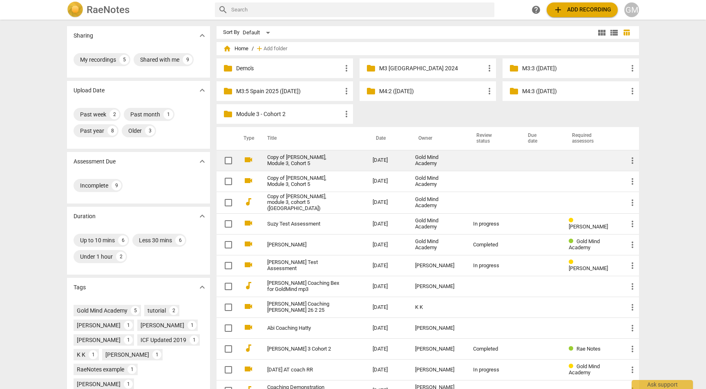
click at [357, 159] on td "Copy of [PERSON_NAME], Module 3, Cohort 5" at bounding box center [311, 160] width 109 height 21
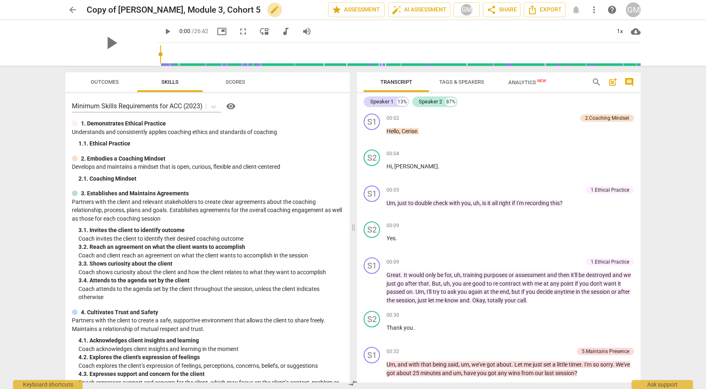
click at [270, 13] on span "edit" at bounding box center [275, 10] width 10 height 10
click at [118, 8] on input "Copy of [PERSON_NAME], Module 3, Cohort 5" at bounding box center [189, 10] width 205 height 16
click at [240, 11] on input "[PERSON_NAME], Module 3, Cohort 5" at bounding box center [189, 10] width 205 height 16
click at [297, 12] on span "done" at bounding box center [300, 10] width 10 height 10
click at [77, 7] on span "arrow_back" at bounding box center [73, 10] width 10 height 10
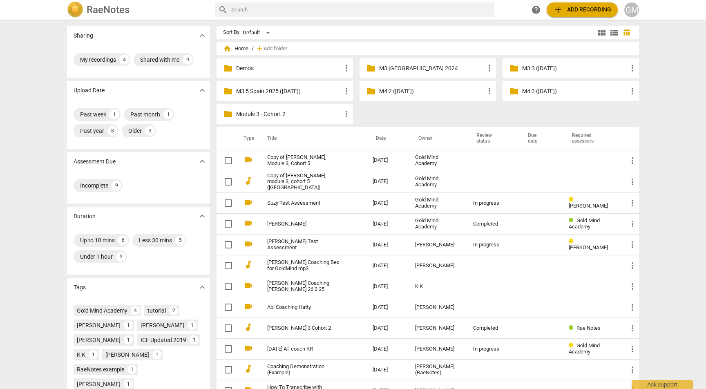
click at [310, 93] on p "M3:5 Spain 2025 ([DATE])" at bounding box center [288, 91] width 105 height 9
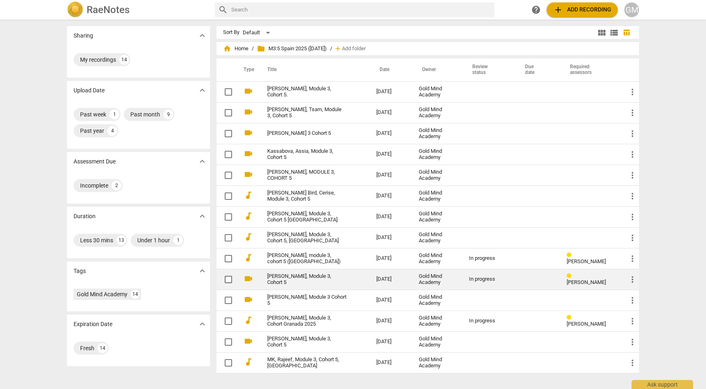
click at [627, 279] on span "more_vert" at bounding box center [632, 280] width 10 height 10
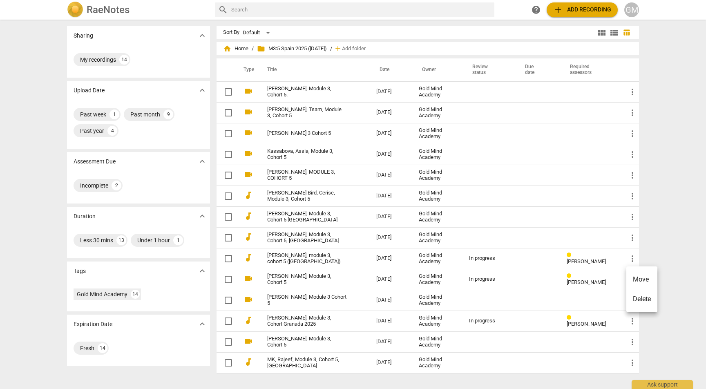
click at [296, 277] on div at bounding box center [353, 194] width 706 height 389
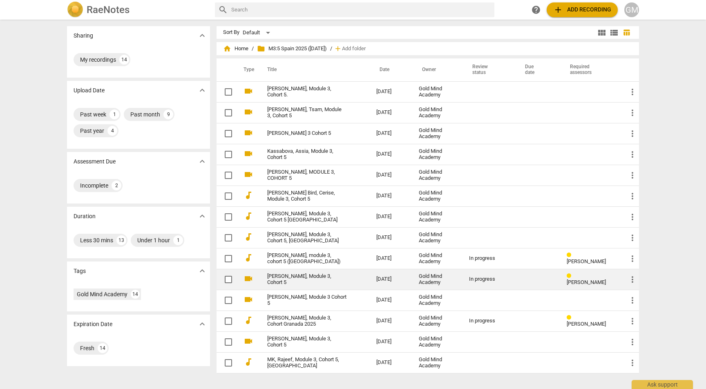
click at [313, 281] on link "[PERSON_NAME], Module 3, Cohort 5" at bounding box center [307, 279] width 80 height 12
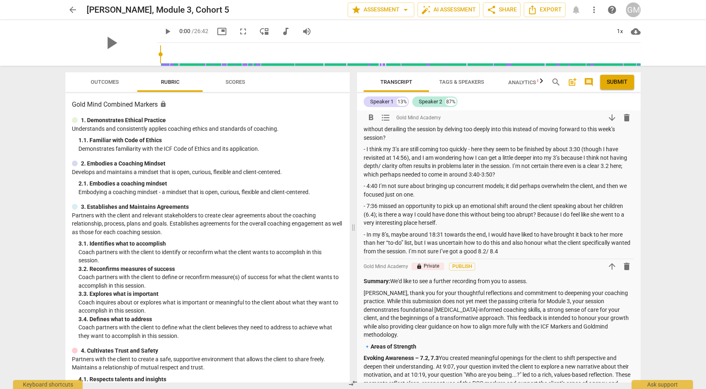
scroll to position [162, 0]
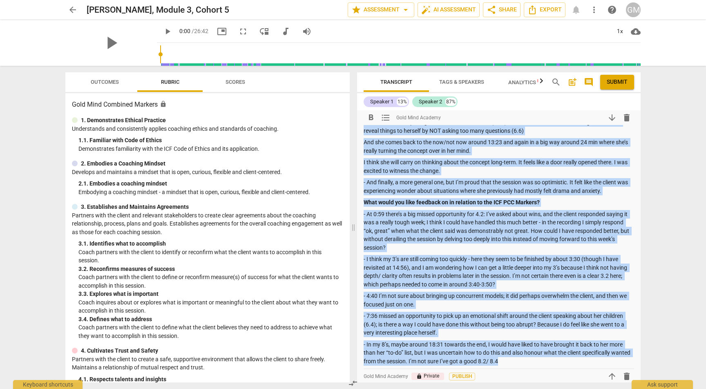
drag, startPoint x: 364, startPoint y: 145, endPoint x: 538, endPoint y: 352, distance: 269.9
click at [538, 352] on div "Summary: What are you proud of in this recording in relation to the ICF PCC Mar…" at bounding box center [499, 166] width 270 height 397
copy div "Lore ips dol sitam co ad elit seddoeius te incididu ut lab ETD MAG Aliquae? - A…"
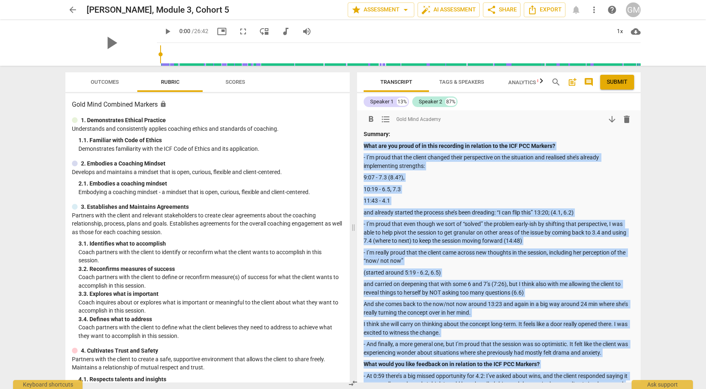
scroll to position [0, 0]
click at [355, 8] on span "star" at bounding box center [356, 10] width 10 height 10
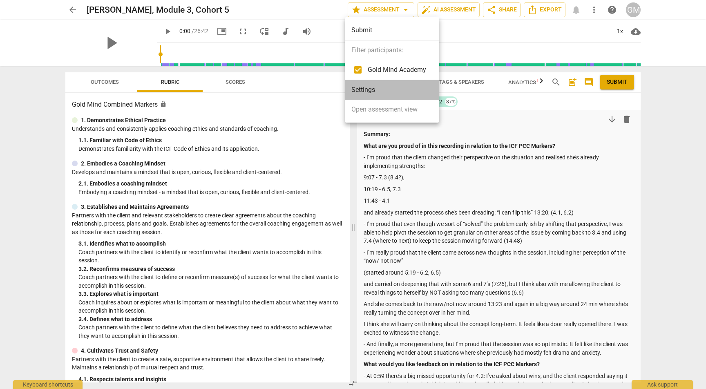
click at [378, 98] on li "Settings" at bounding box center [392, 90] width 94 height 20
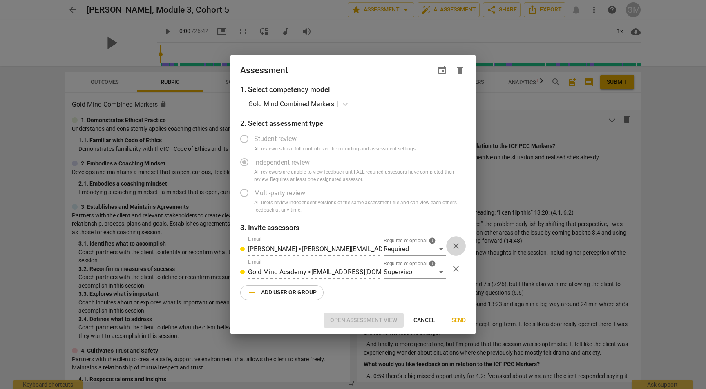
click at [460, 246] on span "close" at bounding box center [456, 246] width 10 height 10
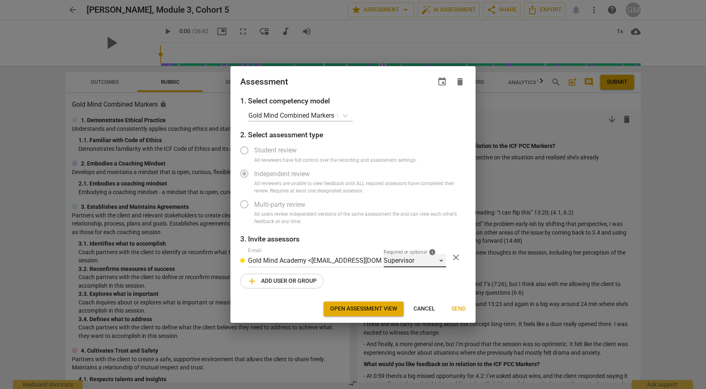
click at [420, 260] on div "Supervisor" at bounding box center [415, 260] width 63 height 13
click at [414, 201] on li "Required" at bounding box center [415, 201] width 63 height 20
click at [460, 309] on span "Send" at bounding box center [458, 309] width 14 height 8
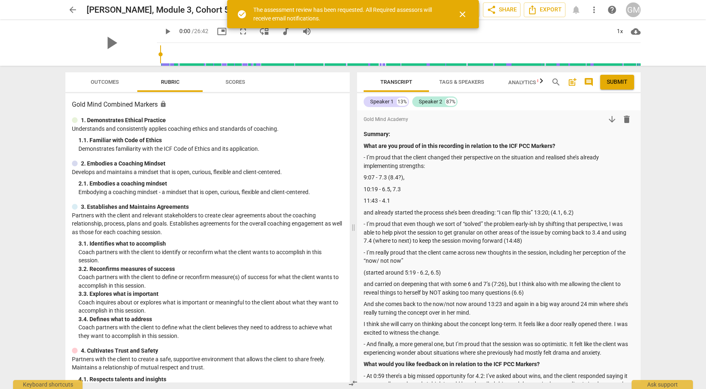
click at [464, 16] on span "close" at bounding box center [463, 14] width 10 height 10
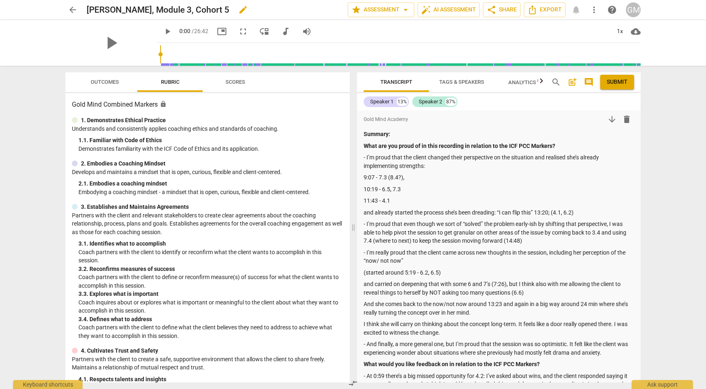
click at [238, 12] on span "edit" at bounding box center [243, 10] width 10 height 10
drag, startPoint x: 221, startPoint y: 10, endPoint x: 347, endPoint y: 4, distance: 125.9
click at [347, 4] on div "arrow_back [PERSON_NAME], Module 3, Cohort 5 (DO NOT USE [PERSON_NAME]!) done c…" at bounding box center [352, 10] width 575 height 16
click at [305, 9] on input "[PERSON_NAME], Module 3, Cohort 5 (DO NOT USE [PERSON_NAME]!)" at bounding box center [199, 10] width 225 height 16
drag, startPoint x: 308, startPoint y: 10, endPoint x: 223, endPoint y: 12, distance: 84.6
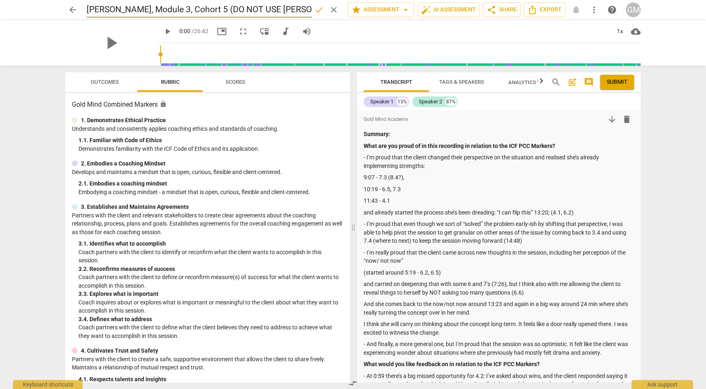
click at [223, 12] on input "[PERSON_NAME], Module 3, Cohort 5 (DO NOT USE [PERSON_NAME]!)" at bounding box center [199, 10] width 225 height 16
click at [87, 12] on input "[PERSON_NAME], Module 3, Cohort 5" at bounding box center [199, 10] width 225 height 16
click at [316, 11] on span "done" at bounding box center [319, 10] width 10 height 10
click at [74, 5] on span "arrow_back" at bounding box center [73, 10] width 10 height 10
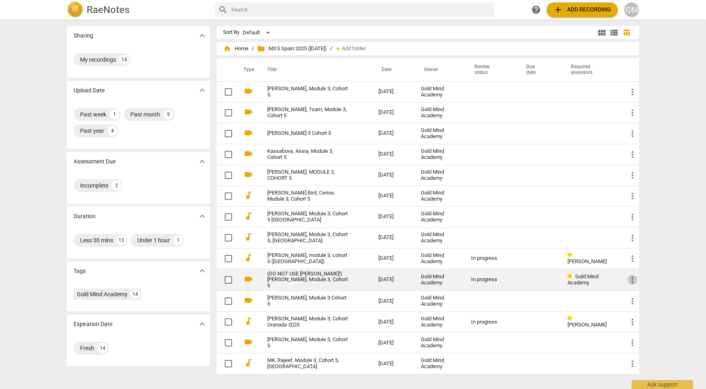
click at [630, 281] on span "more_vert" at bounding box center [632, 280] width 10 height 10
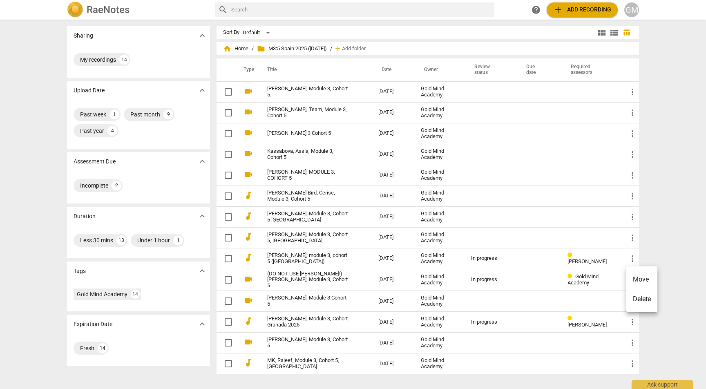
click at [644, 279] on li "Move" at bounding box center [641, 280] width 31 height 20
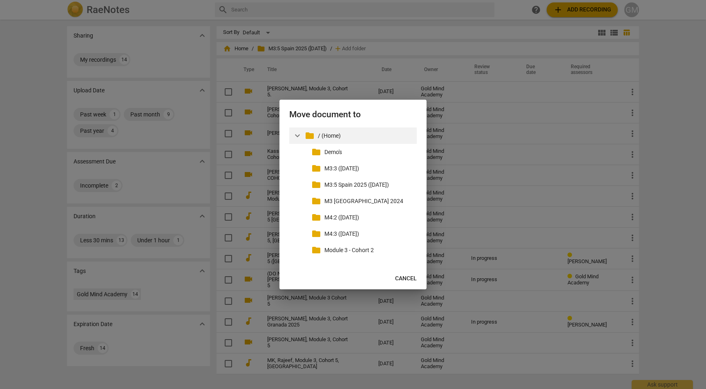
click at [328, 134] on p "/ (Home)" at bounding box center [366, 136] width 96 height 9
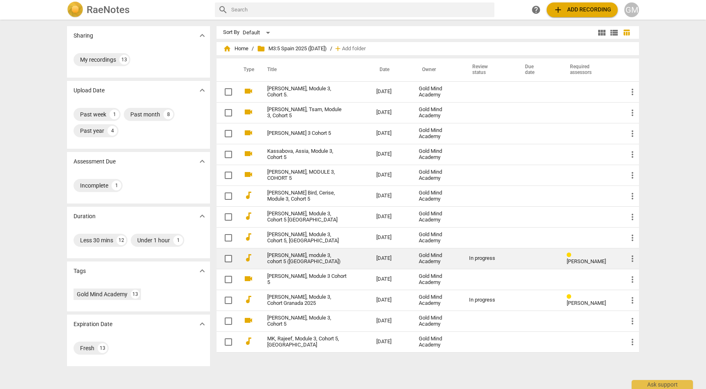
click at [500, 261] on div "In progress" at bounding box center [489, 258] width 40 height 6
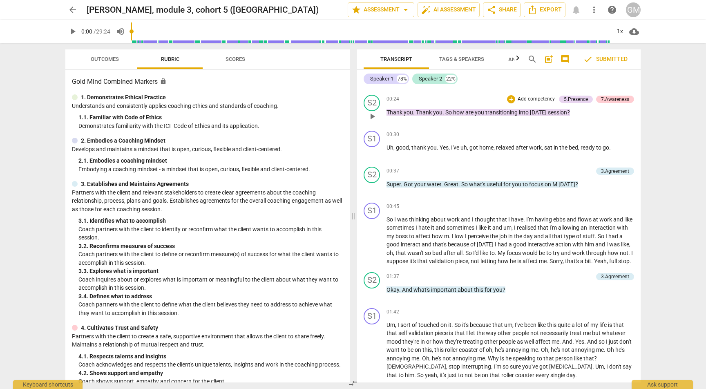
scroll to position [710, 0]
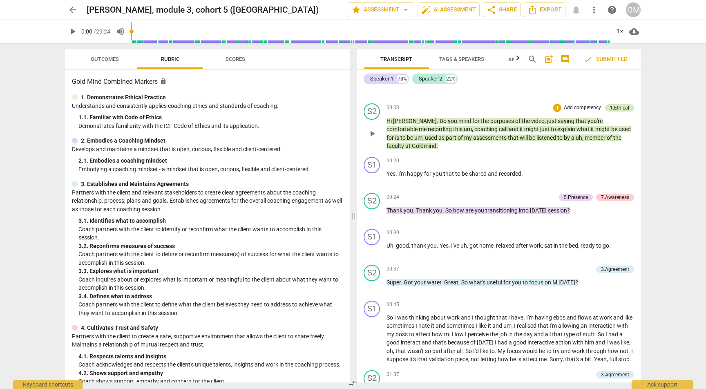
click at [623, 104] on div "1.Ethical" at bounding box center [619, 107] width 19 height 7
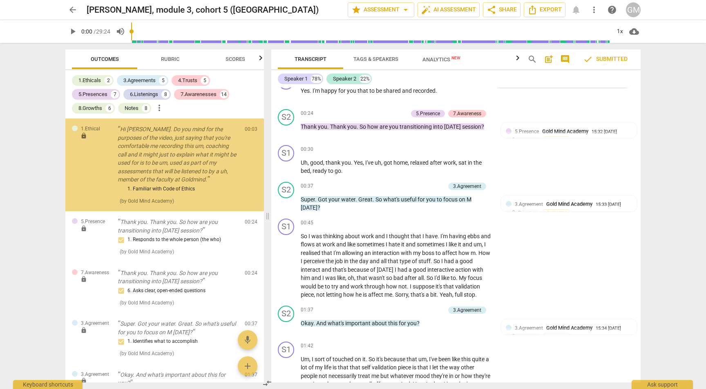
scroll to position [531, 0]
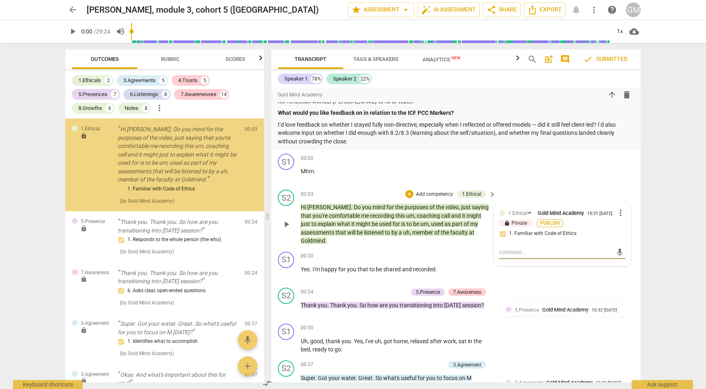
click at [546, 220] on span "Publish" at bounding box center [550, 223] width 12 height 7
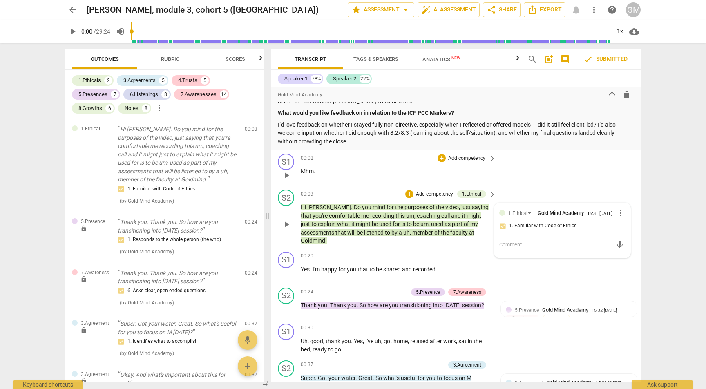
click at [627, 160] on div "S1 play_arrow pause 00:02 + Add competency keyboard_arrow_right Mhm ." at bounding box center [455, 168] width 369 height 36
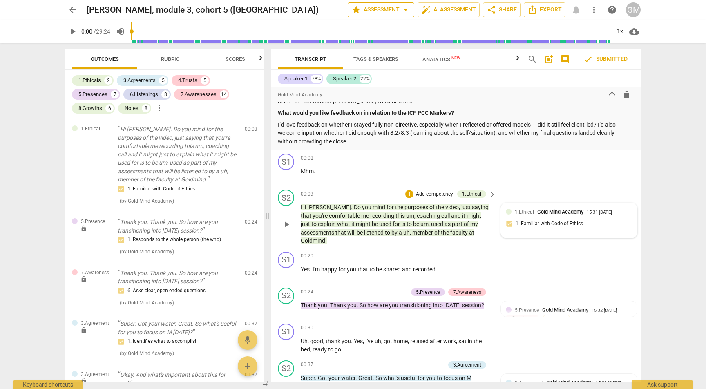
click at [402, 8] on span "arrow_drop_down" at bounding box center [406, 10] width 10 height 10
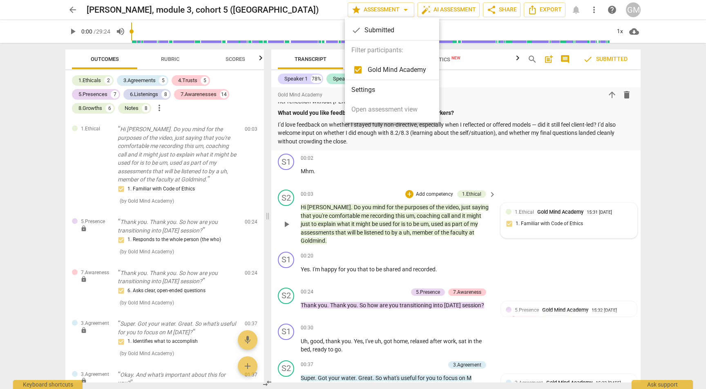
click at [384, 94] on li "Settings" at bounding box center [392, 90] width 94 height 20
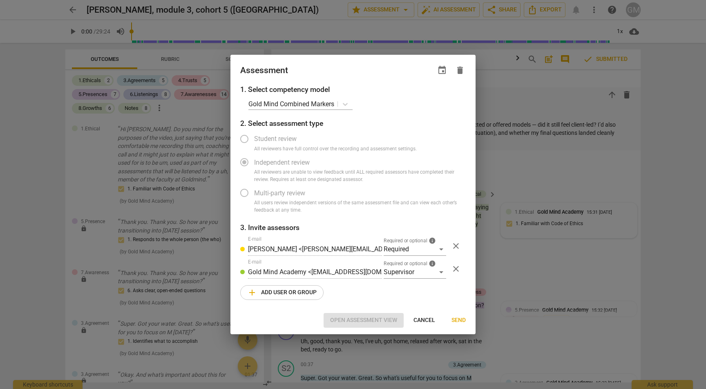
click at [424, 319] on span "Cancel" at bounding box center [424, 320] width 22 height 8
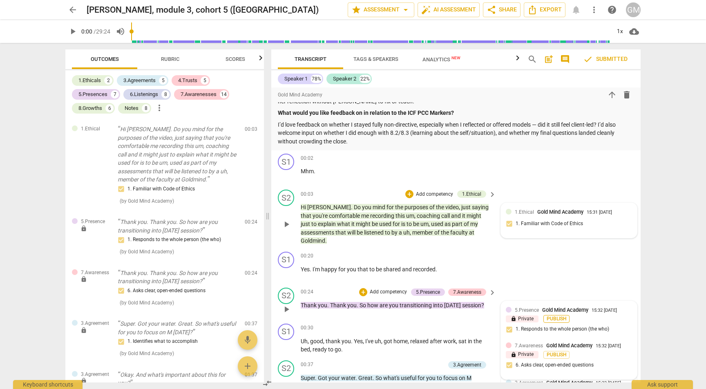
click at [554, 315] on span "Publish" at bounding box center [556, 318] width 12 height 7
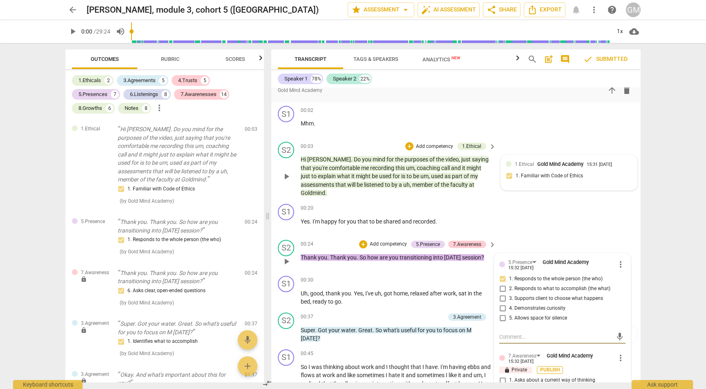
scroll to position [585, 0]
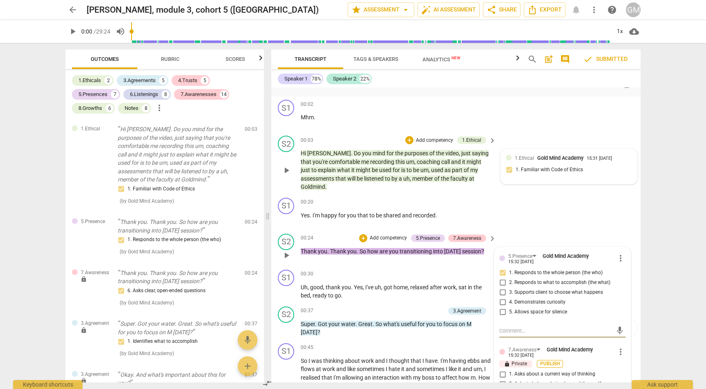
click at [549, 360] on span "Publish" at bounding box center [550, 363] width 12 height 7
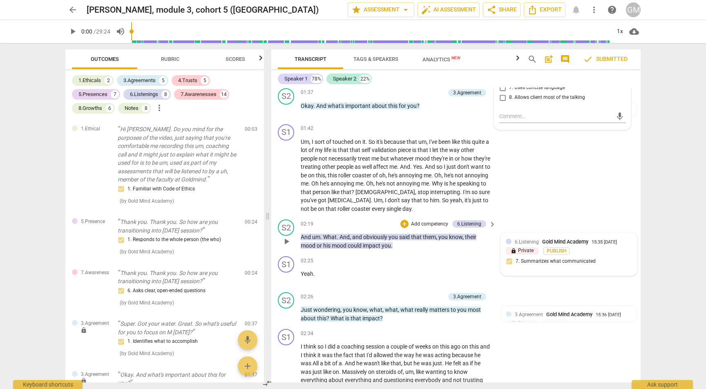
scroll to position [922, 0]
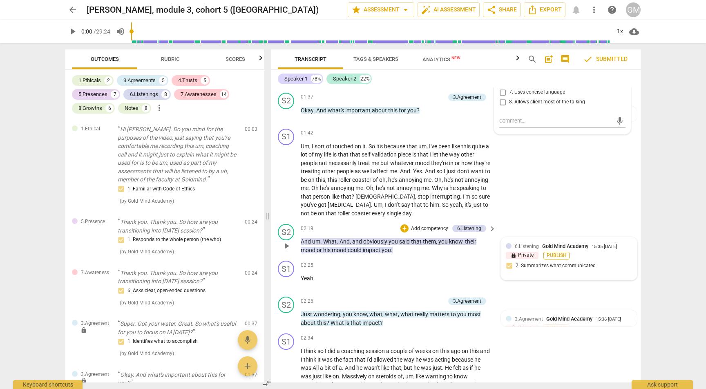
click at [552, 252] on span "Publish" at bounding box center [556, 255] width 12 height 7
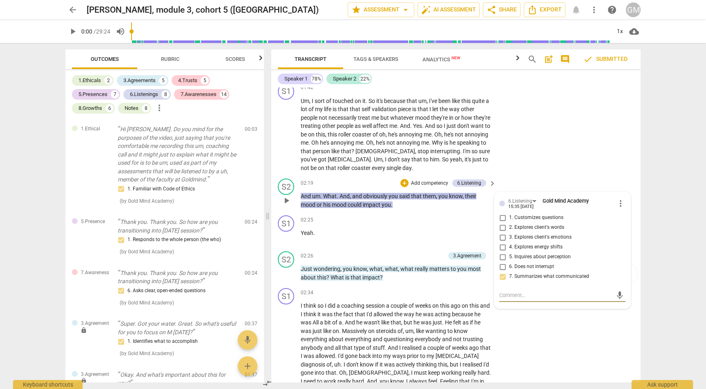
scroll to position [1025, 0]
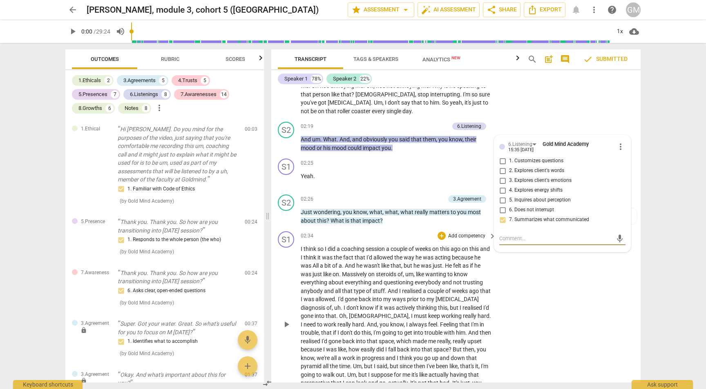
click at [551, 247] on div "S1 play_arrow pause 02:34 + Add competency keyboard_arrow_right I think so I di…" at bounding box center [455, 317] width 369 height 179
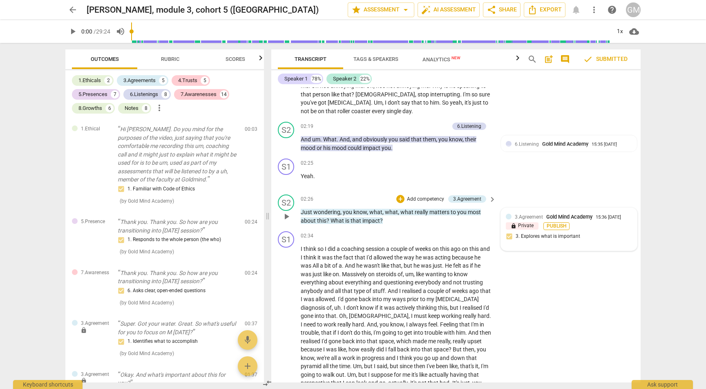
click at [553, 223] on span "Publish" at bounding box center [556, 226] width 12 height 7
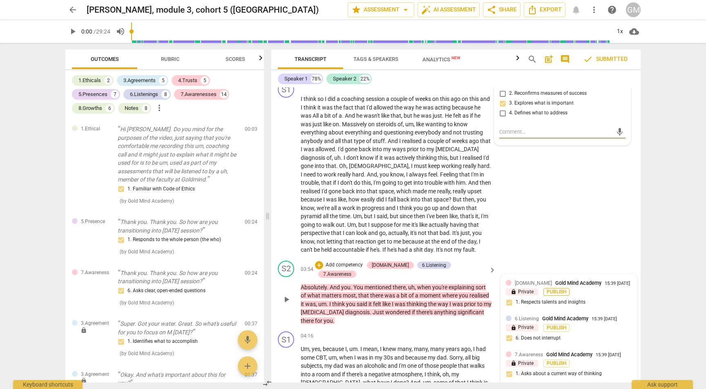
scroll to position [1181, 0]
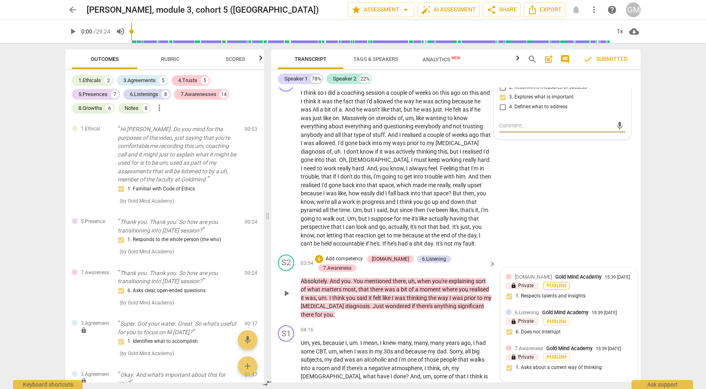
click at [554, 282] on span "Publish" at bounding box center [556, 285] width 12 height 7
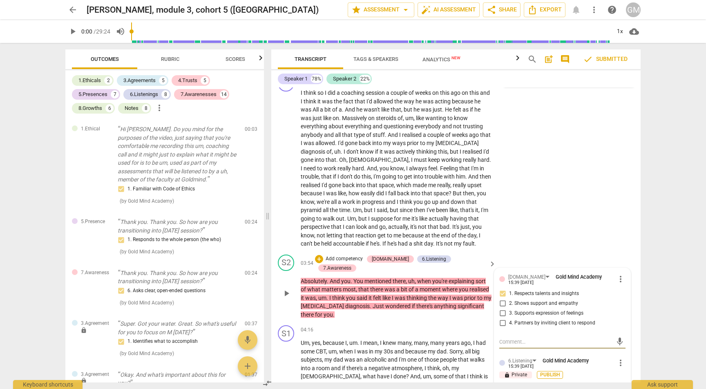
click at [551, 371] on span "Publish" at bounding box center [550, 374] width 12 height 7
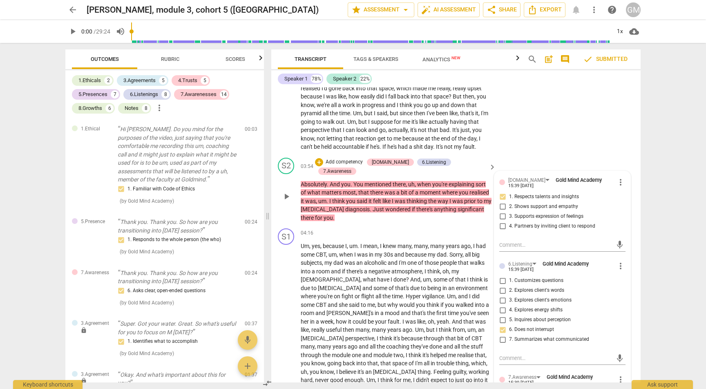
click at [547, 388] on span "Publish" at bounding box center [550, 391] width 12 height 7
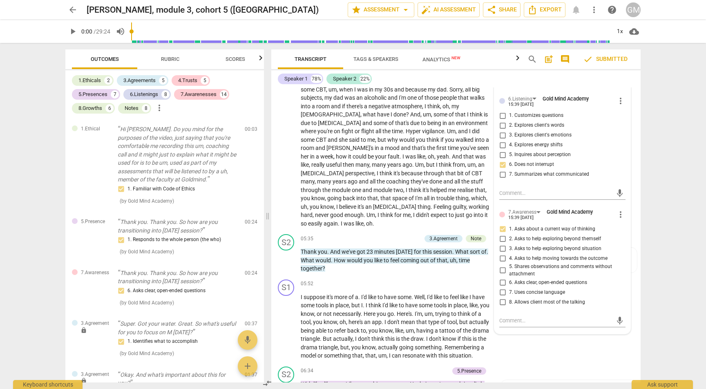
scroll to position [1514, 0]
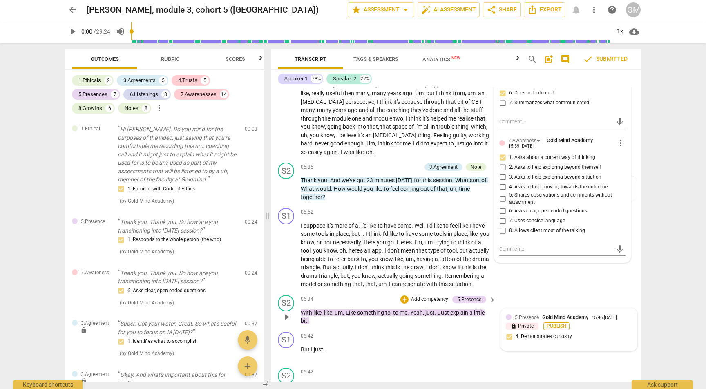
click at [550, 323] on span "Publish" at bounding box center [556, 326] width 12 height 7
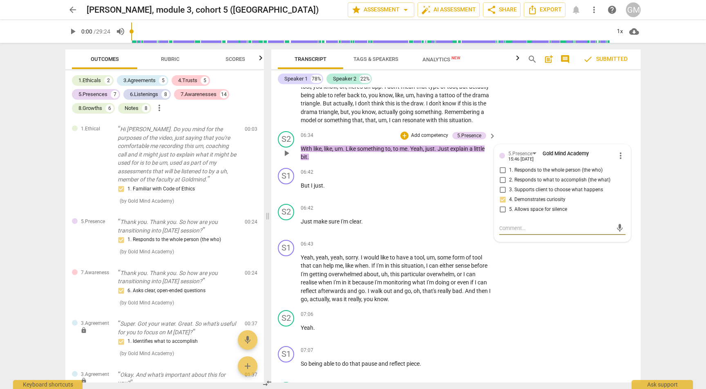
scroll to position [1727, 0]
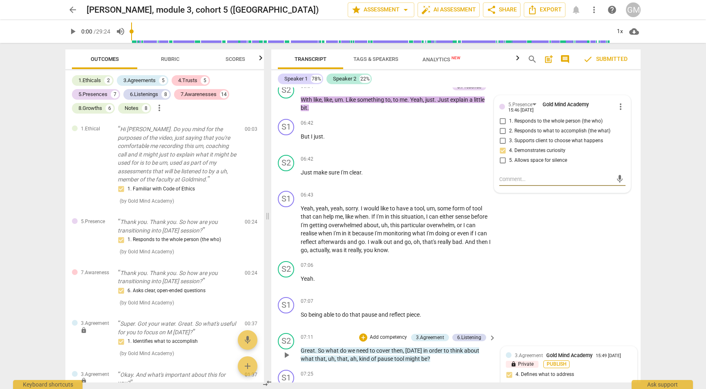
click at [554, 361] on span "Publish" at bounding box center [556, 364] width 12 height 7
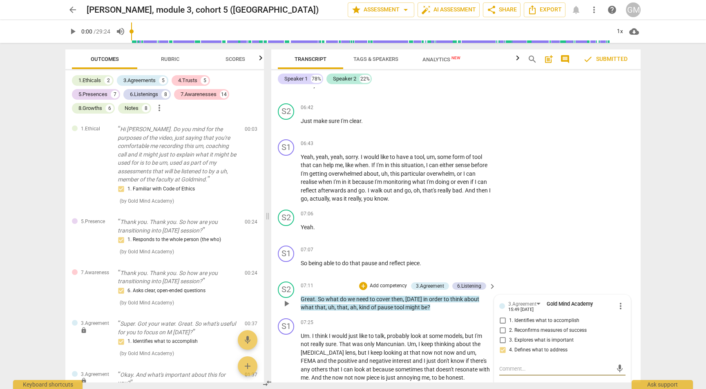
scroll to position [1781, 0]
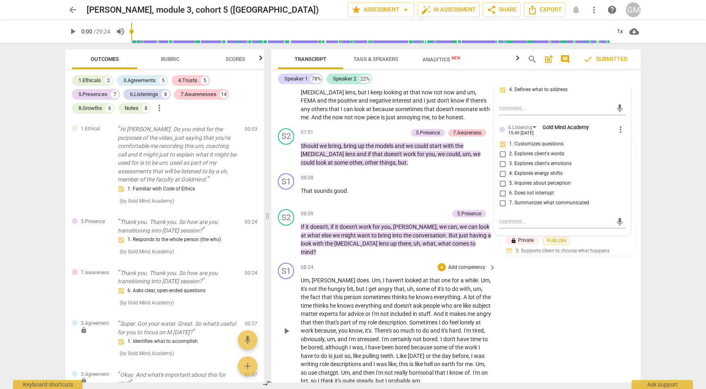
scroll to position [2040, 0]
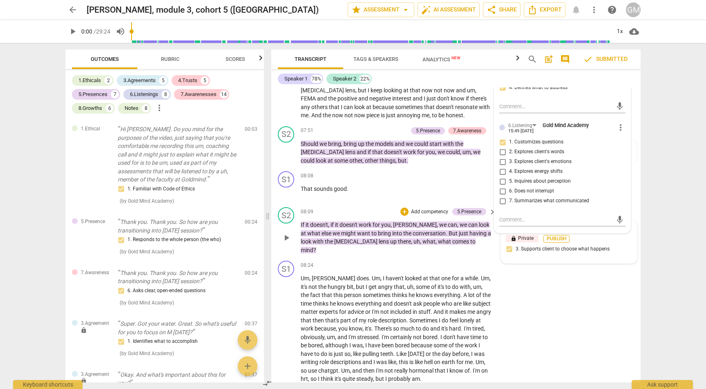
click at [552, 235] on span "Publish" at bounding box center [556, 238] width 12 height 7
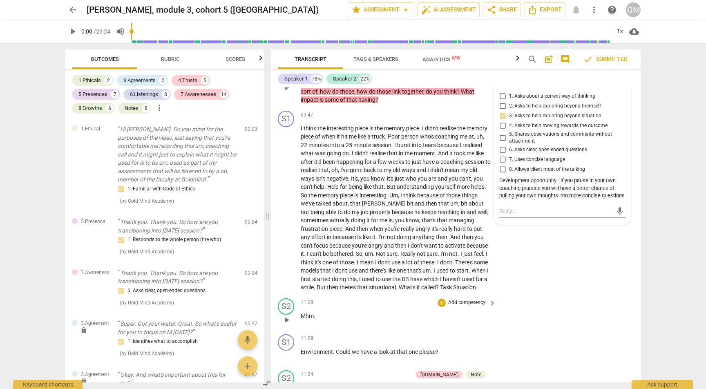
scroll to position [2382, 0]
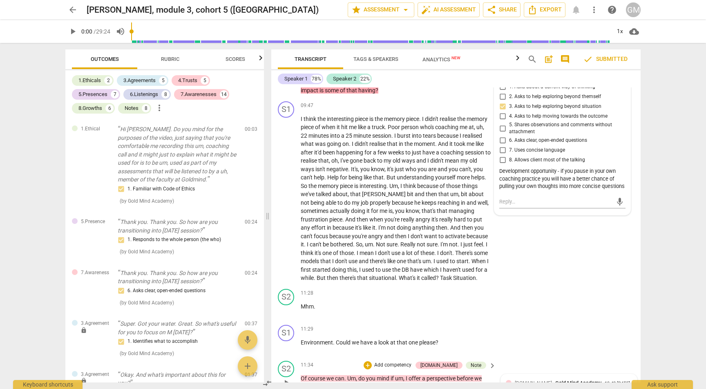
click at [557, 388] on span "Publish" at bounding box center [556, 391] width 12 height 7
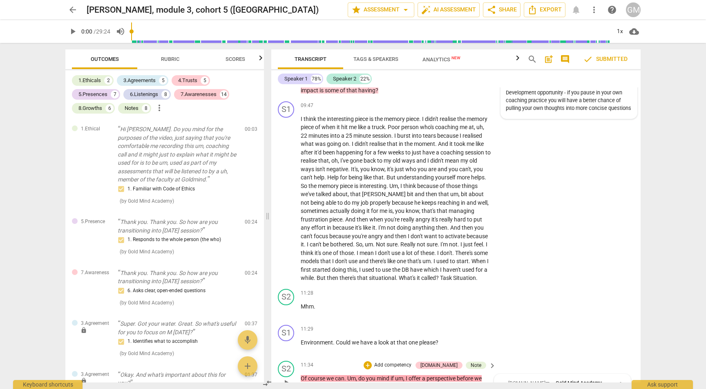
scroll to position [2545, 0]
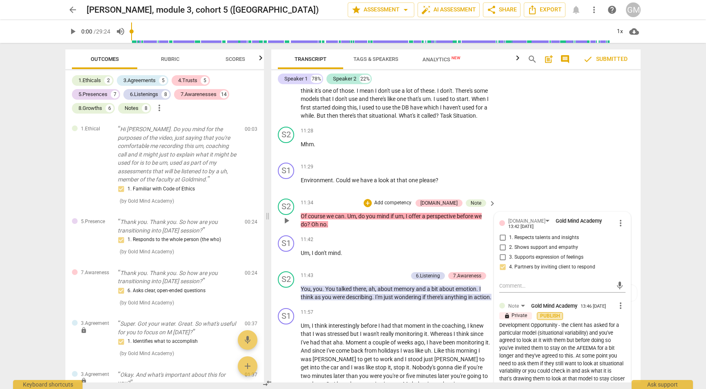
click at [547, 313] on span "Publish" at bounding box center [550, 316] width 12 height 7
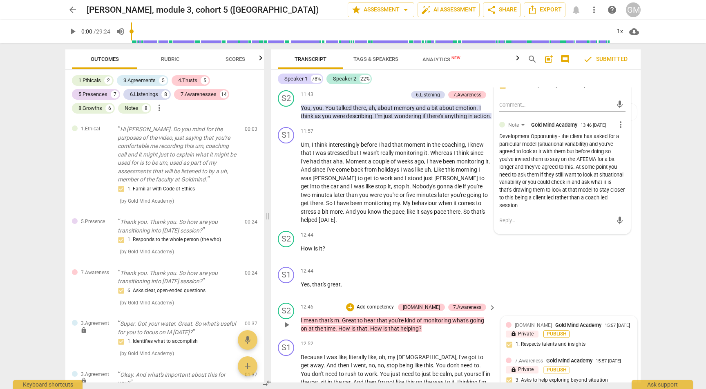
click at [550, 330] on span "Publish" at bounding box center [556, 333] width 12 height 7
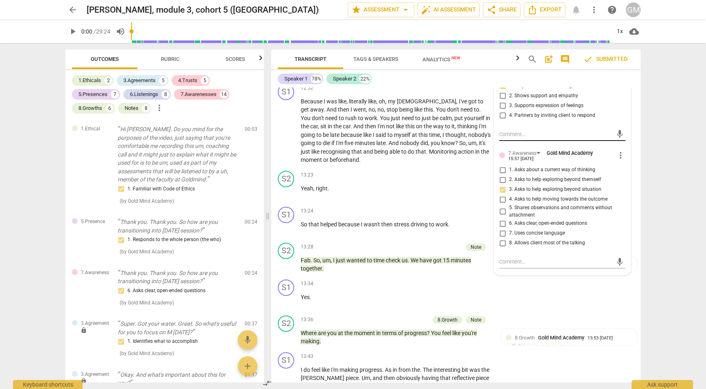
scroll to position [3020, 0]
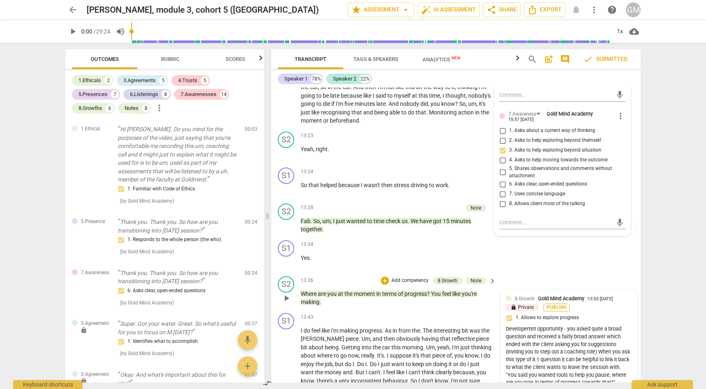
click at [553, 304] on button "Publish" at bounding box center [556, 308] width 26 height 8
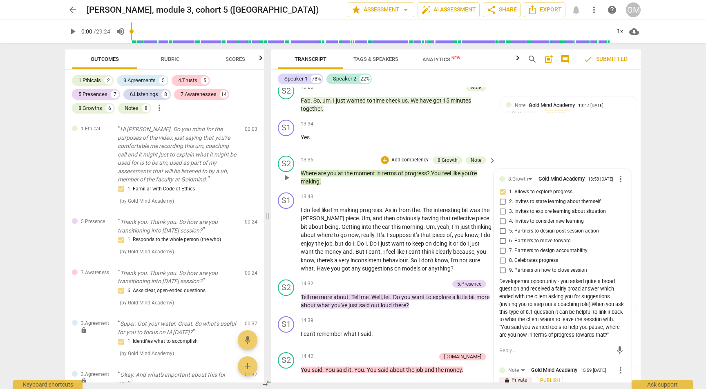
scroll to position [3152, 0]
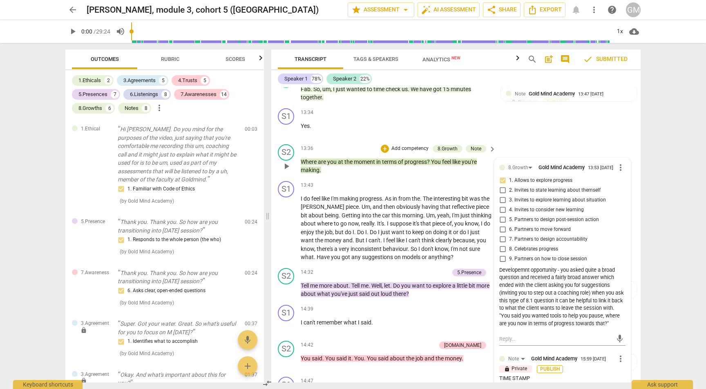
click at [547, 366] on span "Publish" at bounding box center [550, 369] width 12 height 7
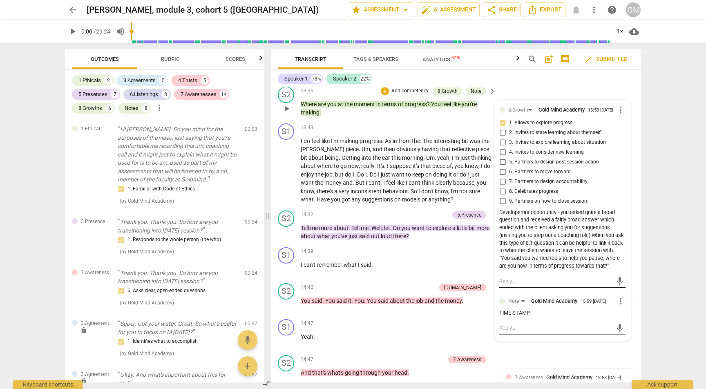
scroll to position [3313, 0]
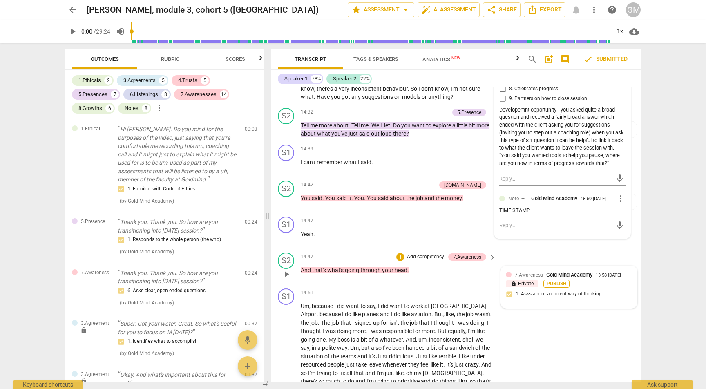
click at [552, 280] on span "Publish" at bounding box center [556, 283] width 12 height 7
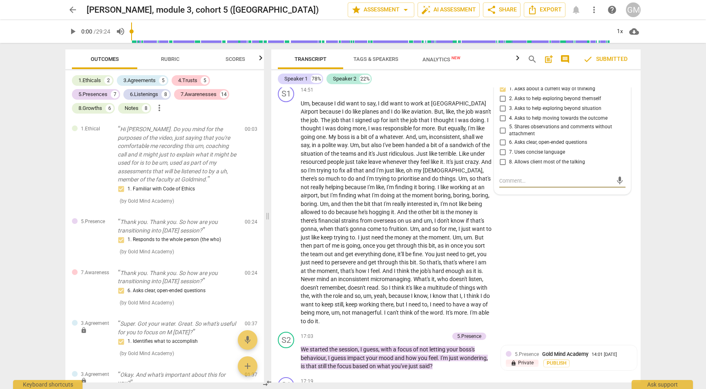
scroll to position [3585, 0]
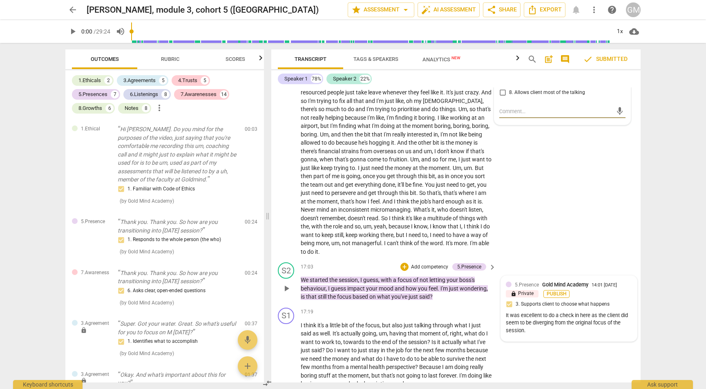
click at [551, 290] on span "Publish" at bounding box center [556, 293] width 12 height 7
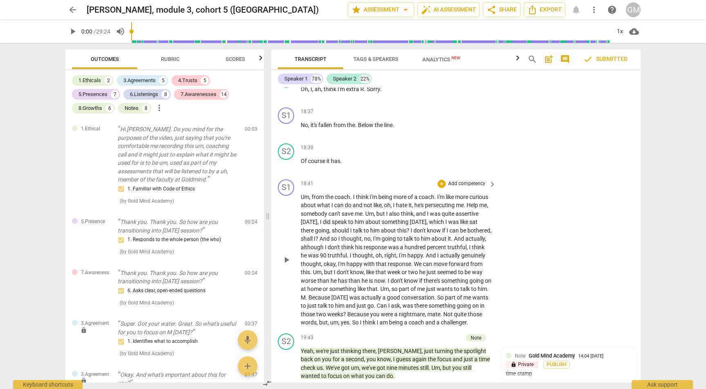
scroll to position [4150, 0]
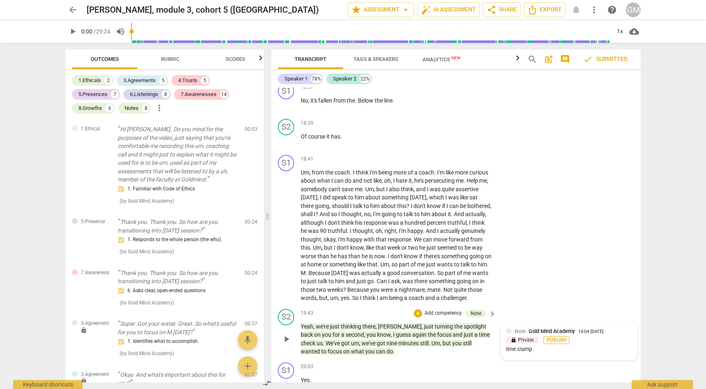
click at [555, 337] on span "Publish" at bounding box center [556, 340] width 12 height 7
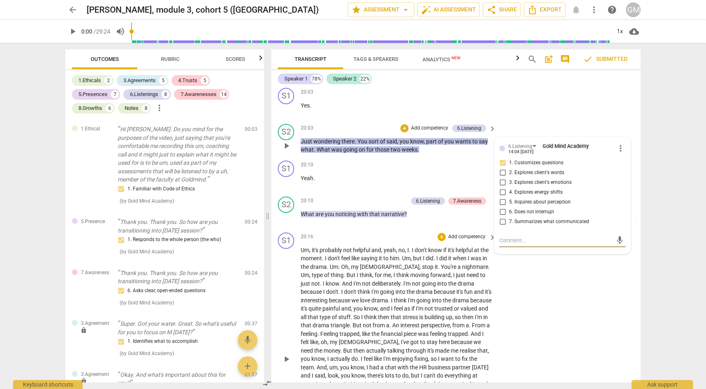
scroll to position [4504, 0]
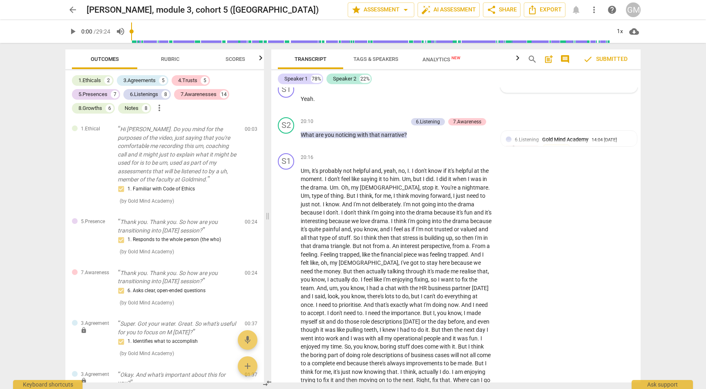
scroll to position [4843, 0]
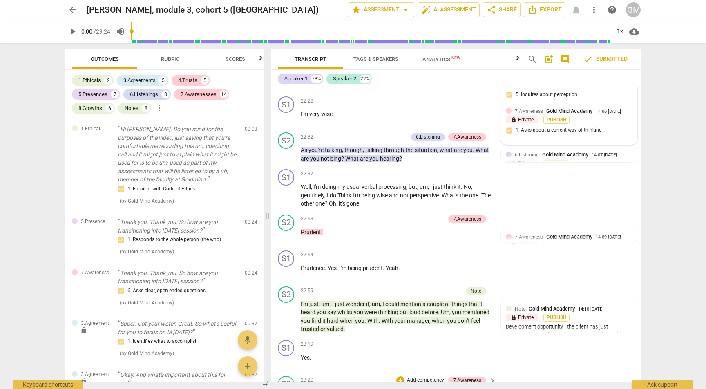
scroll to position [5043, 0]
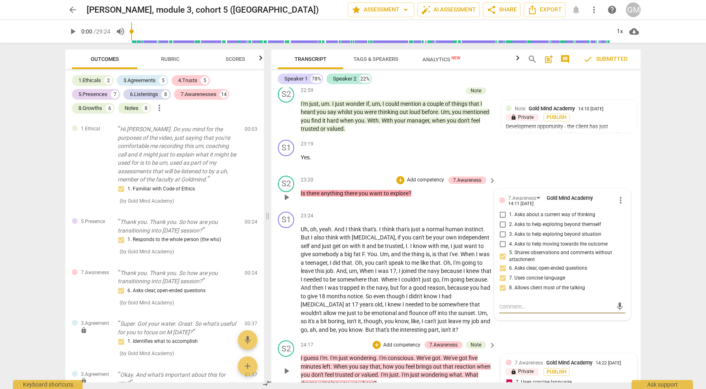
click at [554, 359] on div "7.Awareness Gold Mind Academy 14:22 [DATE] lock Private Publish 7. Uses concise…" at bounding box center [569, 375] width 126 height 33
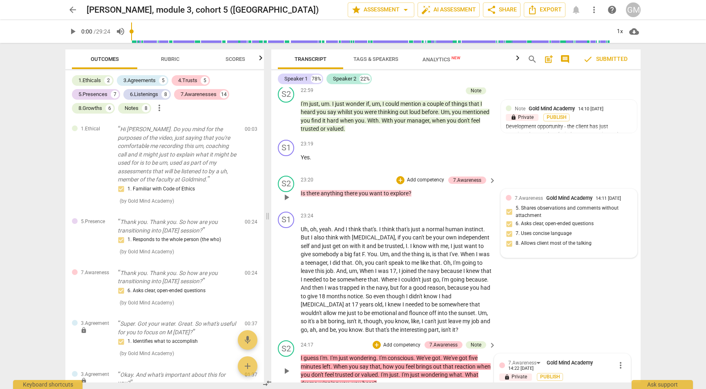
scroll to position [5205, 0]
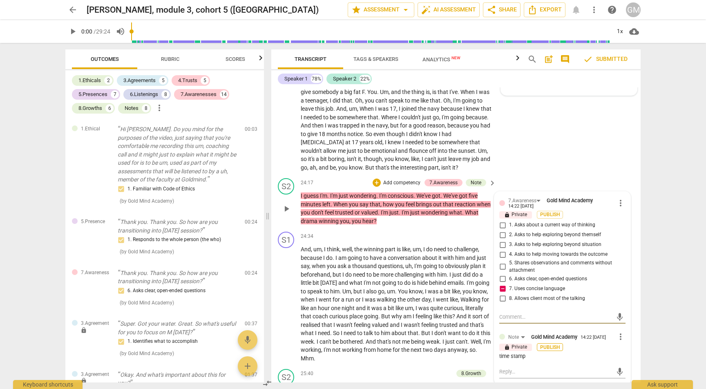
click at [549, 344] on span "Publish" at bounding box center [550, 347] width 12 height 7
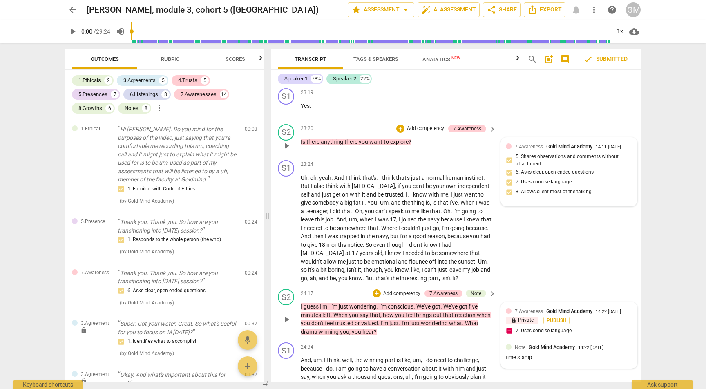
scroll to position [5086, 0]
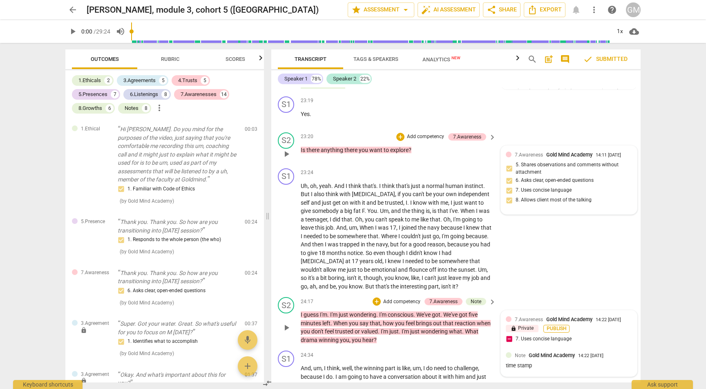
click at [555, 325] on span "Publish" at bounding box center [556, 328] width 12 height 7
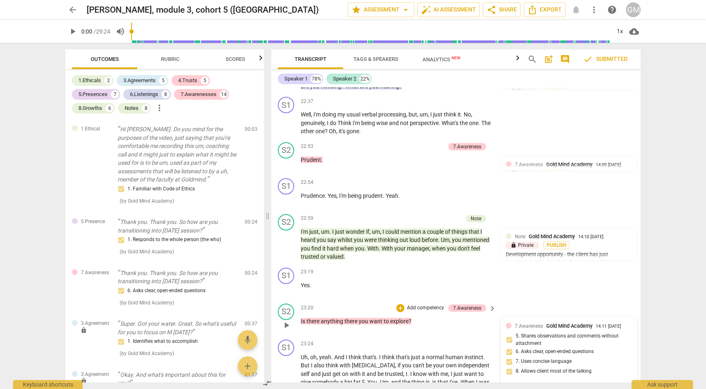
scroll to position [4844, 0]
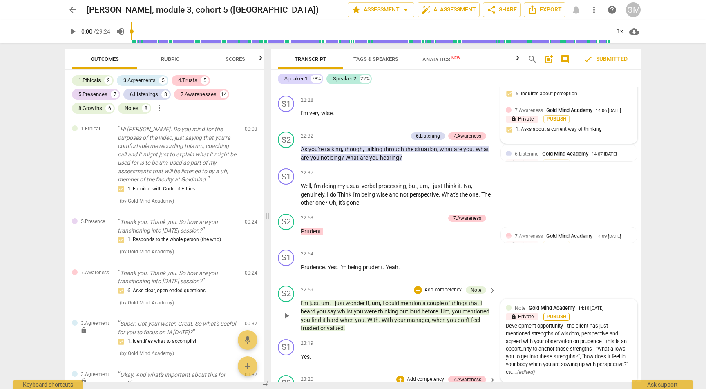
click at [556, 313] on span "Publish" at bounding box center [556, 316] width 12 height 7
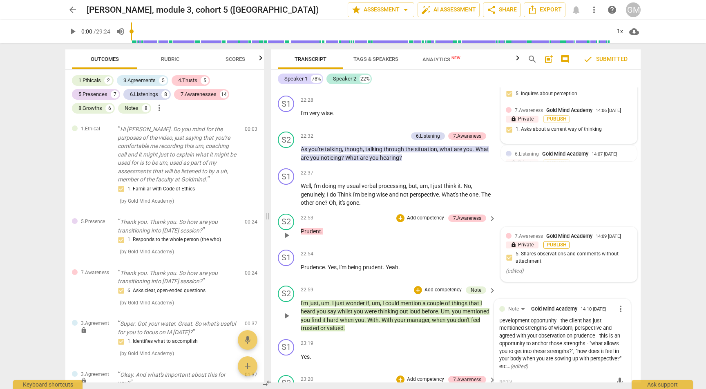
click at [550, 241] on span "Publish" at bounding box center [556, 244] width 12 height 7
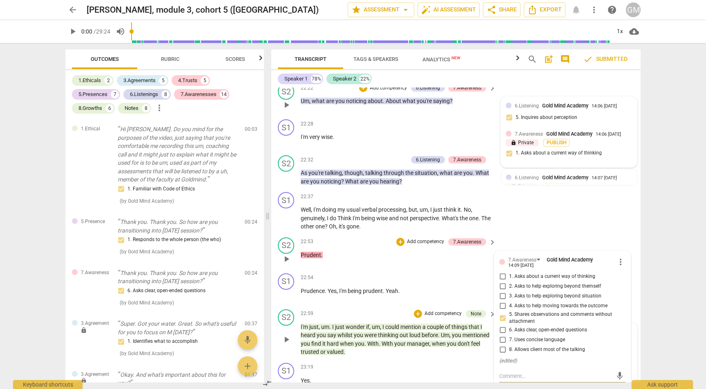
scroll to position [4788, 0]
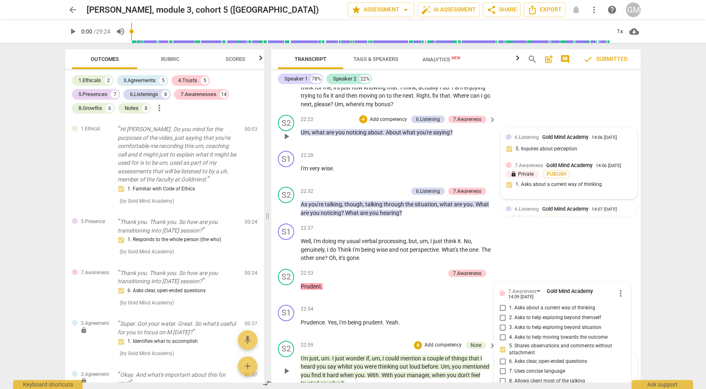
click at [76, 13] on span "arrow_back" at bounding box center [73, 10] width 10 height 10
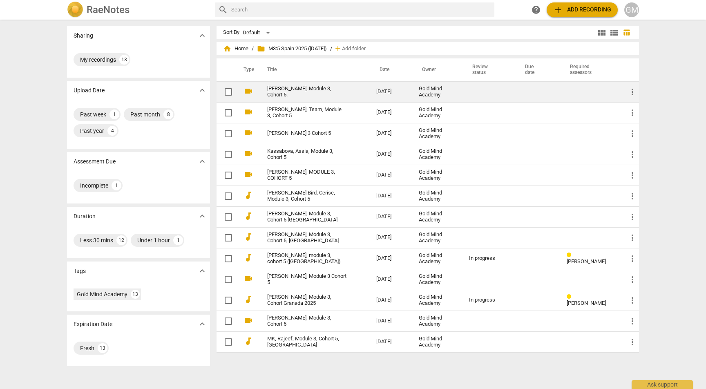
click at [313, 94] on link "[PERSON_NAME], Module 3, Cohort 5." at bounding box center [307, 92] width 80 height 12
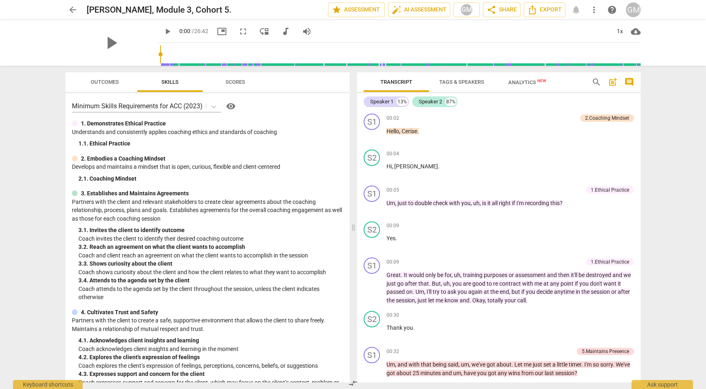
click at [242, 82] on span "Scores" at bounding box center [235, 82] width 20 height 6
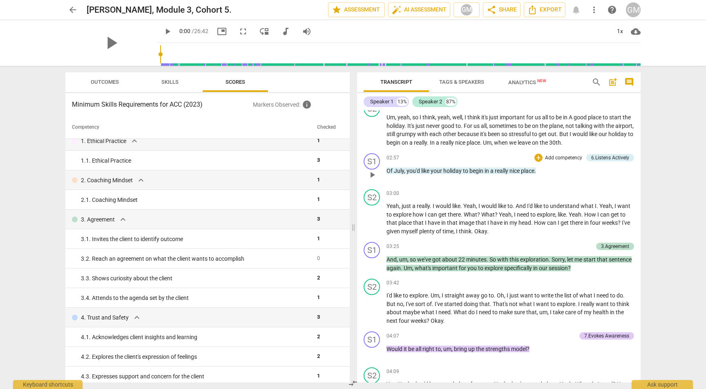
scroll to position [533, 0]
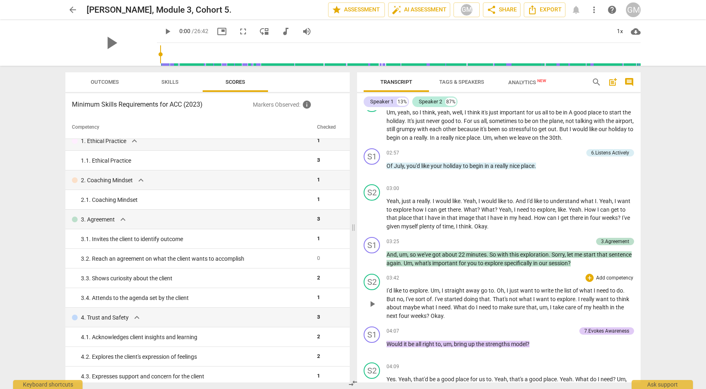
click at [612, 275] on p "Add competency" at bounding box center [614, 278] width 39 height 7
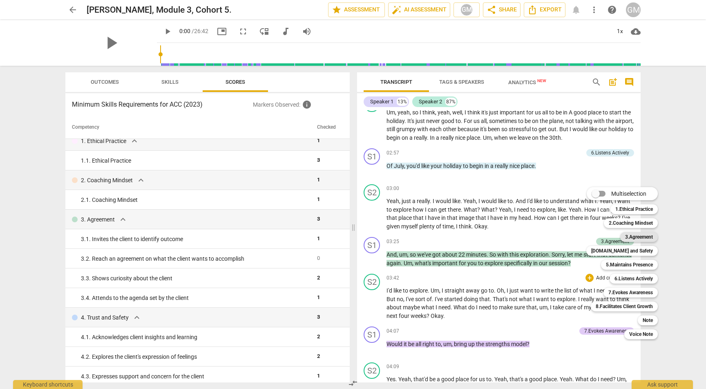
click at [633, 237] on b "3.Agreement" at bounding box center [639, 237] width 28 height 10
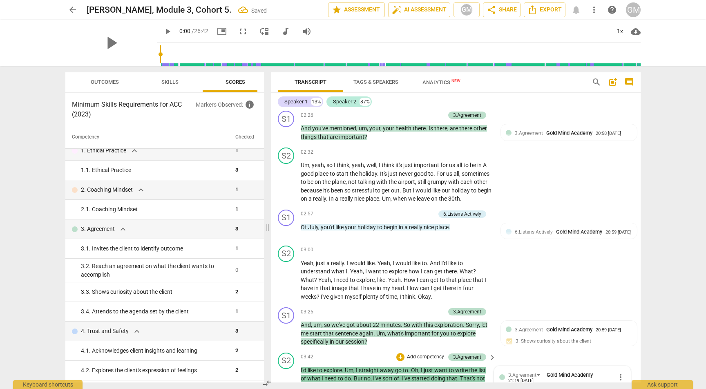
scroll to position [721, 0]
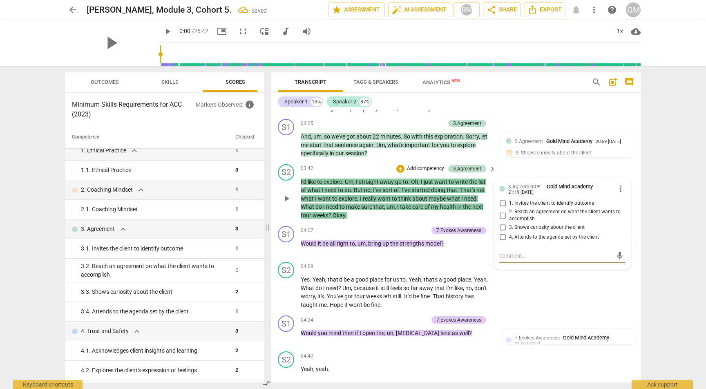
click at [505, 210] on input "2. Reach an agreement on what the client wants to accomplish" at bounding box center [502, 215] width 13 height 10
click at [627, 312] on div "S1 play_arrow pause 04:34 + Add competency 7.Evokes Awareness keyboard_arrow_ri…" at bounding box center [455, 330] width 369 height 36
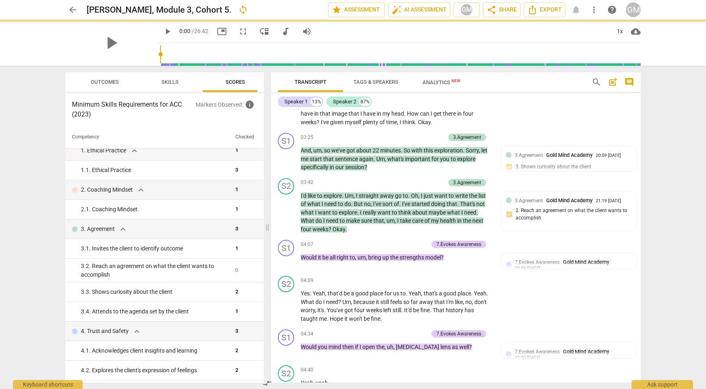
scroll to position [620, 0]
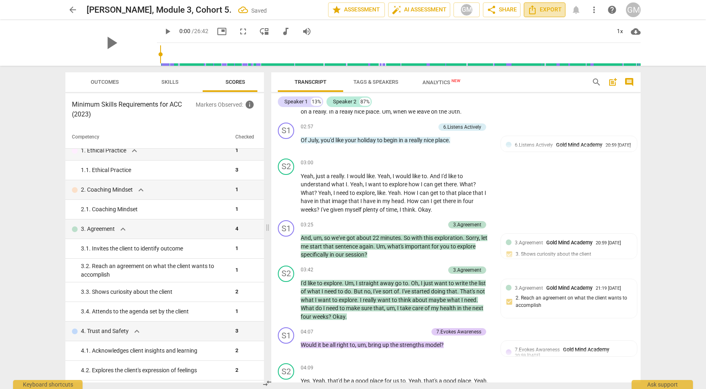
click at [556, 9] on span "Export" at bounding box center [544, 10] width 34 height 10
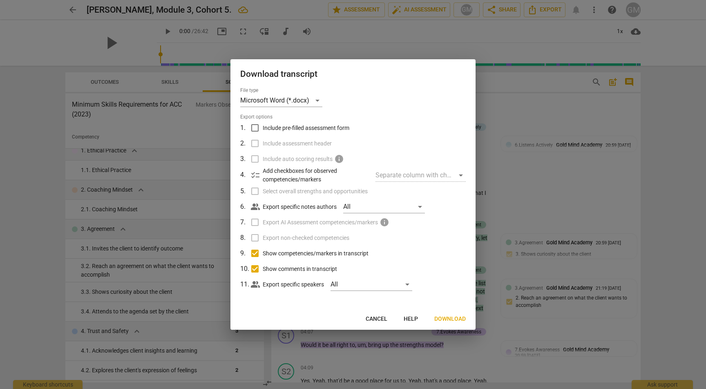
click at [453, 321] on span "Download" at bounding box center [449, 319] width 31 height 8
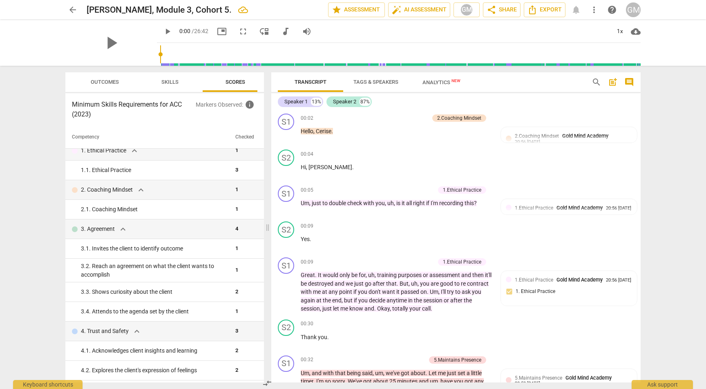
scroll to position [0, 0]
click at [614, 81] on span "post_add" at bounding box center [613, 82] width 10 height 10
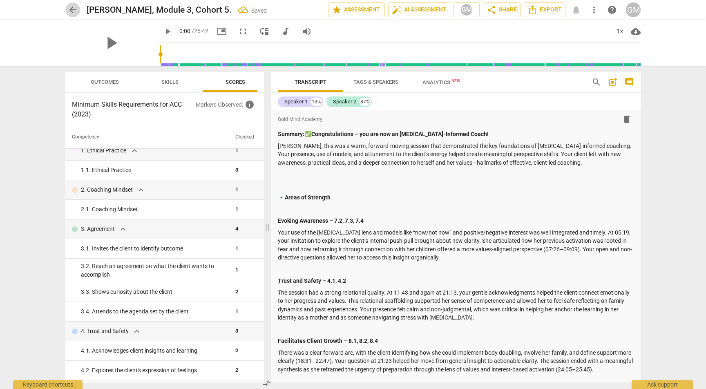
click at [76, 7] on span "arrow_back" at bounding box center [73, 10] width 10 height 10
